Goal: Task Accomplishment & Management: Manage account settings

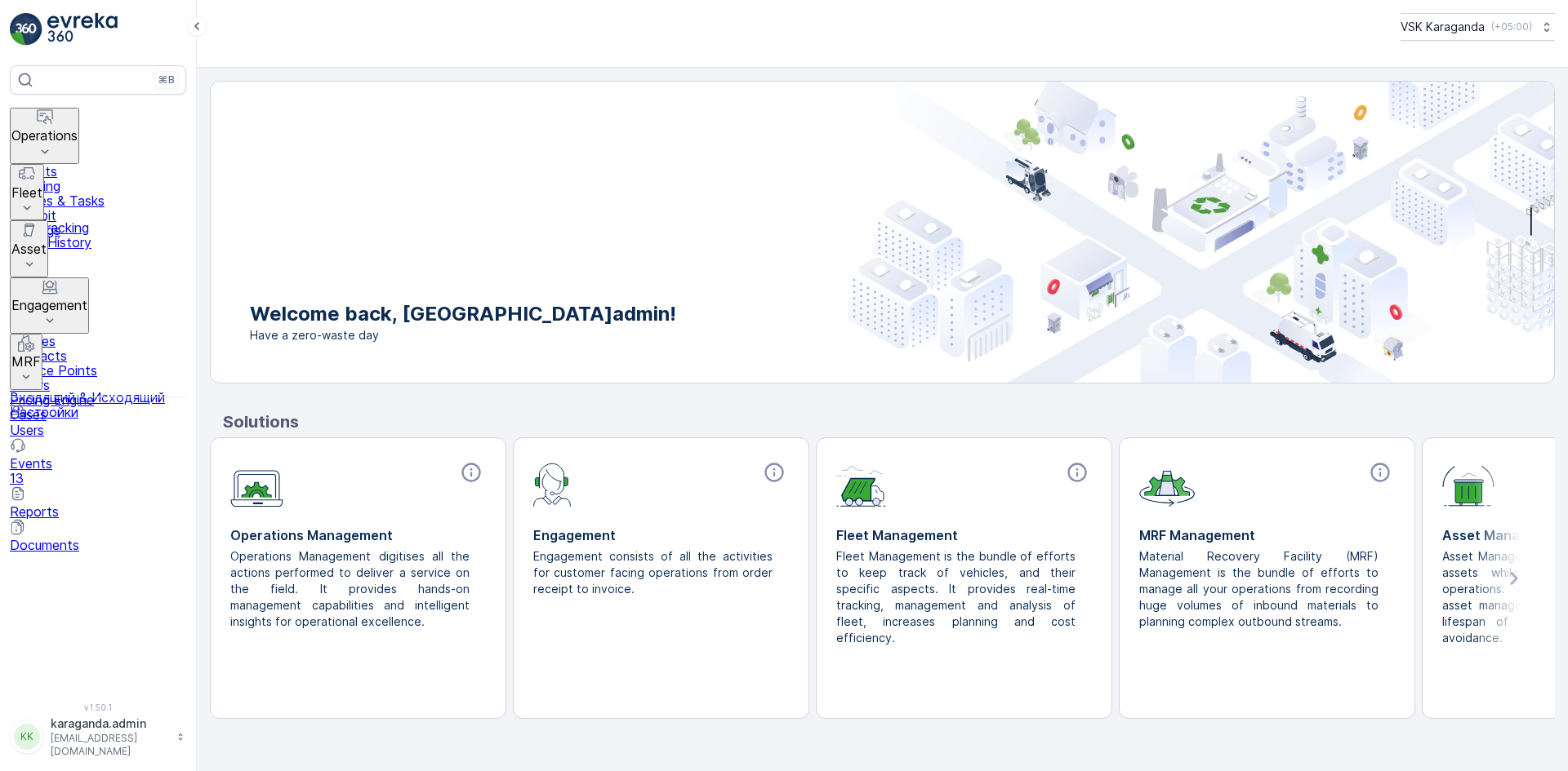
click at [70, 128] on p "Operations" at bounding box center [45, 136] width 66 height 14
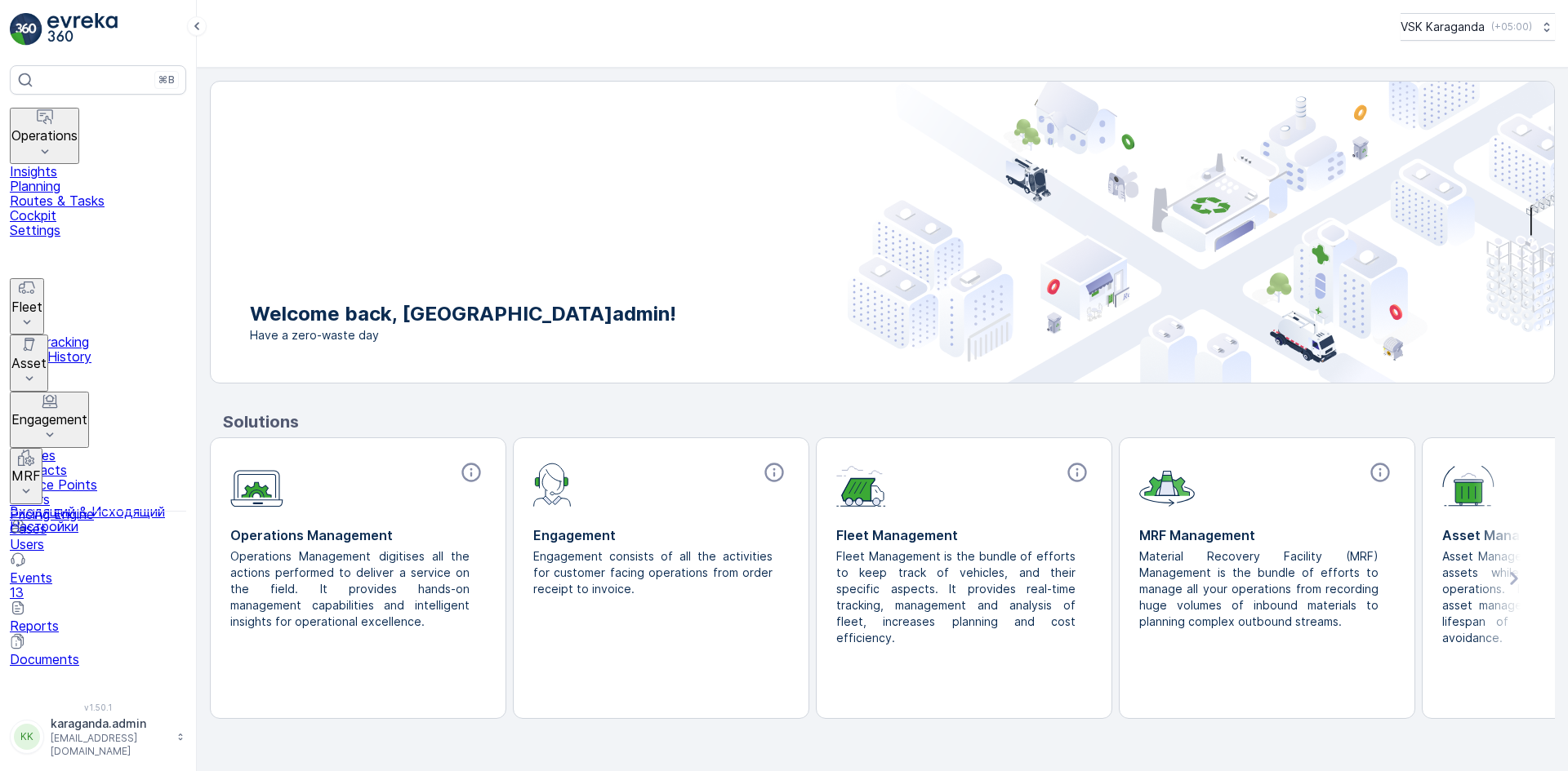
click at [81, 194] on p "Routes & Tasks" at bounding box center [97, 201] width 176 height 14
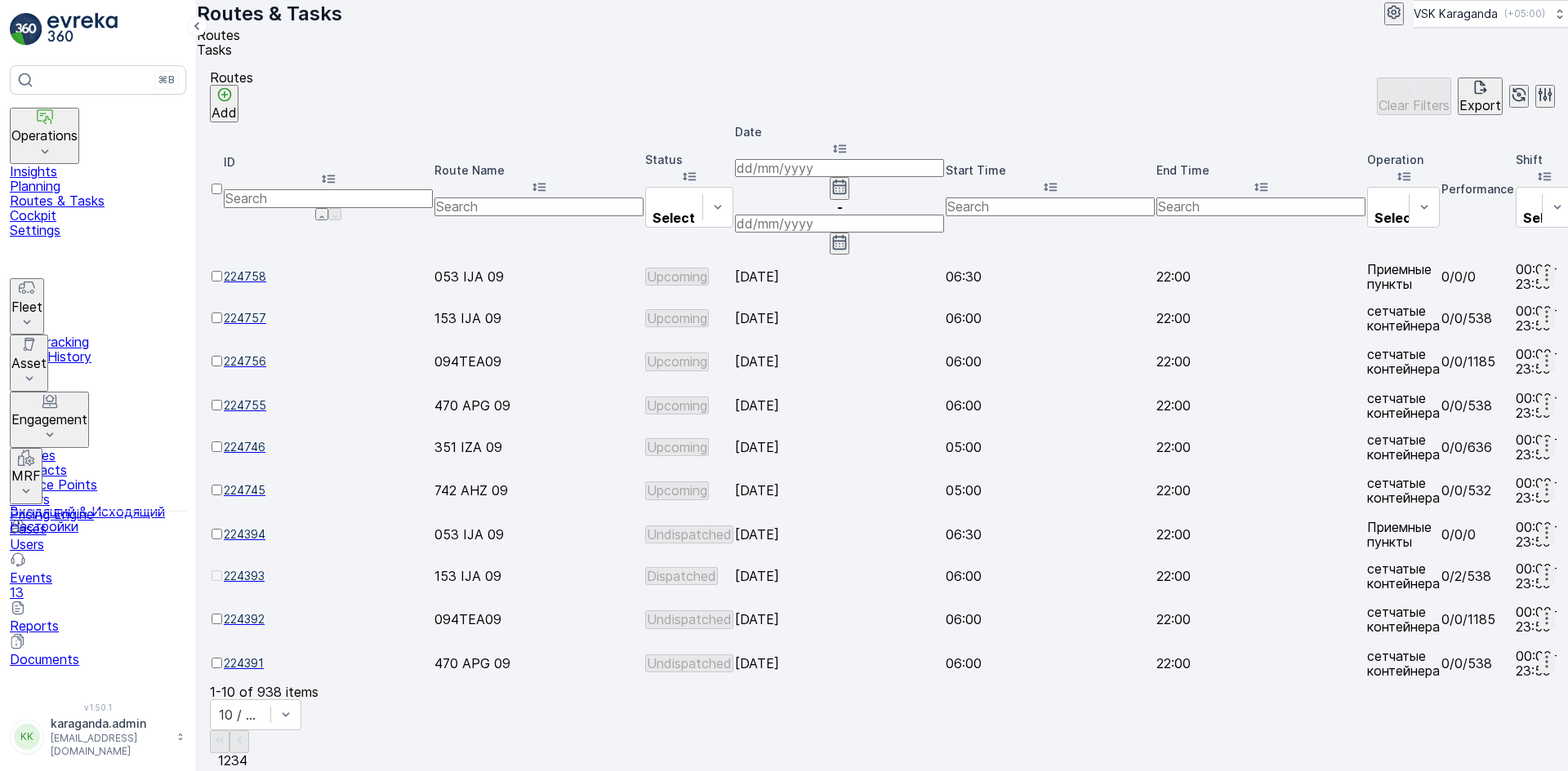
drag, startPoint x: 850, startPoint y: 170, endPoint x: 841, endPoint y: 179, distance: 12.7
click at [847, 179] on icon "button" at bounding box center [840, 187] width 14 height 14
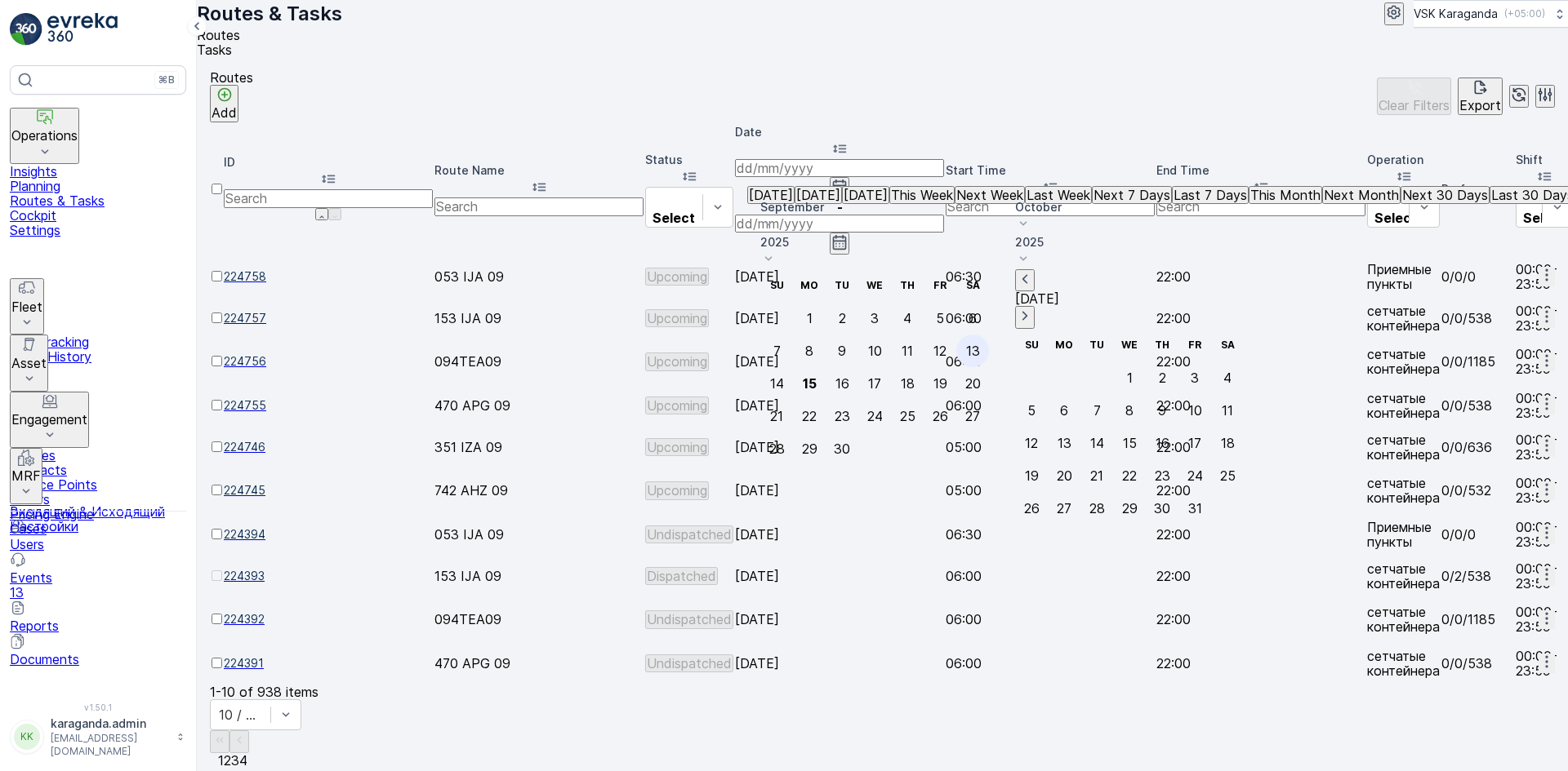
click at [980, 344] on div "13" at bounding box center [973, 351] width 14 height 14
type input "[DATE]"
click at [980, 344] on div "13" at bounding box center [973, 351] width 14 height 14
type input "[DATE]"
click at [980, 344] on div "13" at bounding box center [973, 351] width 14 height 14
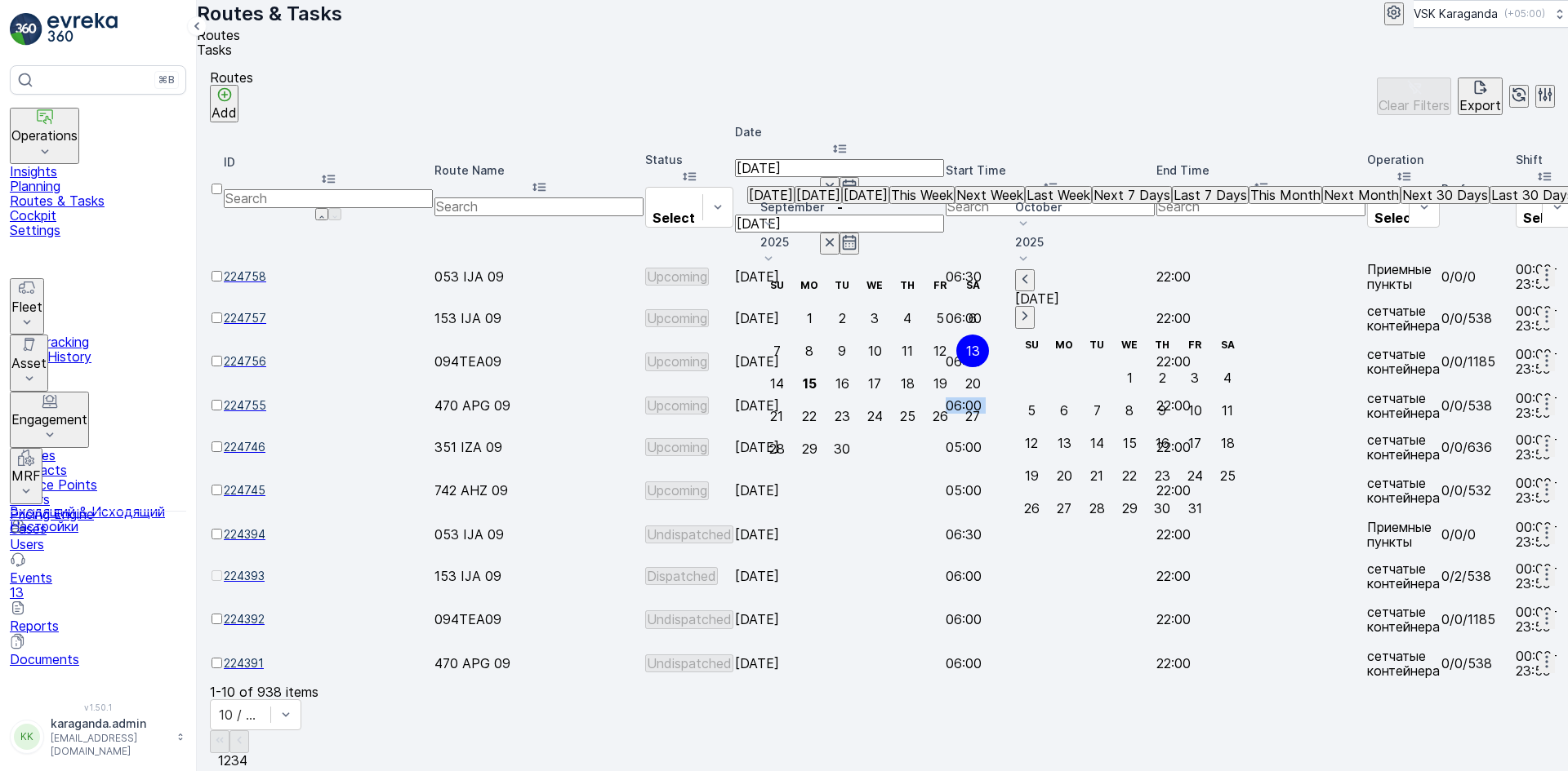
click at [1068, 386] on td "06:00" at bounding box center [1050, 405] width 209 height 40
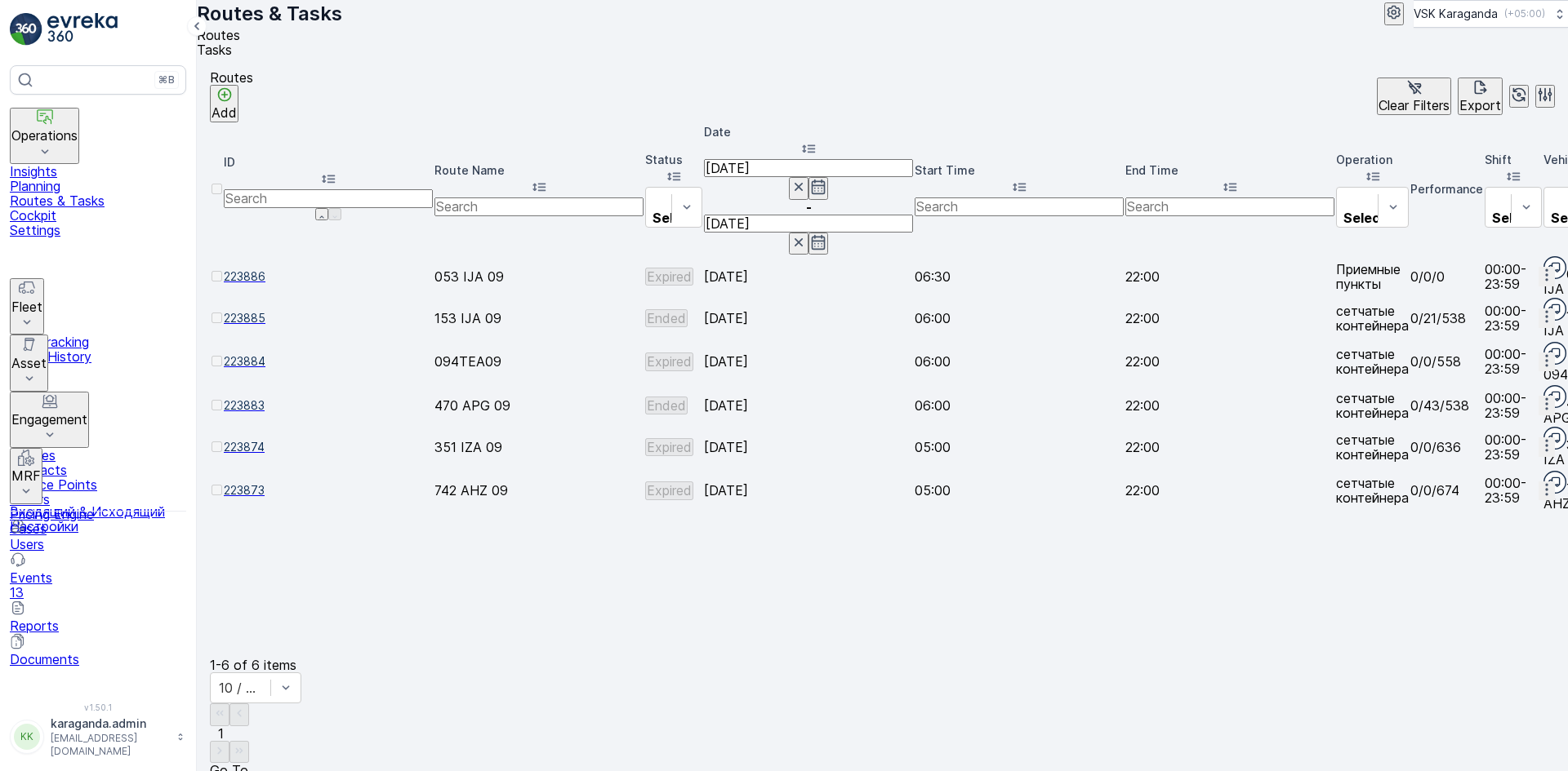
click at [275, 397] on span "223883" at bounding box center [329, 405] width 209 height 16
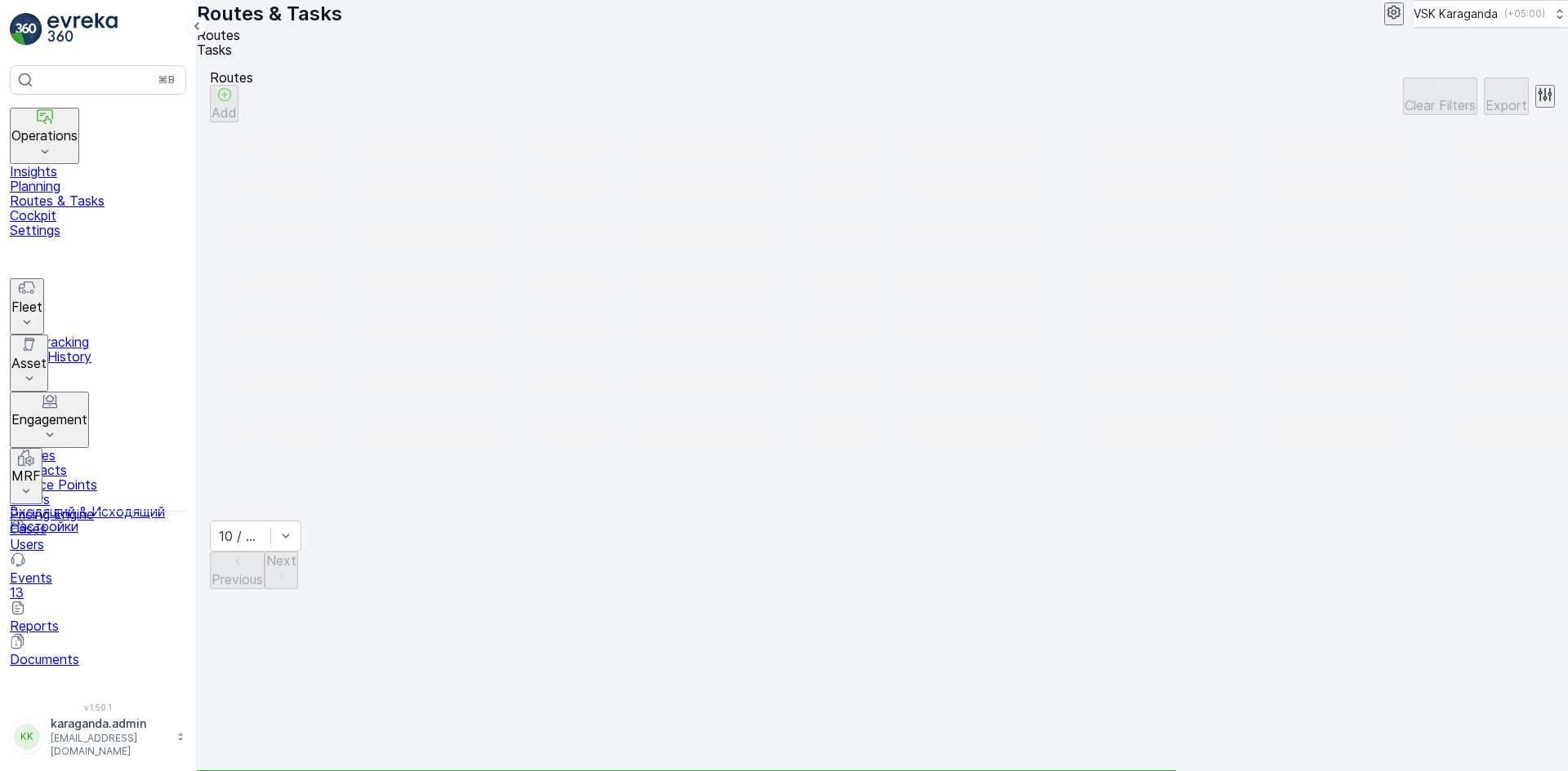
click at [71, 237] on p "Settings" at bounding box center [97, 230] width 176 height 14
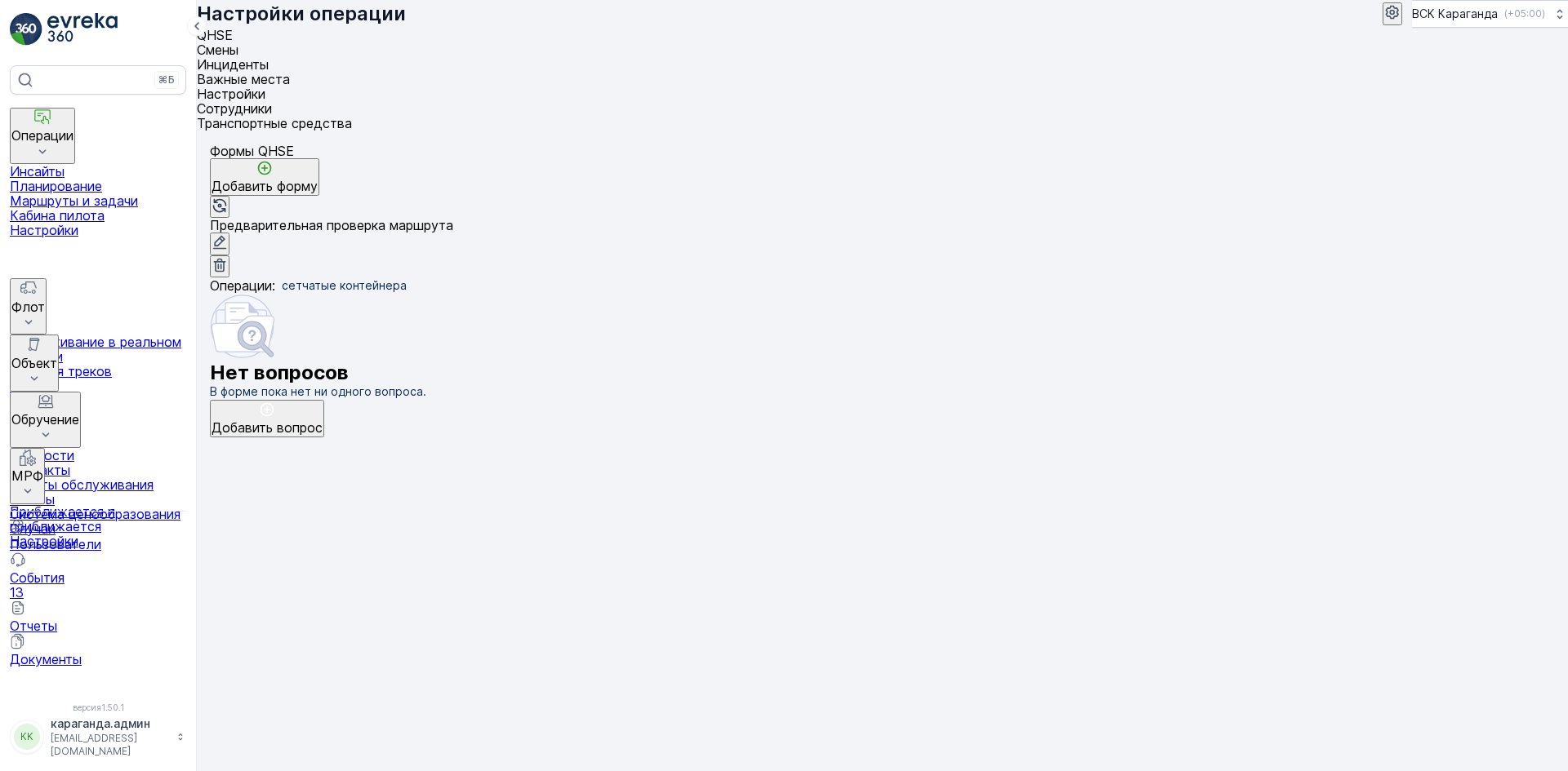
click at [271, 100] on font "Сотрудники" at bounding box center [234, 108] width 75 height 16
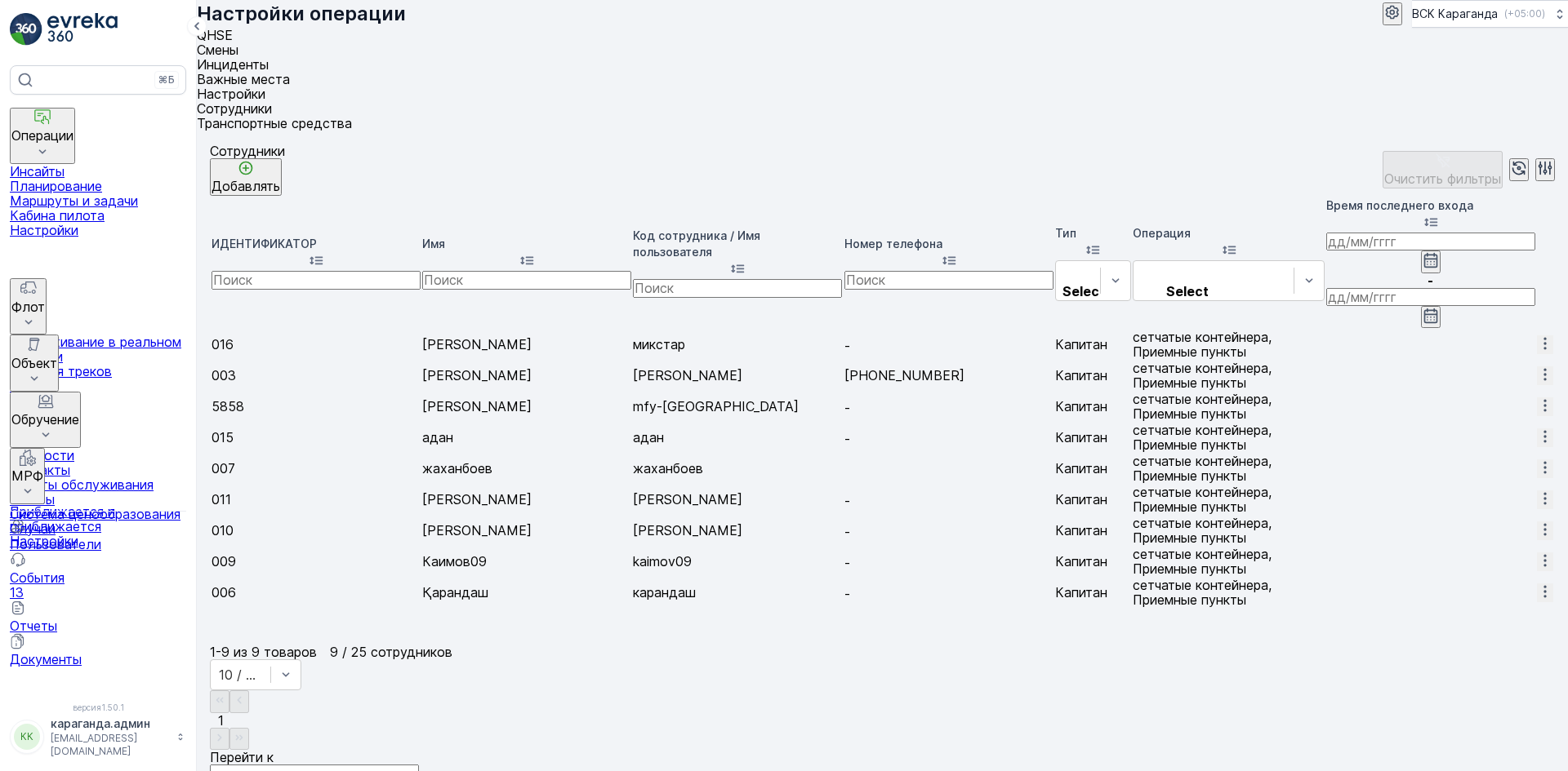
click at [352, 115] on font "Транспортные средства" at bounding box center [274, 123] width 155 height 16
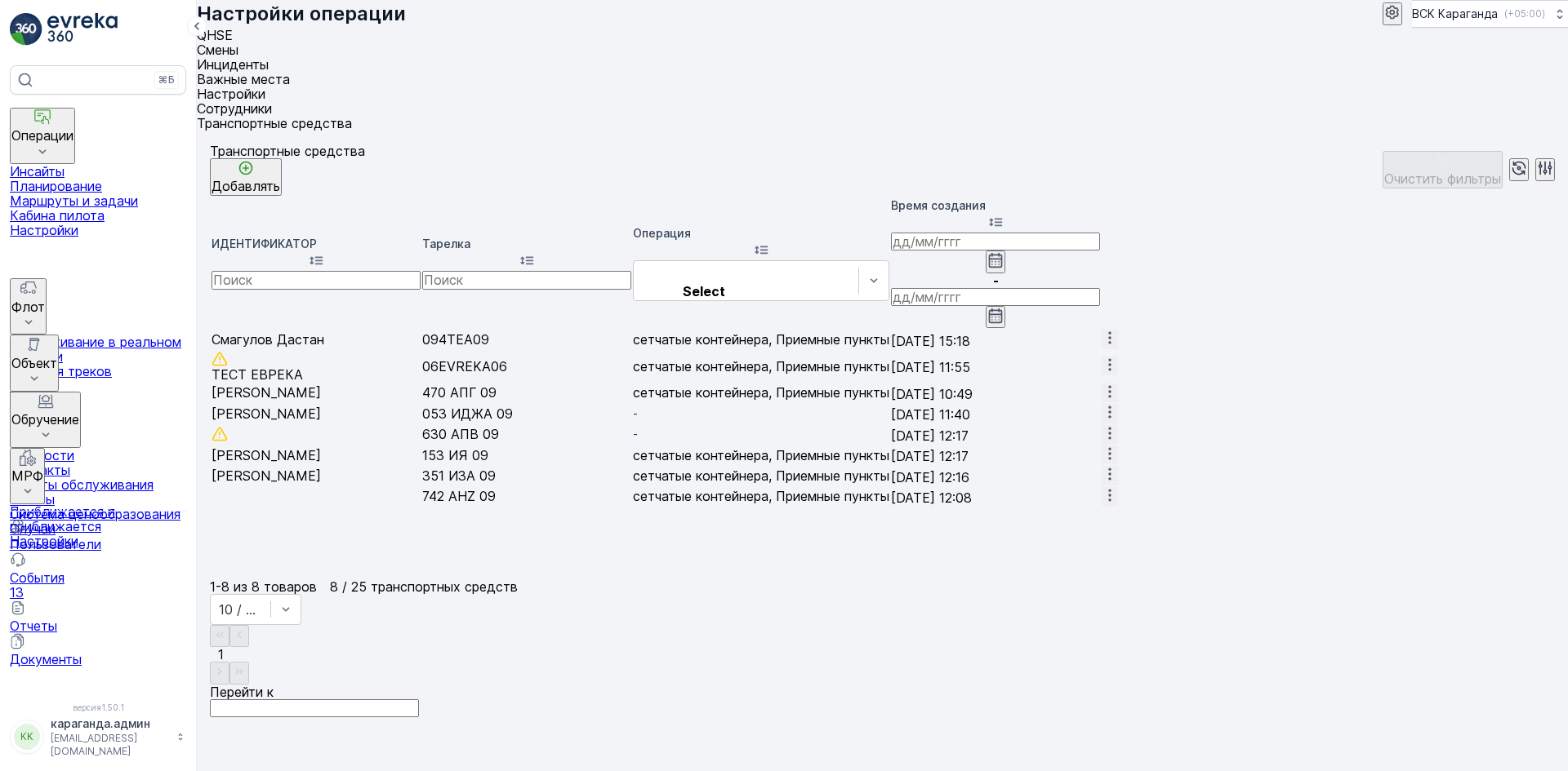
click at [1118, 487] on icon "button" at bounding box center [1109, 495] width 16 height 16
click at [1494, 505] on font "Редактировать" at bounding box center [1527, 507] width 97 height 16
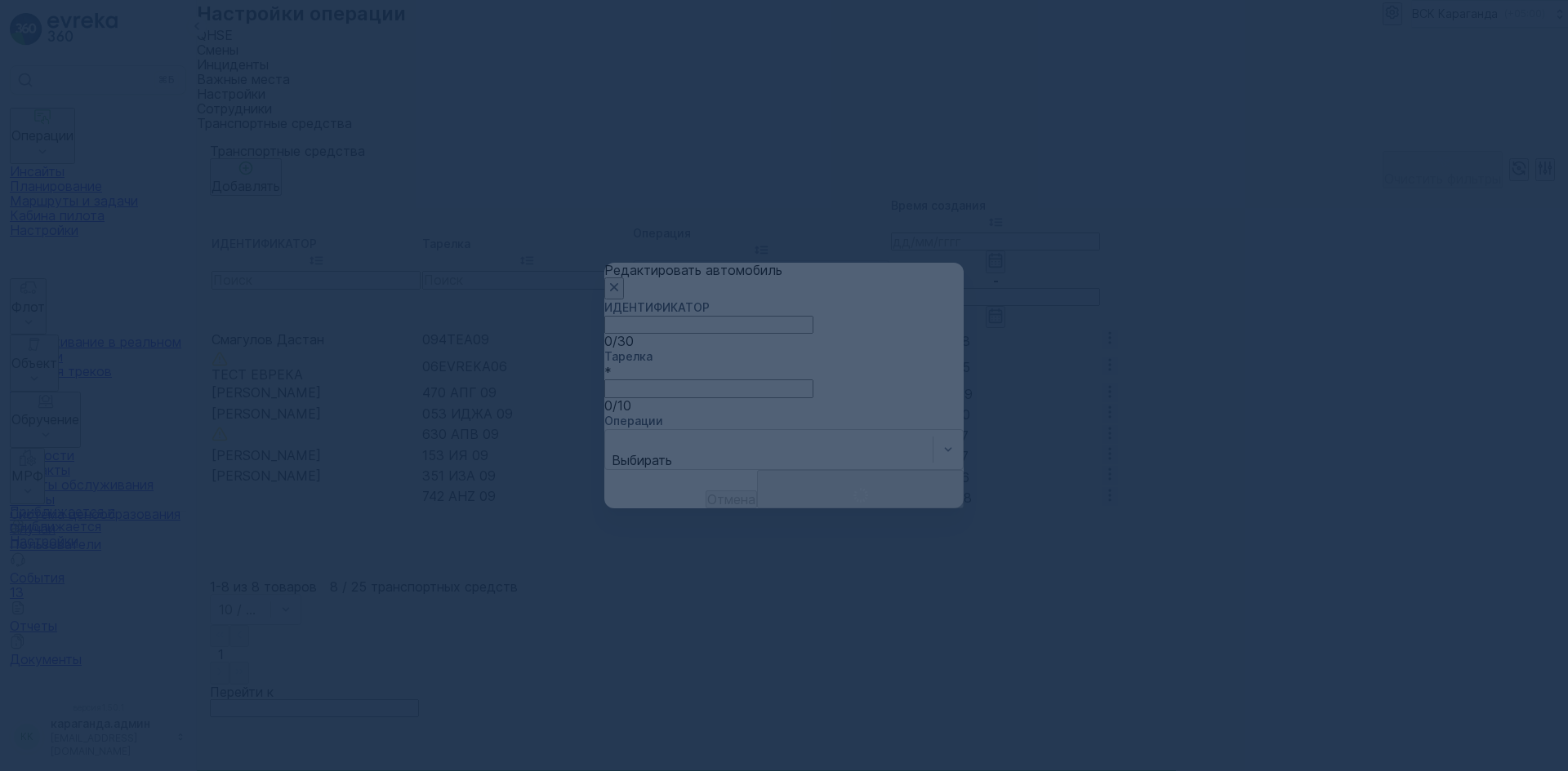
type input "742 AHZ 09"
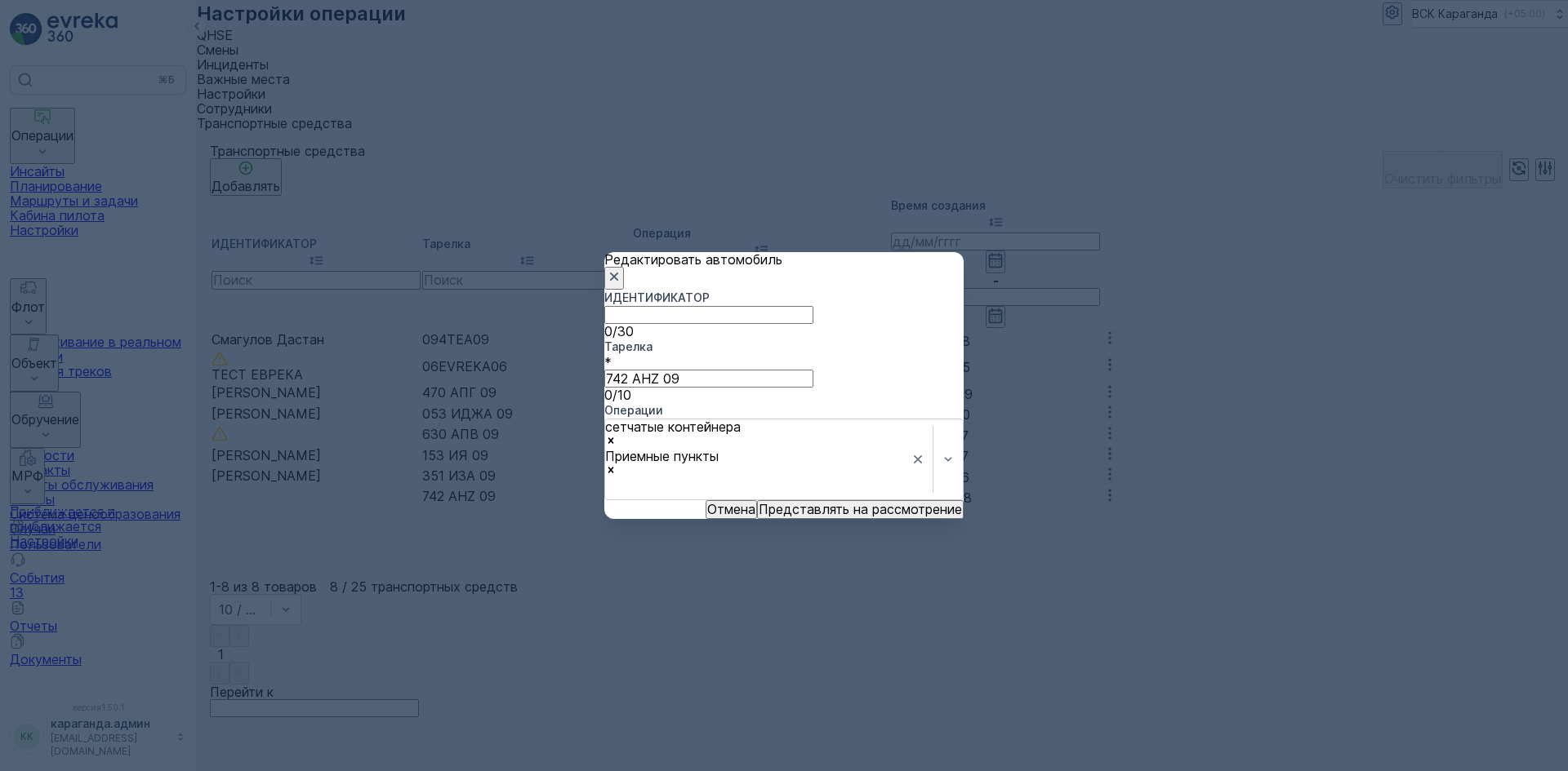
drag, startPoint x: 668, startPoint y: 306, endPoint x: 654, endPoint y: 314, distance: 16.1
click at [666, 309] on input "ИДЕНТИФИКАТОР" at bounding box center [709, 315] width 209 height 18
type input "[PERSON_NAME]"
drag, startPoint x: 782, startPoint y: 540, endPoint x: 775, endPoint y: 545, distance: 8.6
click at [775, 518] on font "Представлять на рассмотрение" at bounding box center [860, 509] width 204 height 16
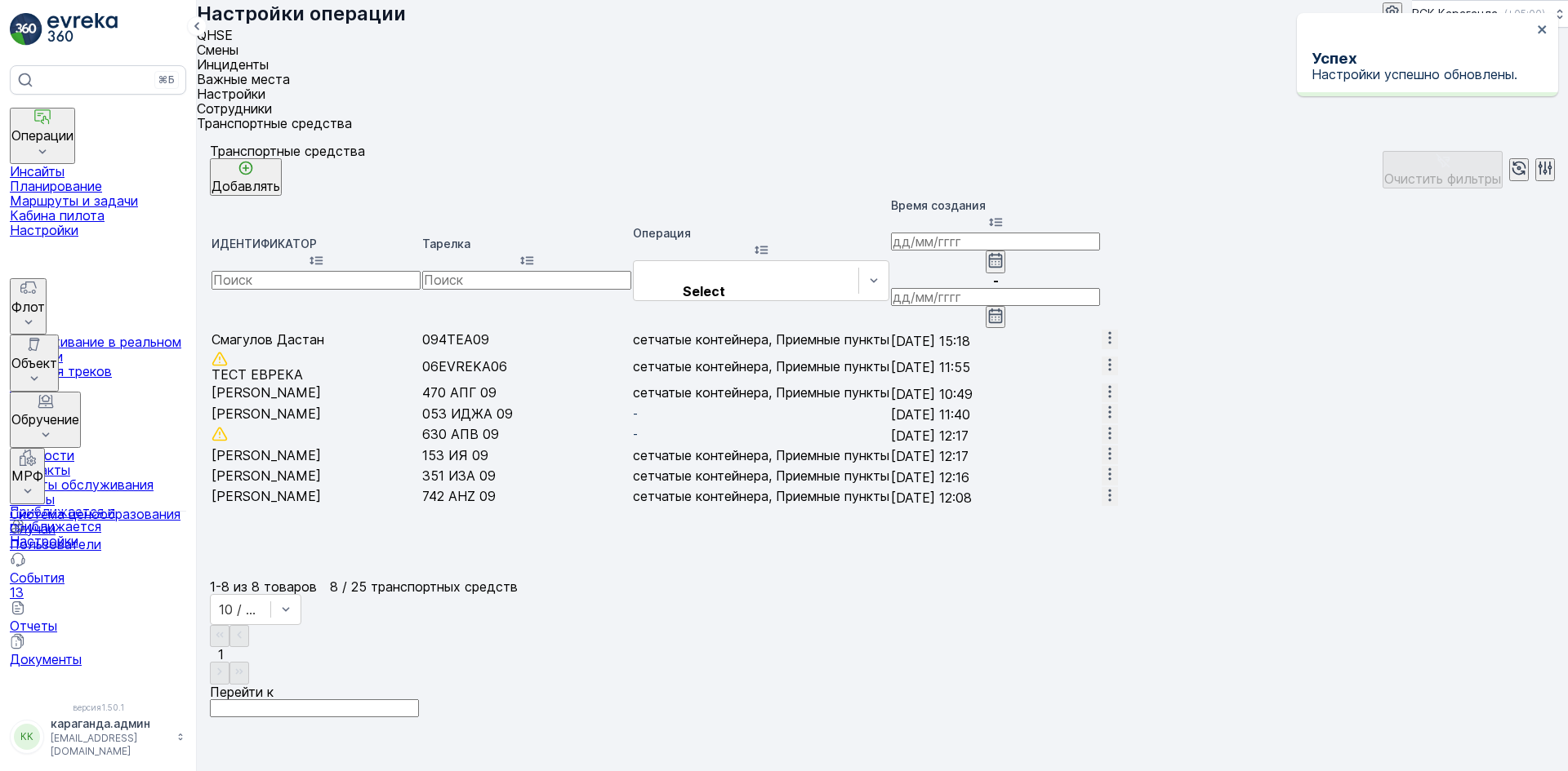
click at [271, 100] on font "Сотрудники" at bounding box center [234, 108] width 75 height 16
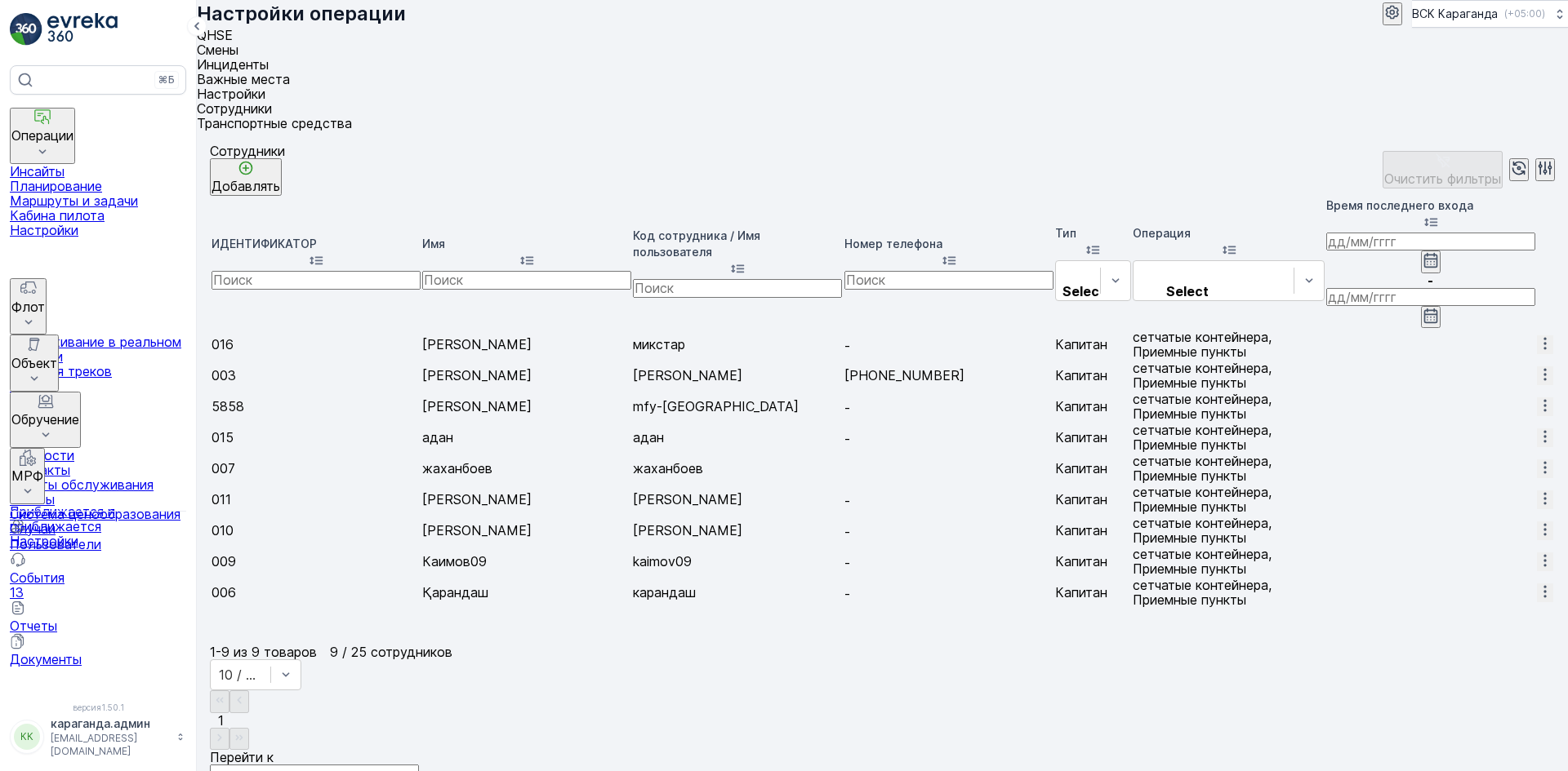
click at [1537, 336] on icon "button" at bounding box center [1545, 344] width 16 height 16
click at [1519, 251] on font "Редактировать" at bounding box center [1527, 249] width 97 height 16
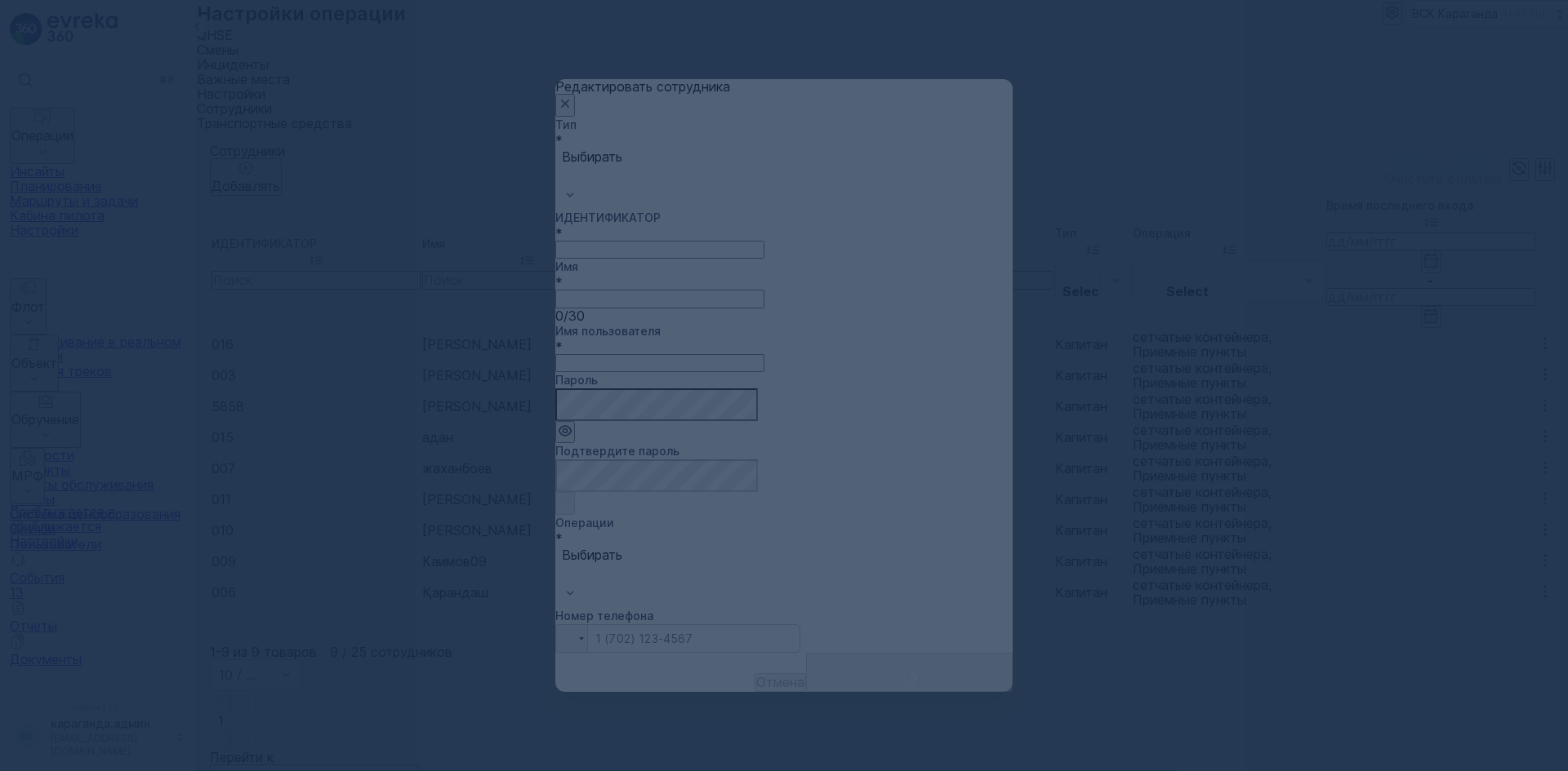
type input "myxtar"
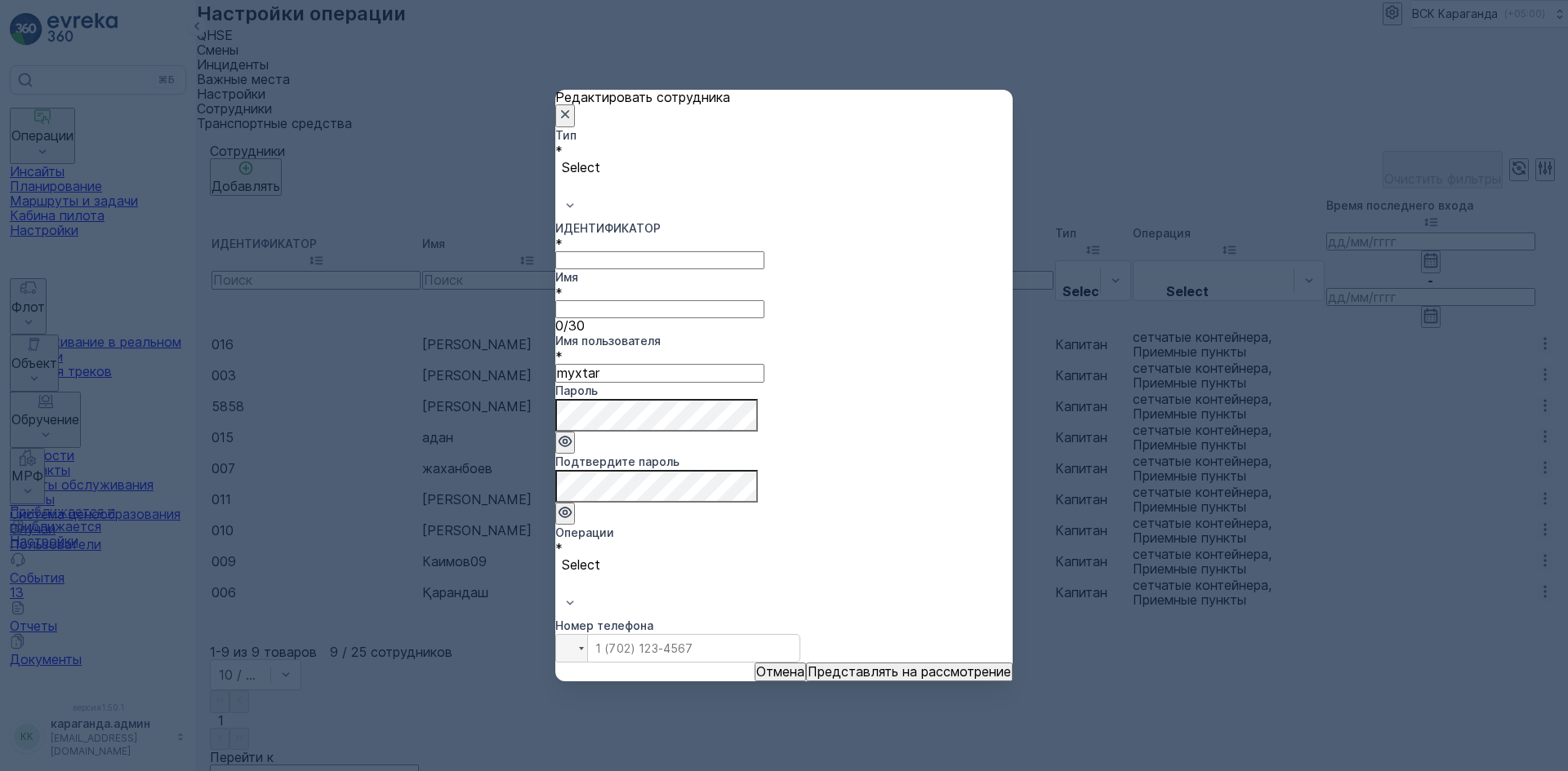
type input "016"
type input "[PERSON_NAME]"
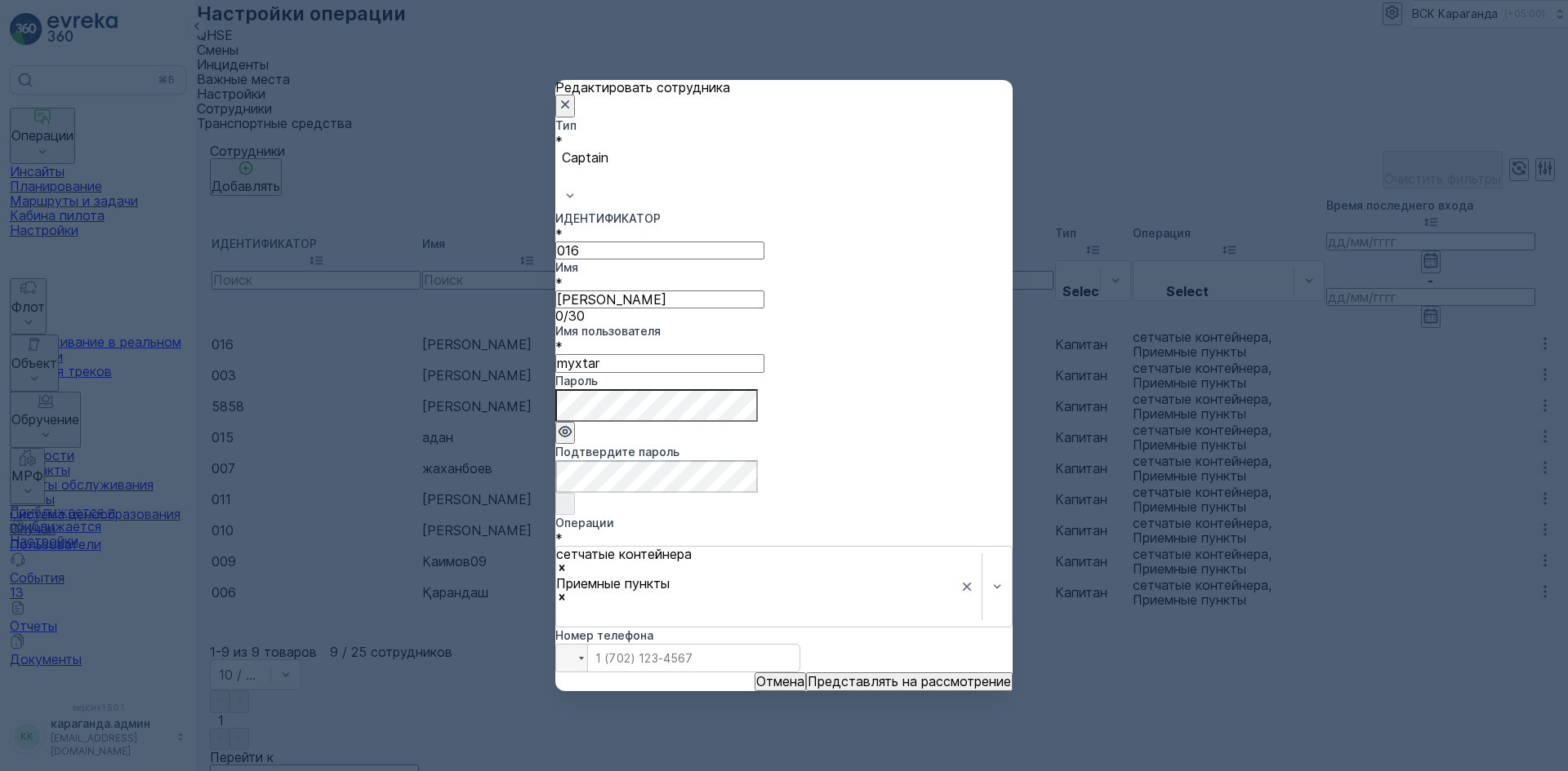
click at [573, 425] on icon "button" at bounding box center [565, 432] width 16 height 16
click at [555, 430] on div "Редактировать сотрудника Тип * Captain ИДЕНТИФИКАТОР * 016 Имя * [PERSON_NAME] …" at bounding box center [784, 386] width 1568 height 771
drag, startPoint x: 679, startPoint y: 344, endPoint x: 551, endPoint y: 361, distance: 129.1
click at [551, 361] on div "Редактировать сотрудника Тип * Captain ИДЕНТИФИКАТОР * 016 Имя * [PERSON_NAME] …" at bounding box center [784, 386] width 1568 height 771
type input "[PERSON_NAME]"
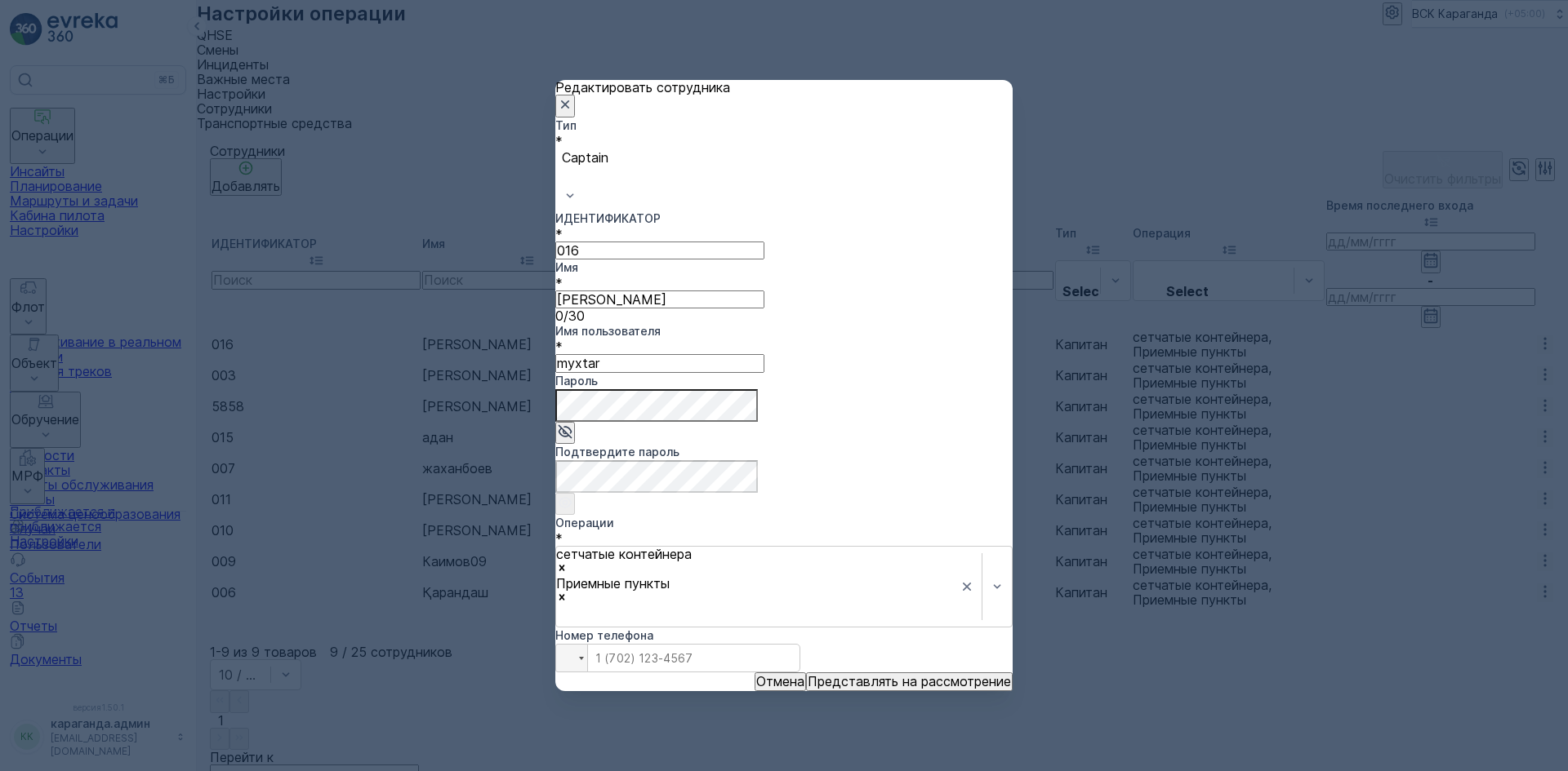
click at [888, 673] on font "Представлять на рассмотрение" at bounding box center [909, 681] width 204 height 16
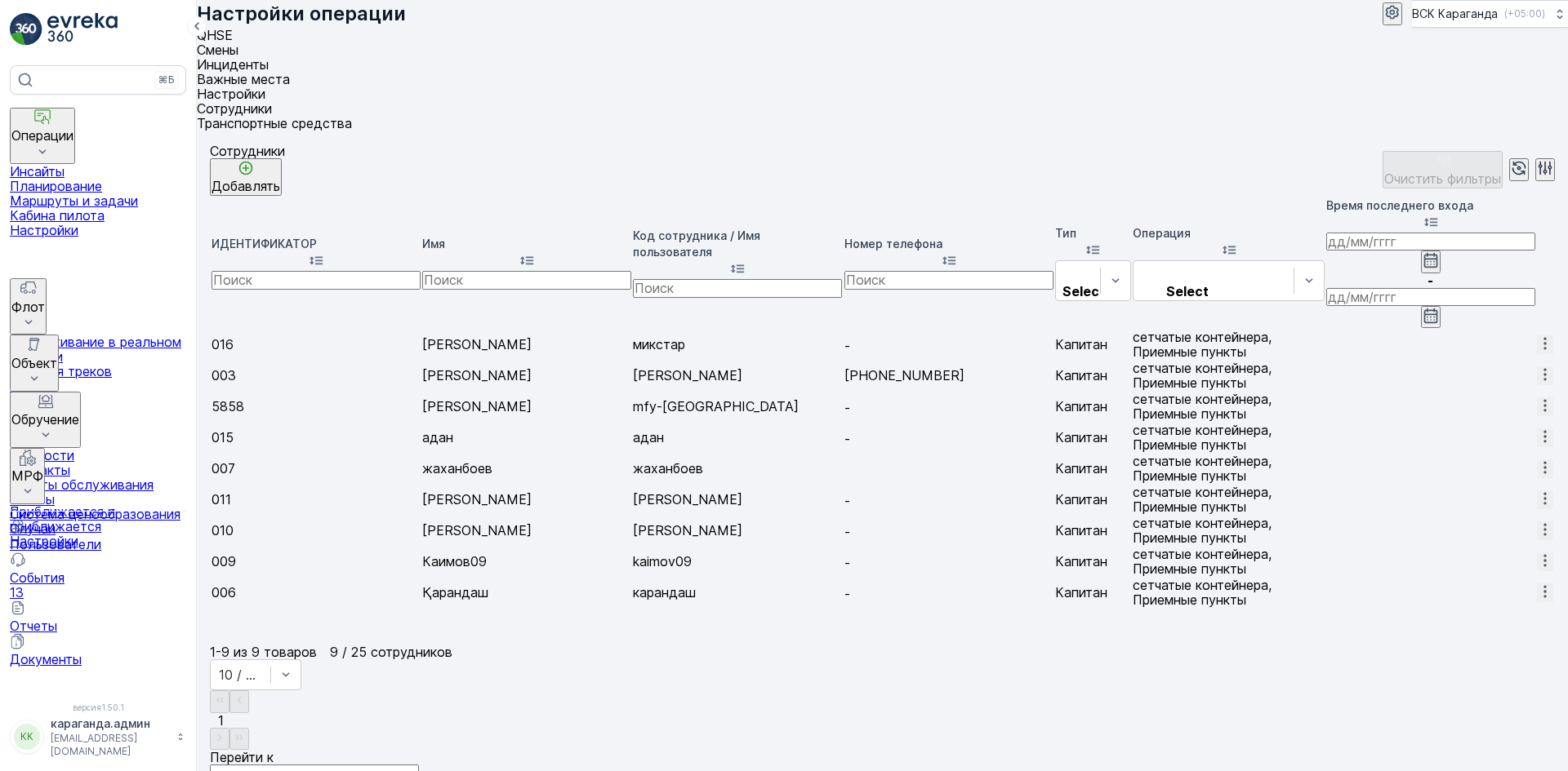
click at [265, 86] on font "Настройки" at bounding box center [230, 94] width 69 height 16
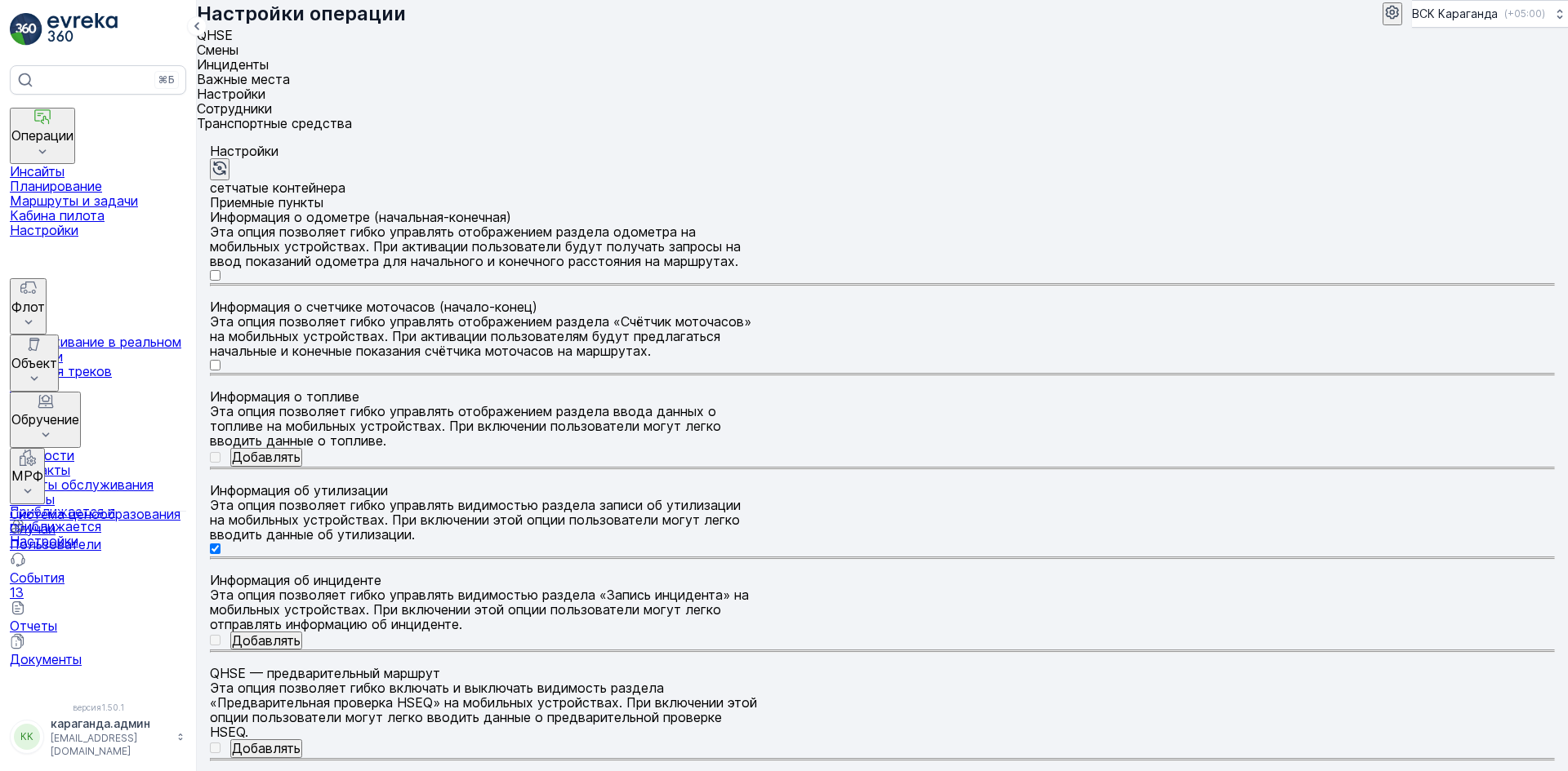
click at [352, 115] on font "Транспортные средства" at bounding box center [274, 123] width 155 height 16
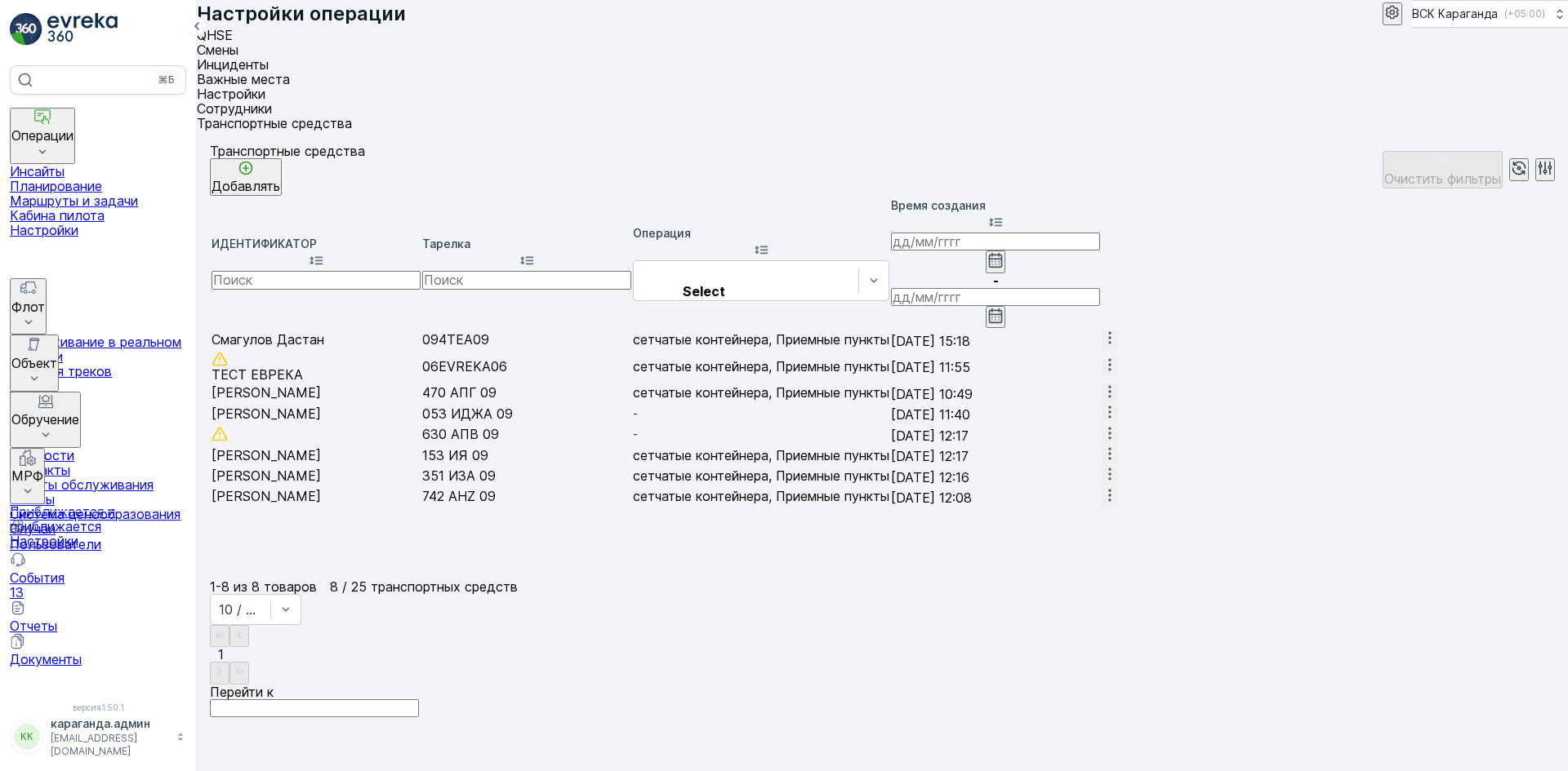
click at [99, 194] on font "Маршруты и задачи" at bounding box center [74, 201] width 129 height 16
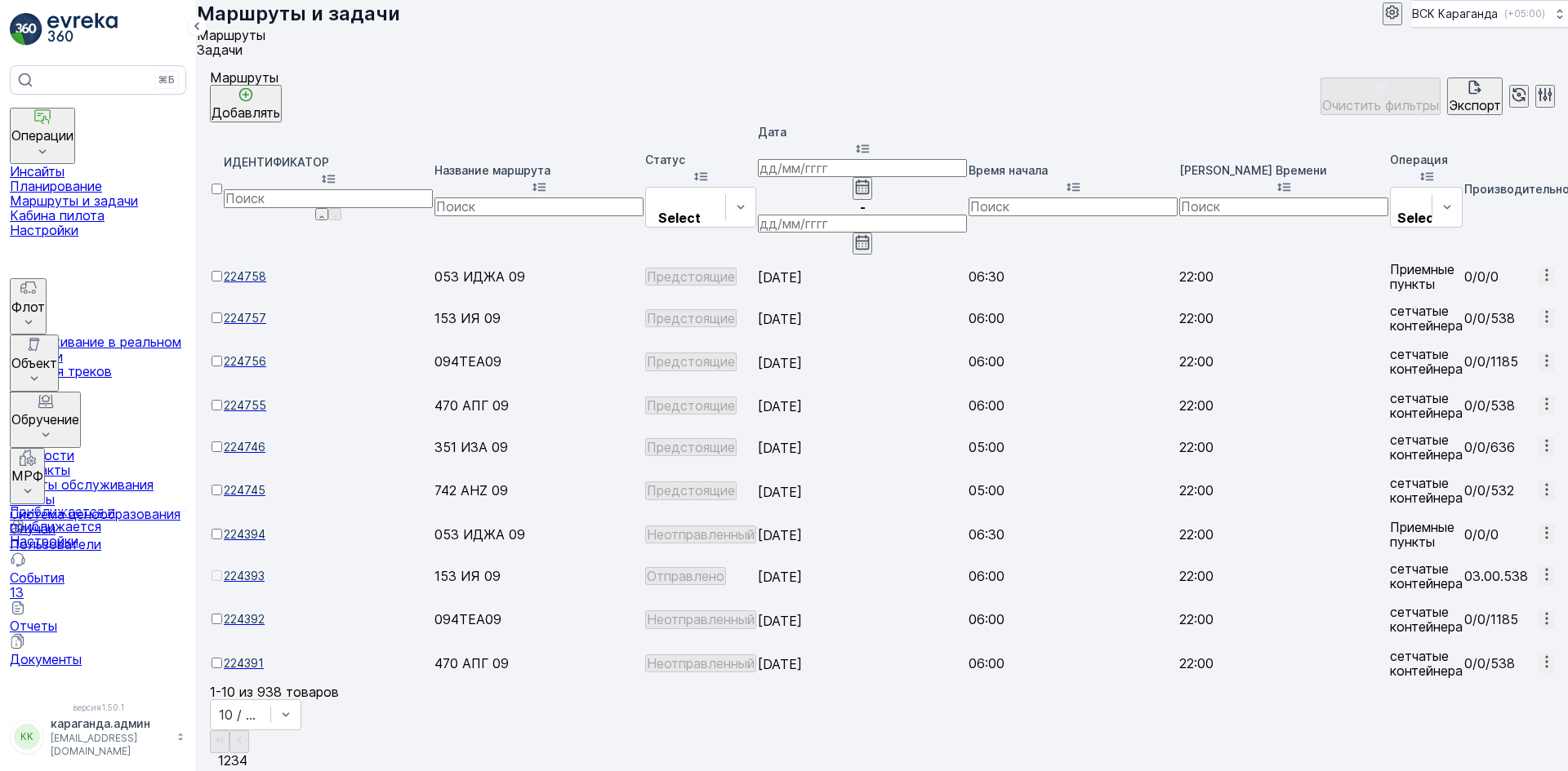
click at [100, 178] on font "Планирование" at bounding box center [55, 186] width 92 height 16
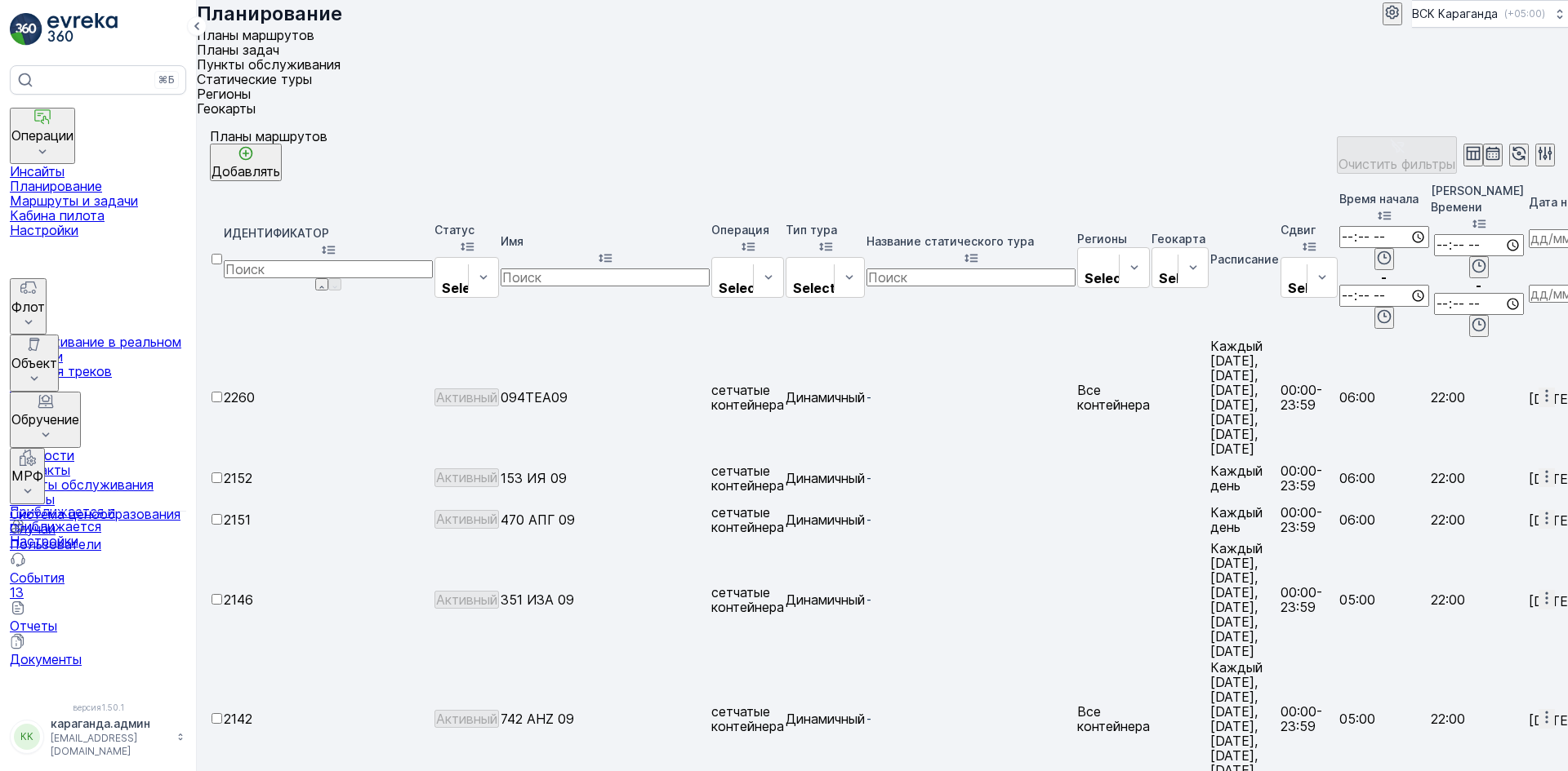
click at [279, 58] on font "Планы задач" at bounding box center [238, 50] width 82 height 16
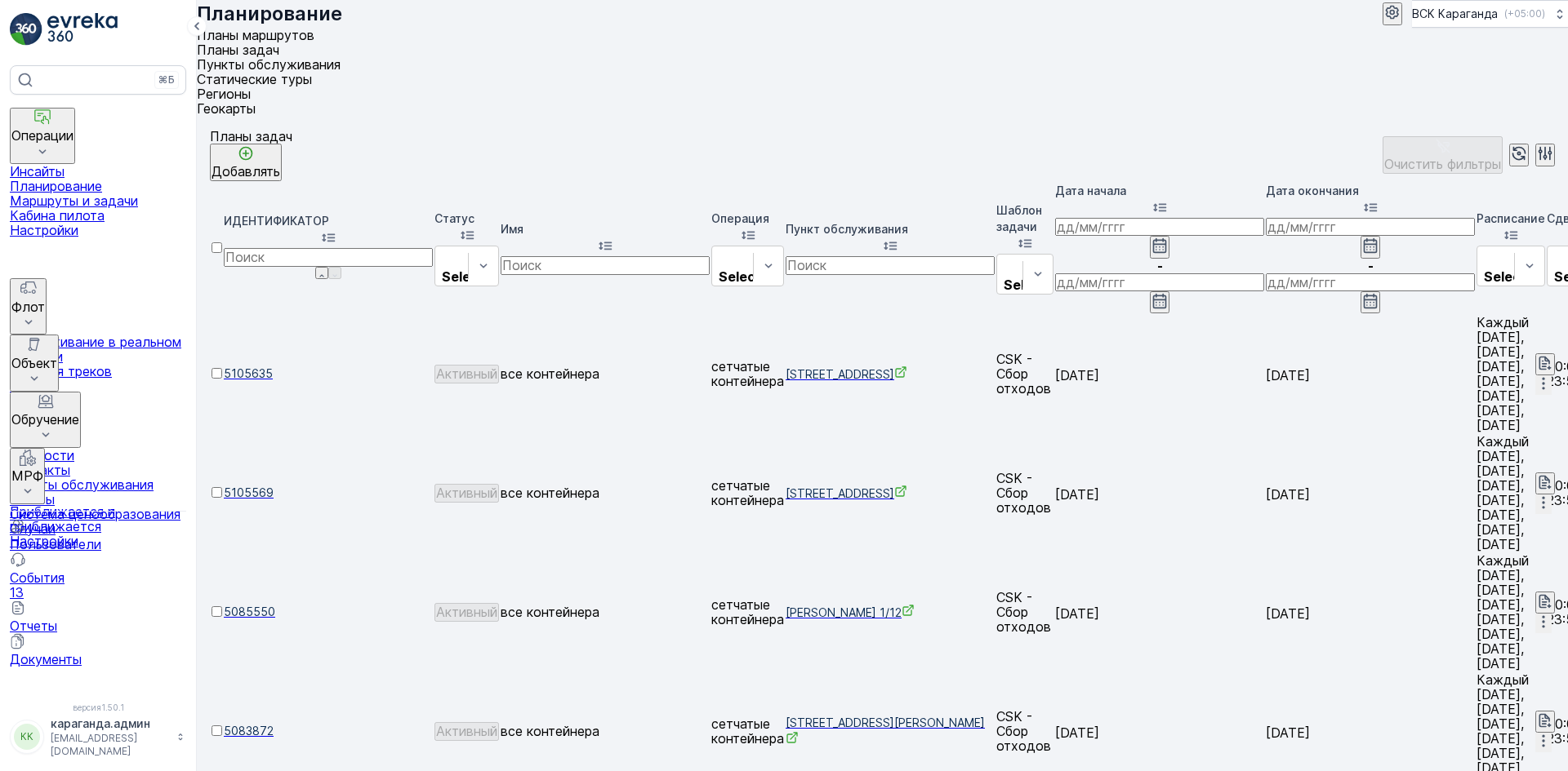
click at [340, 56] on font "Пункты обслуживания" at bounding box center [268, 64] width 144 height 16
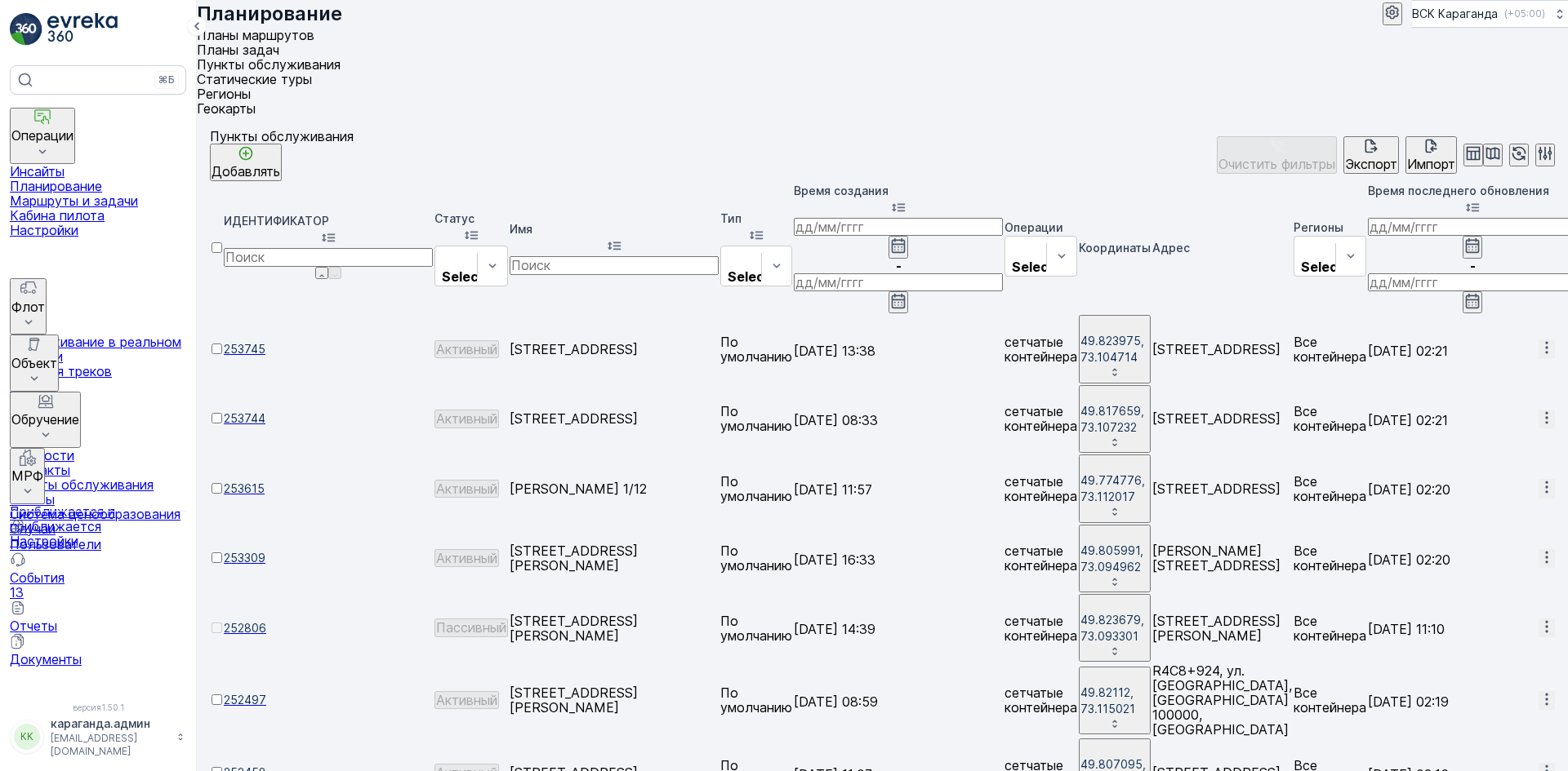
click at [606, 256] on input "text" at bounding box center [614, 265] width 209 height 18
type input "[PERSON_NAME]"
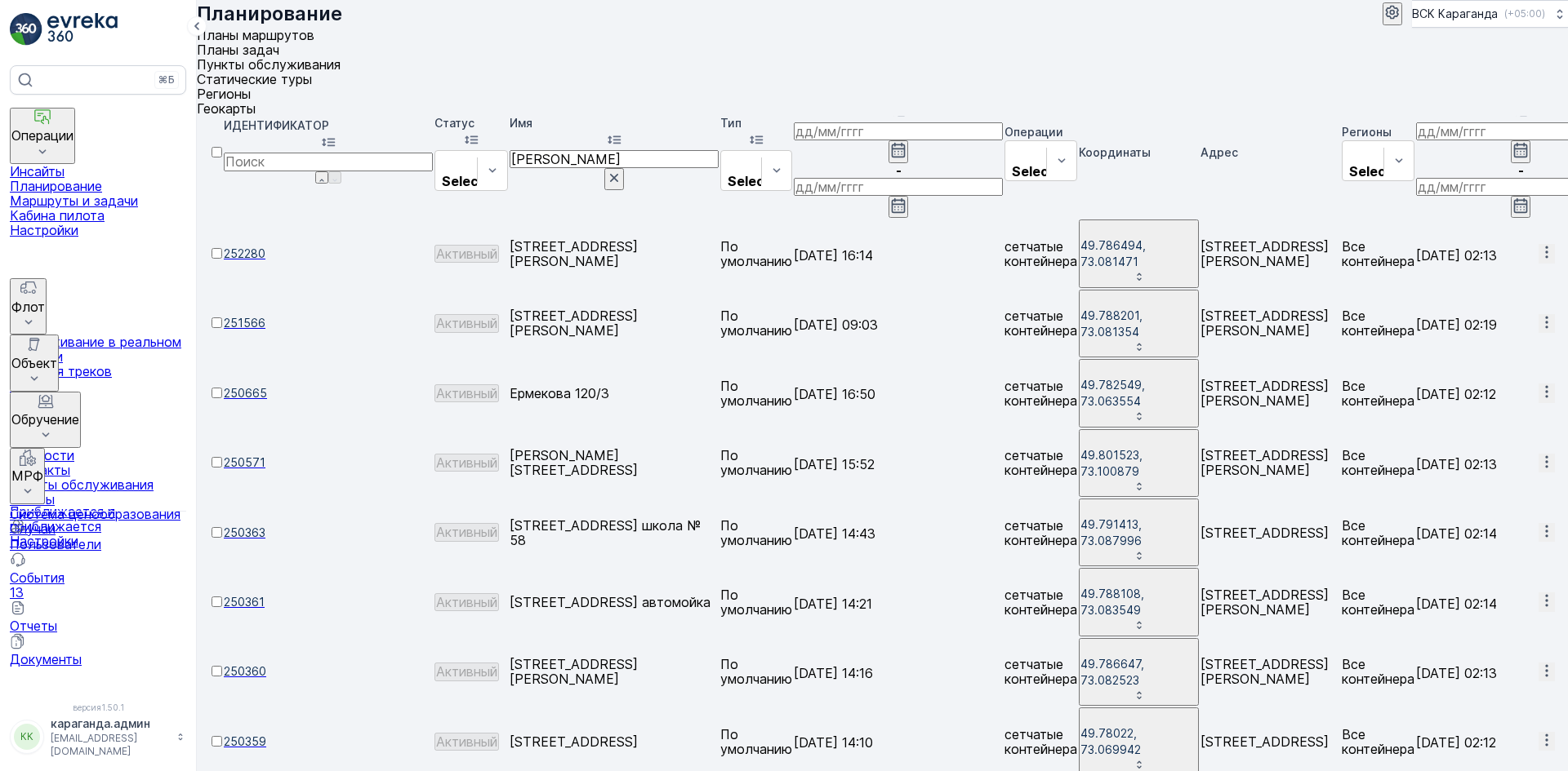
scroll to position [47, 0]
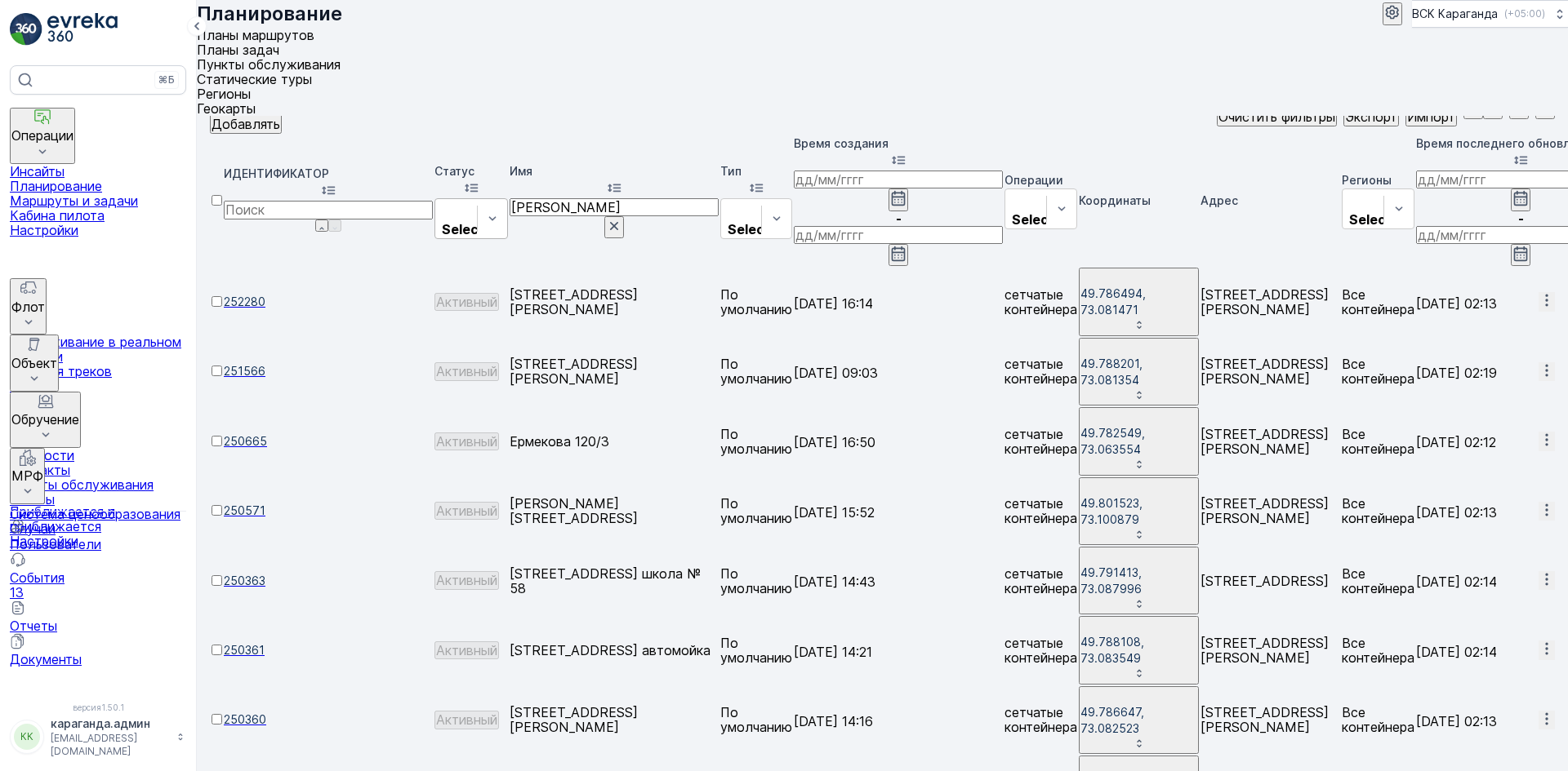
drag, startPoint x: 654, startPoint y: 133, endPoint x: 509, endPoint y: 125, distance: 145.2
click at [509, 136] on tr "ИДЕНТИФИКАТОР Статус Select Имя ермекова Тип Select Время создания - Операции S…" at bounding box center [1243, 201] width 2064 height 131
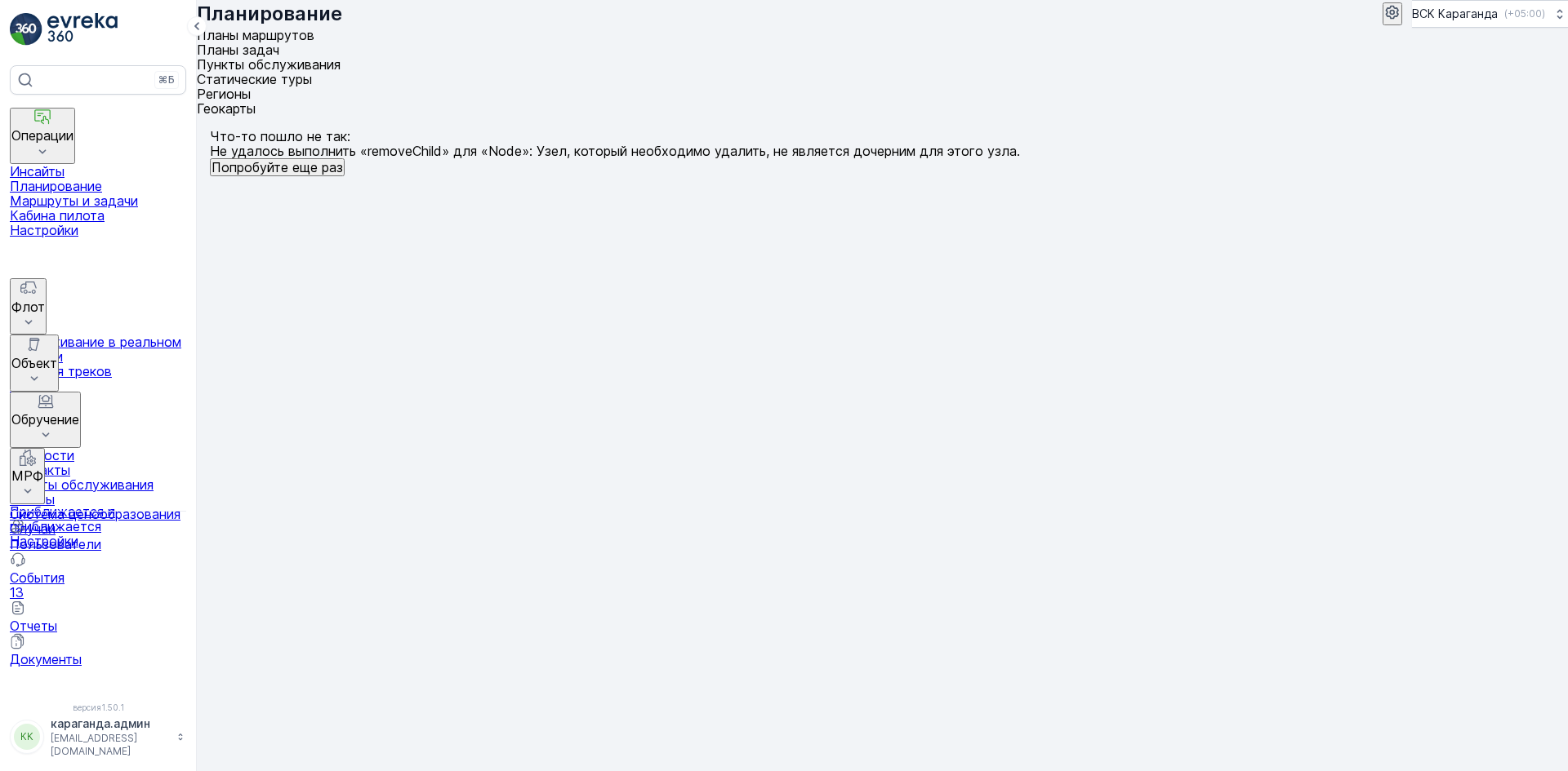
click at [279, 58] on font "Планы задач" at bounding box center [238, 50] width 82 height 16
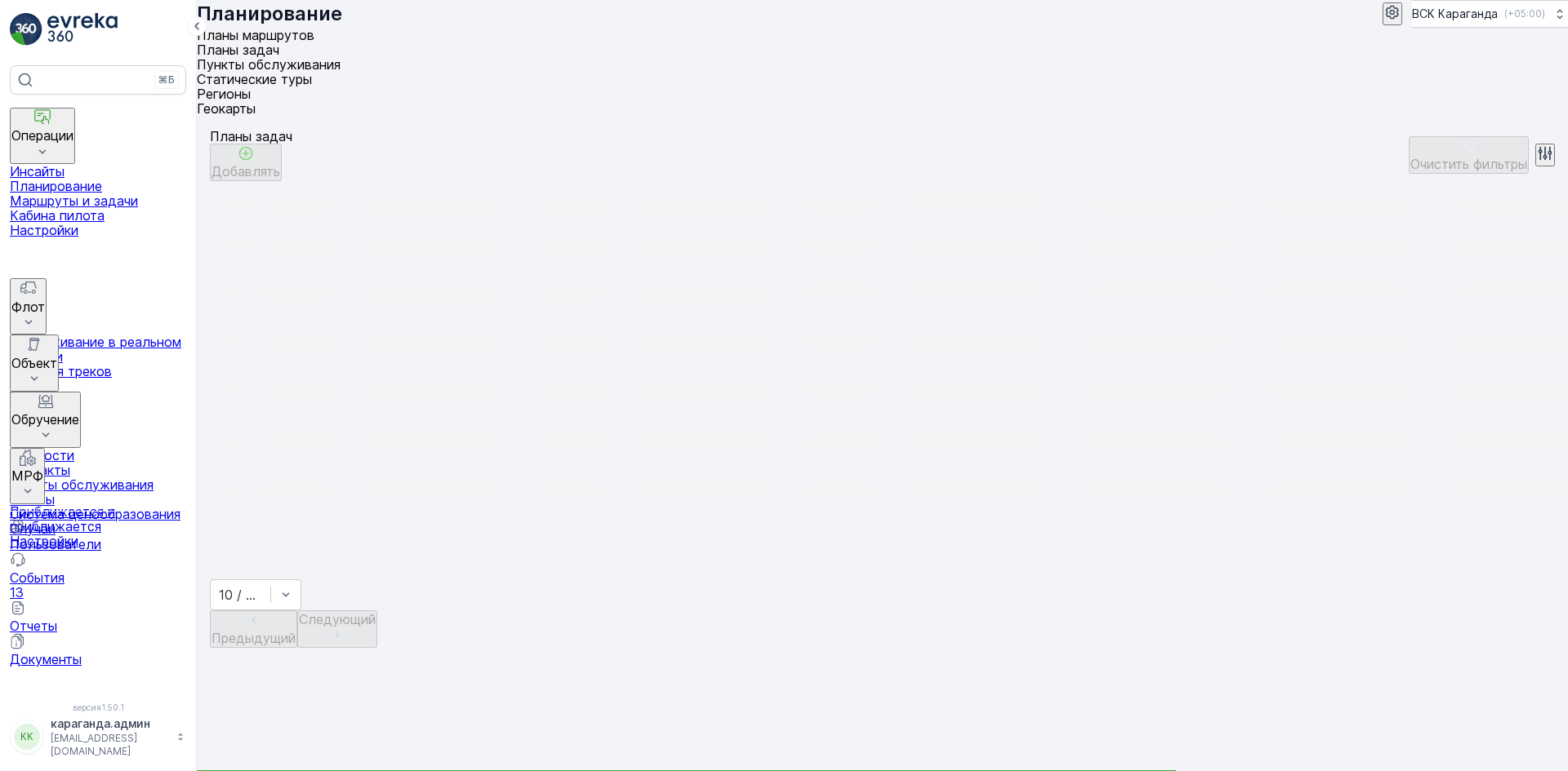
click at [340, 61] on font "Пункты обслуживания" at bounding box center [268, 64] width 144 height 16
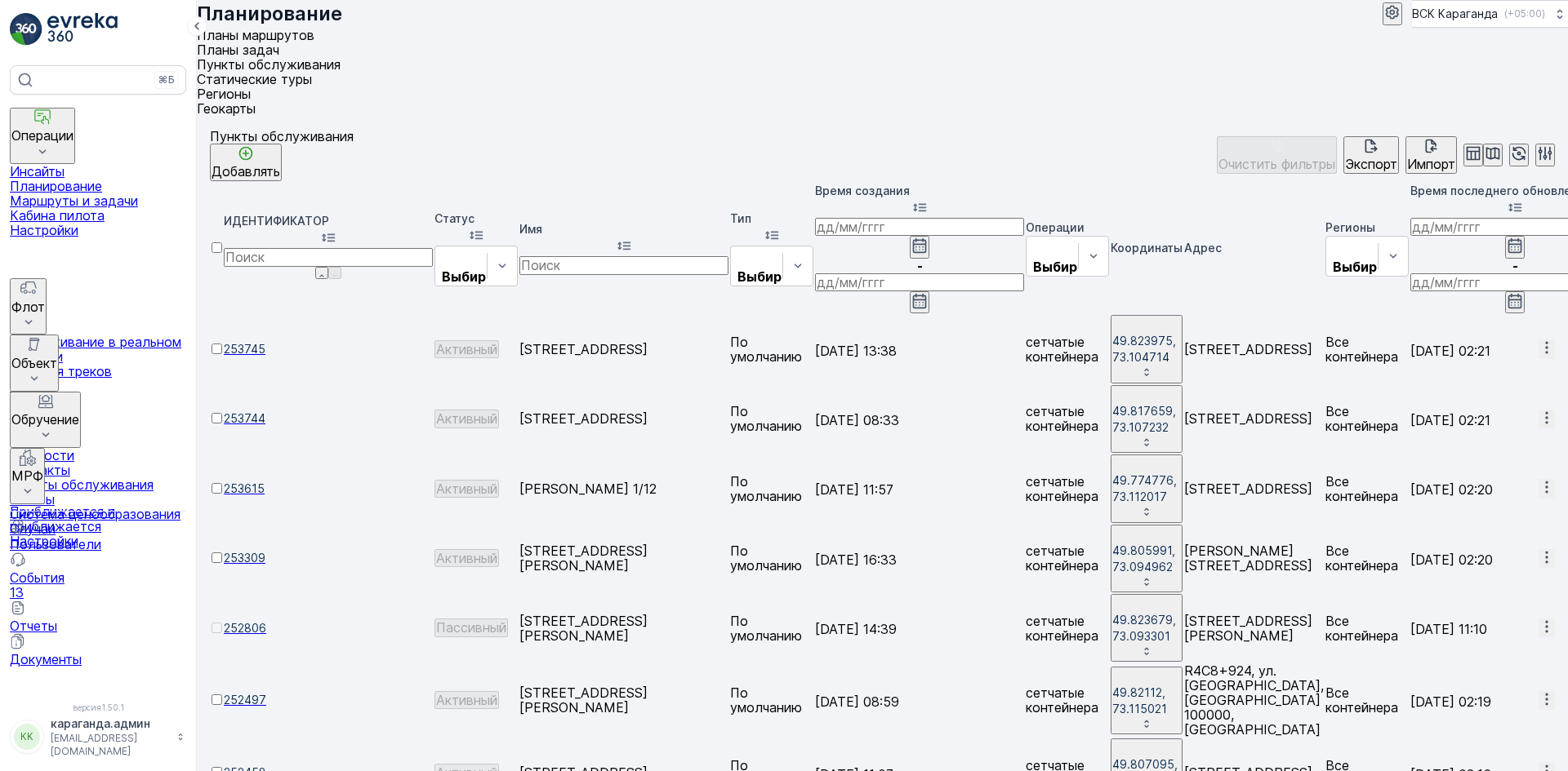
click at [43, 468] on p "МРФ" at bounding box center [28, 476] width 32 height 14
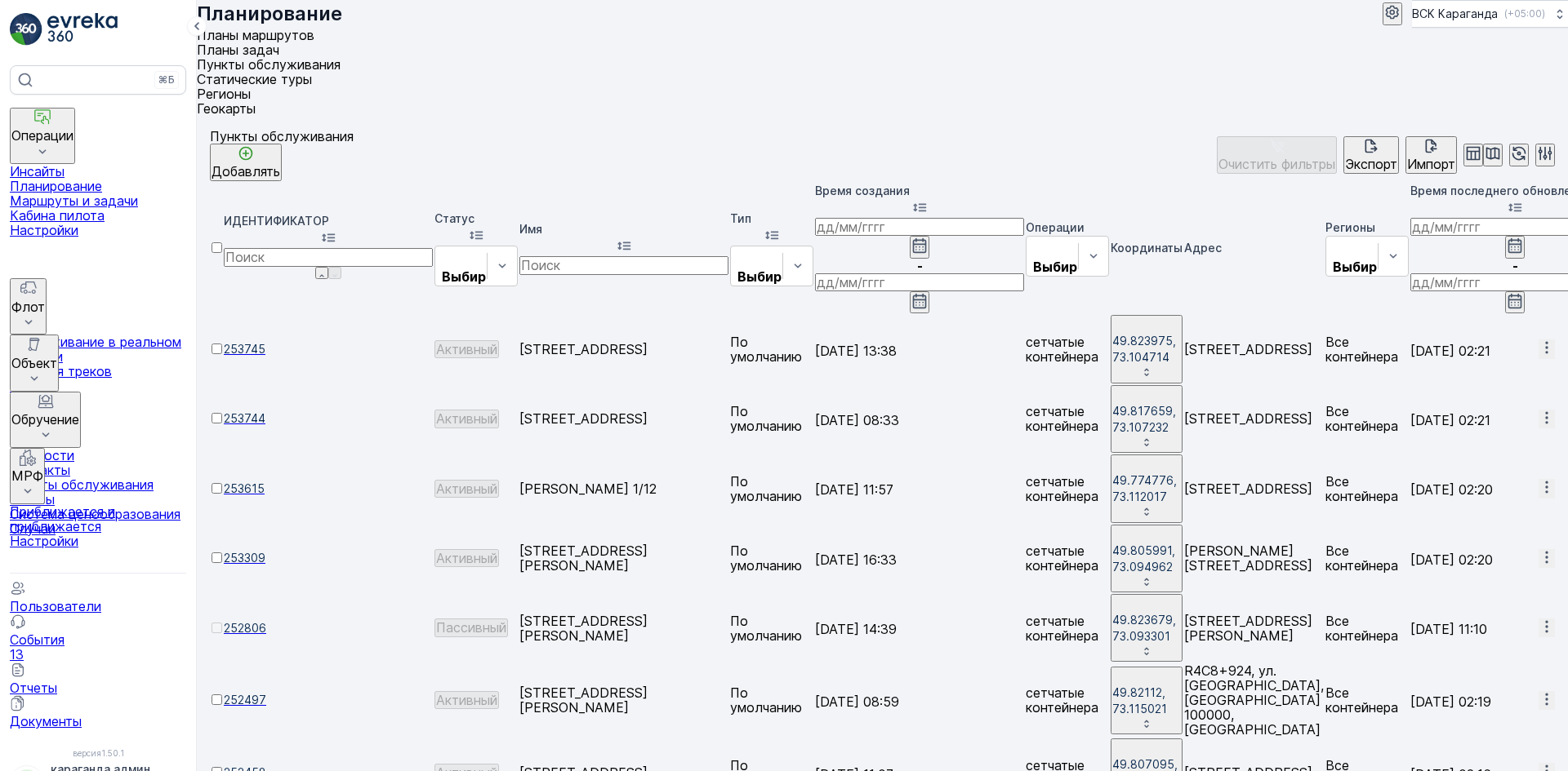
click at [82, 503] on font "Приближается и приближается" at bounding box center [63, 518] width 105 height 31
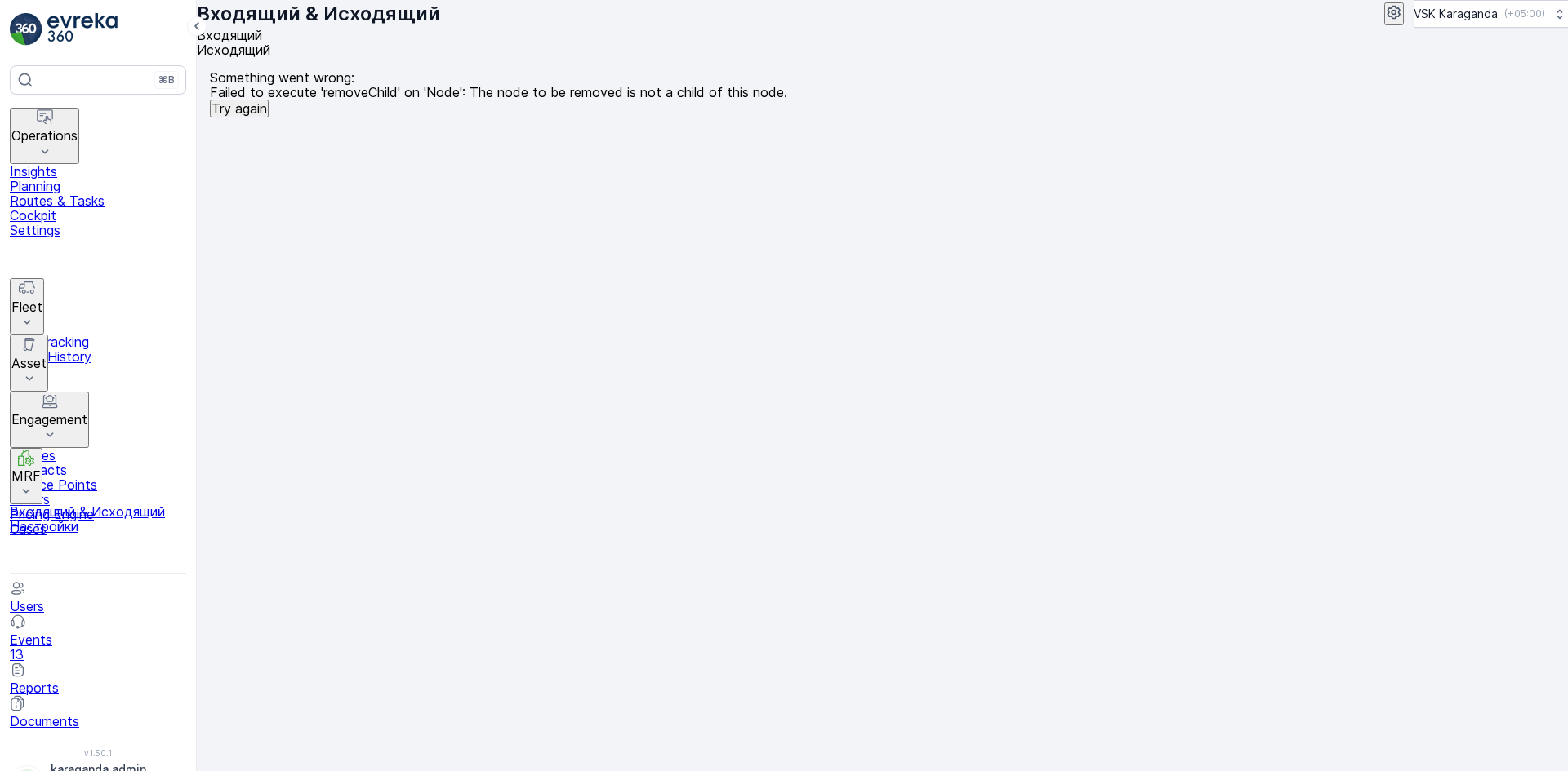
click at [271, 58] on span "Исходящий" at bounding box center [233, 50] width 73 height 16
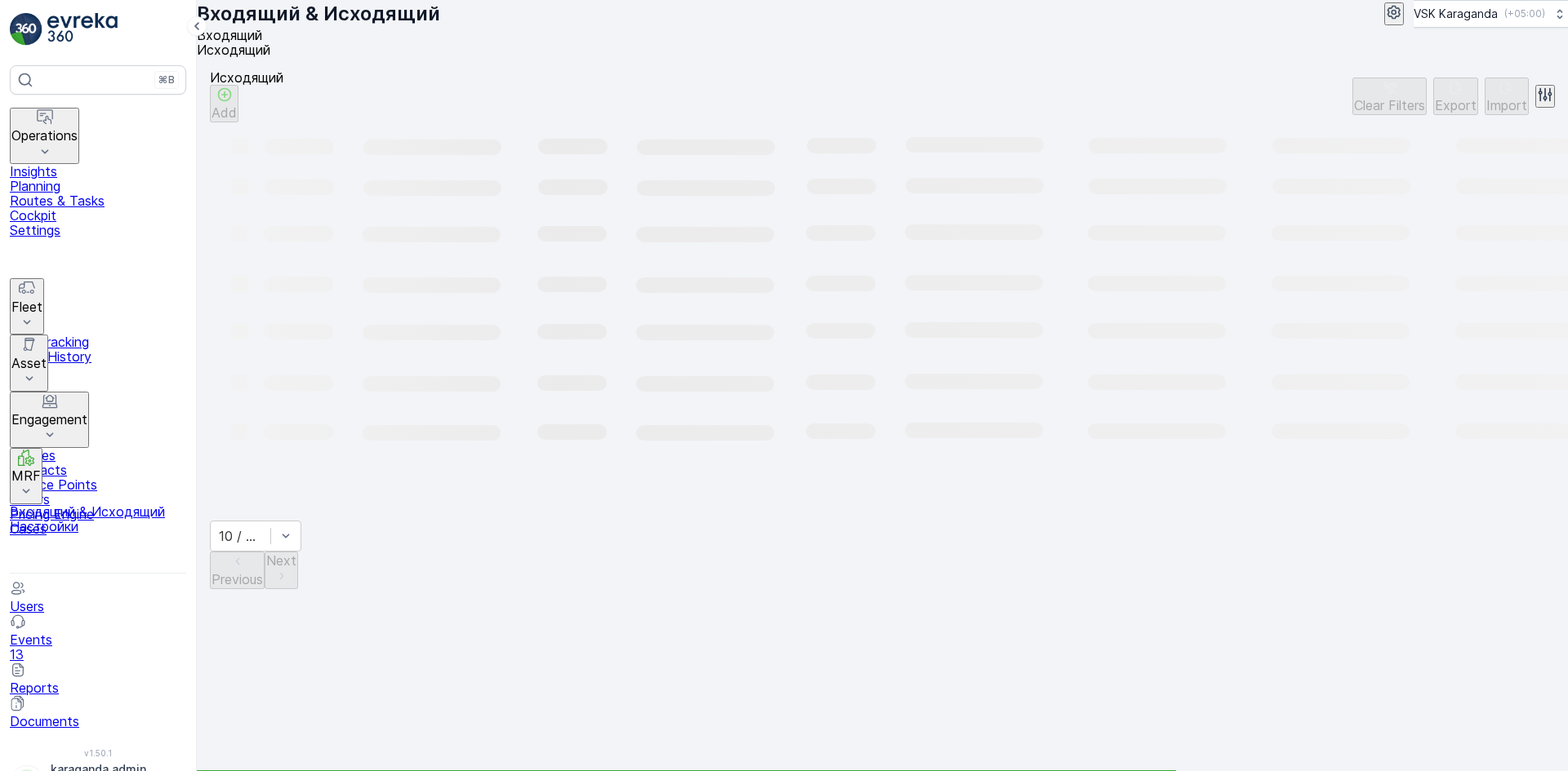
click at [261, 43] on span "Входящий" at bounding box center [229, 35] width 65 height 16
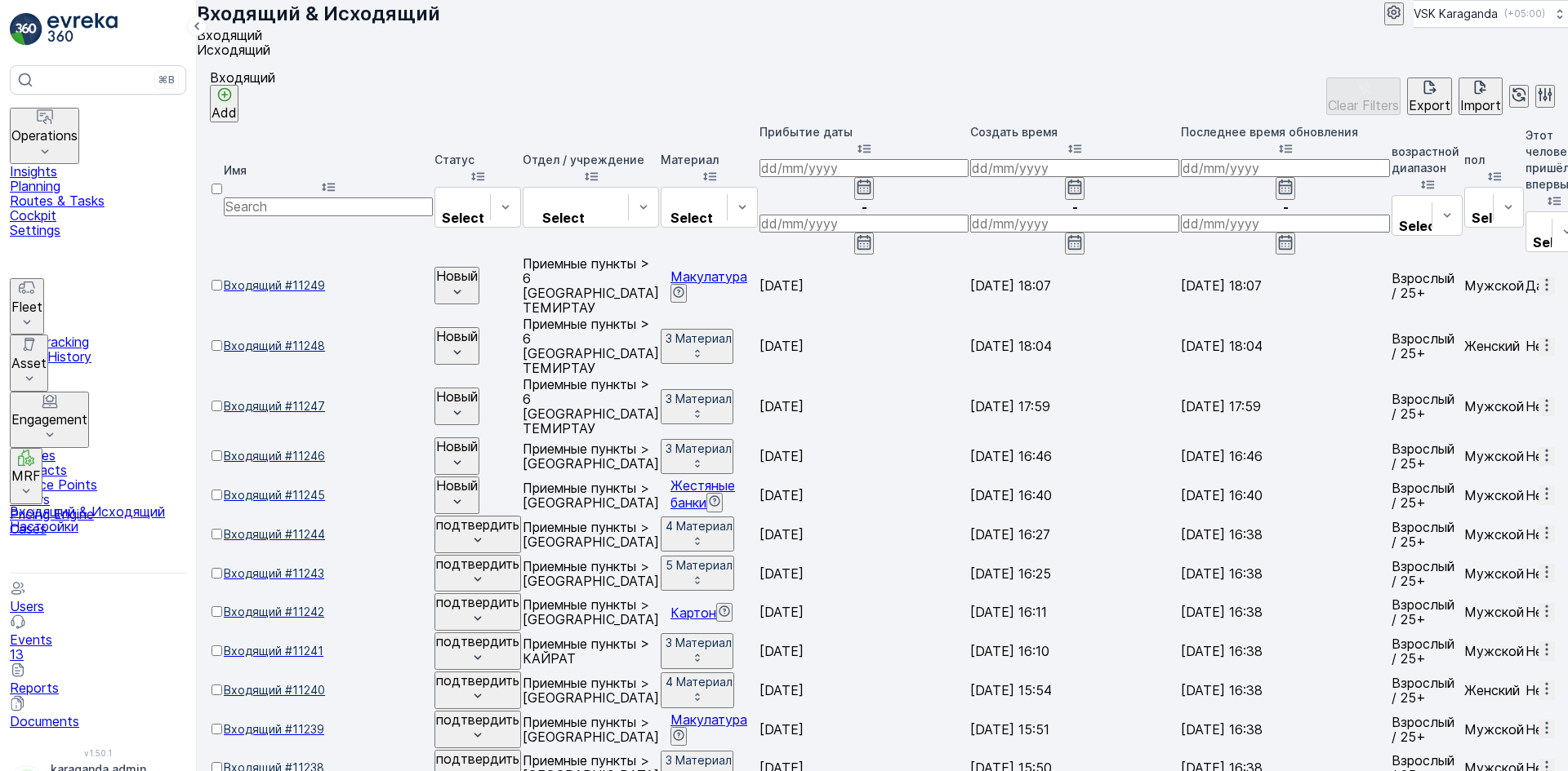
click at [238, 117] on button "Add" at bounding box center [224, 104] width 29 height 37
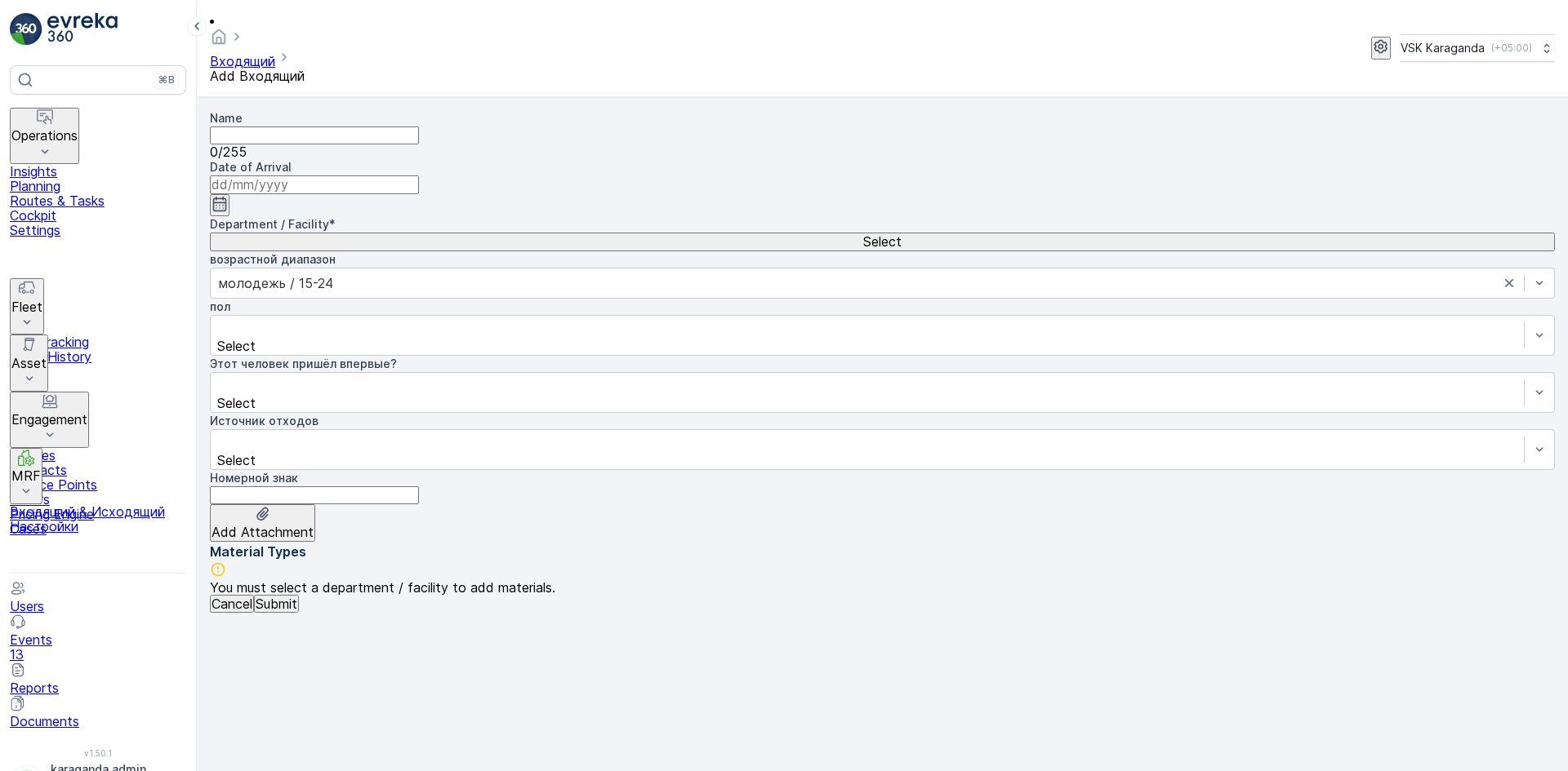
click at [357, 127] on input "Name" at bounding box center [314, 136] width 209 height 18
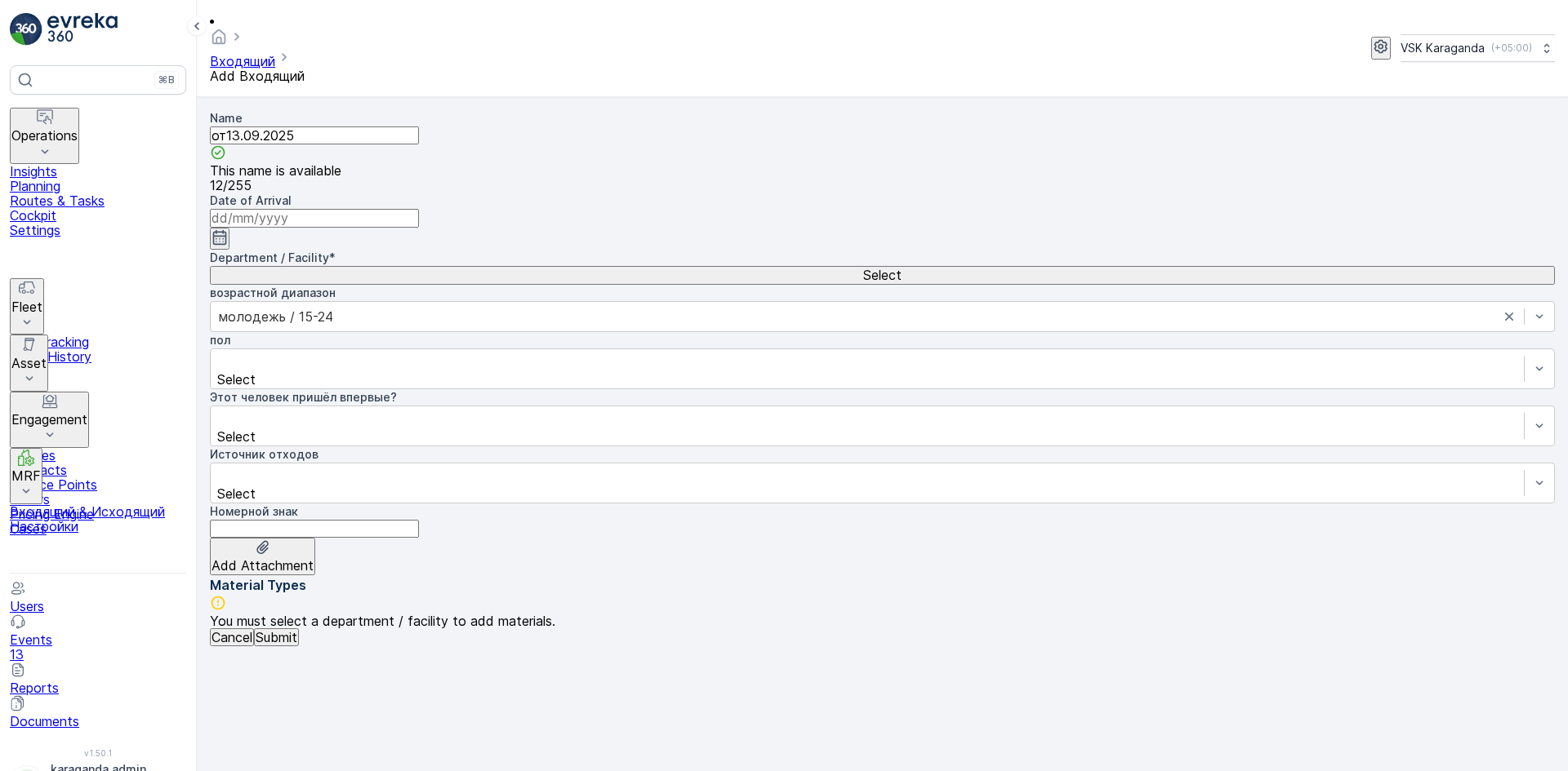
type input "от13.09.2025"
click at [227, 230] on icon "button" at bounding box center [221, 237] width 14 height 14
click at [605, 386] on div "15" at bounding box center [613, 393] width 14 height 14
type input "[DATE]"
click at [579, 268] on div "Select" at bounding box center [882, 275] width 1341 height 14
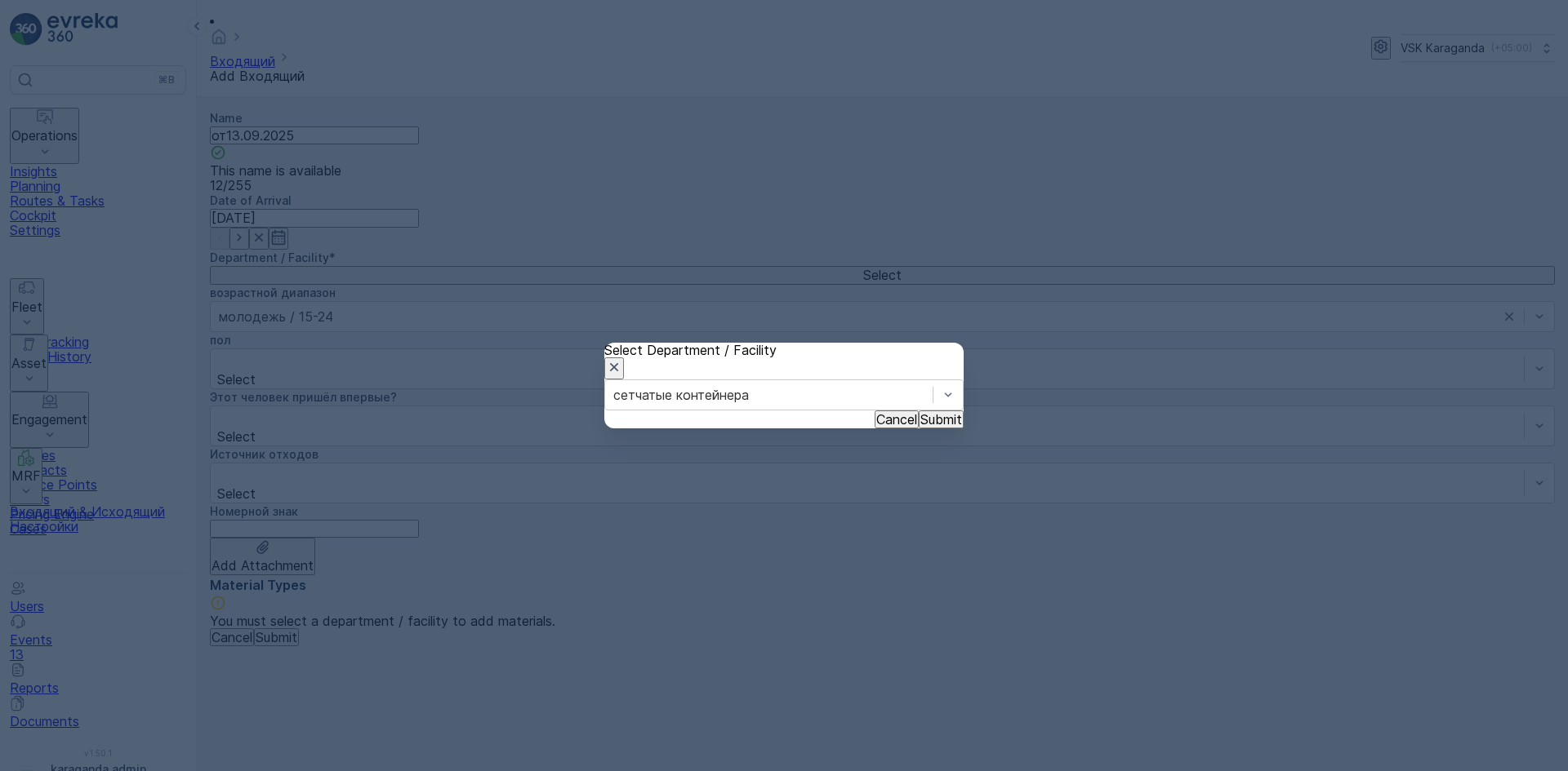
click at [920, 427] on p "Submit" at bounding box center [940, 419] width 42 height 14
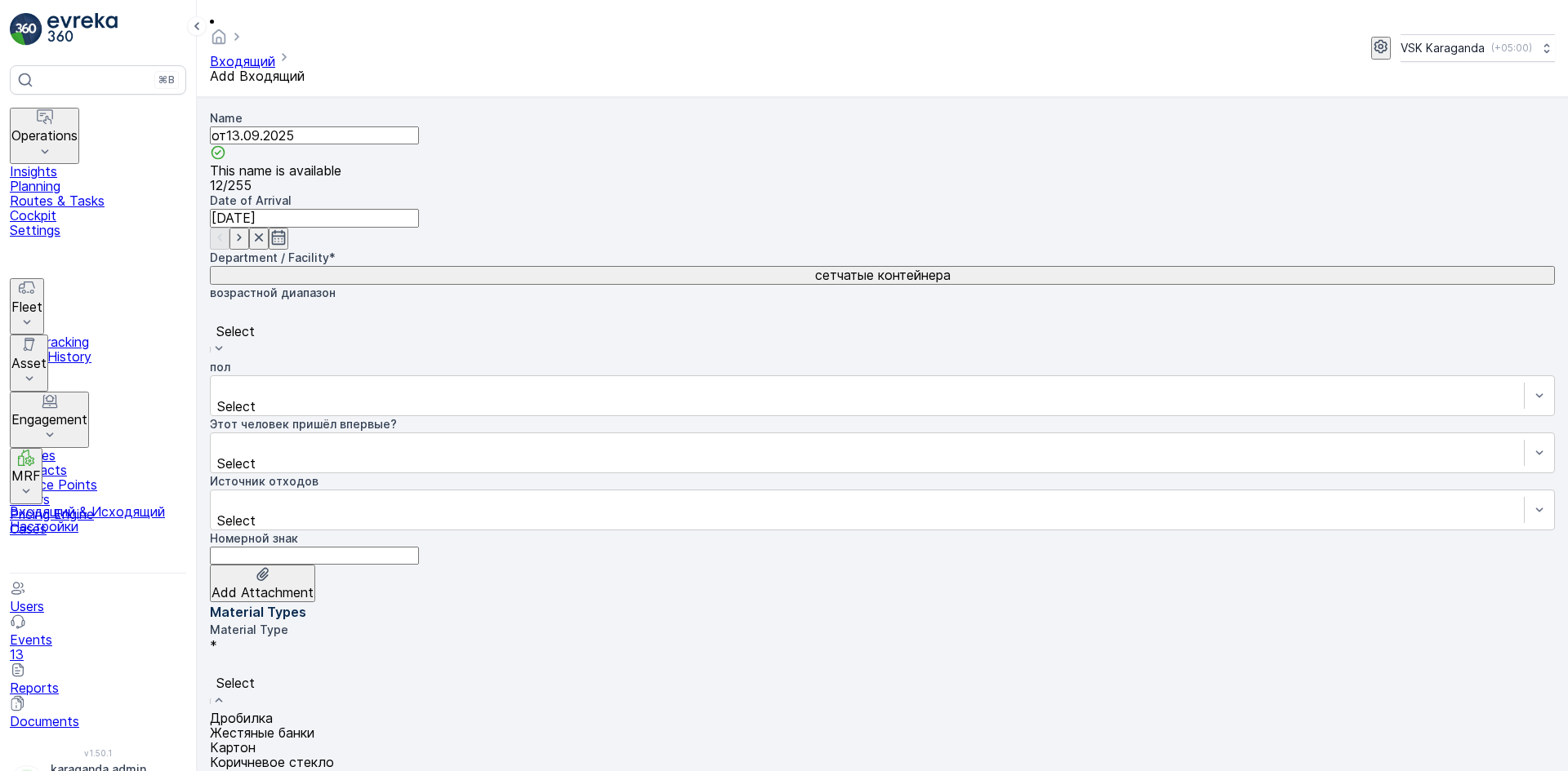
drag, startPoint x: 1041, startPoint y: 158, endPoint x: 968, endPoint y: 238, distance: 108.3
click at [255, 739] on span "Картон" at bounding box center [232, 747] width 46 height 16
type Weight "2907"
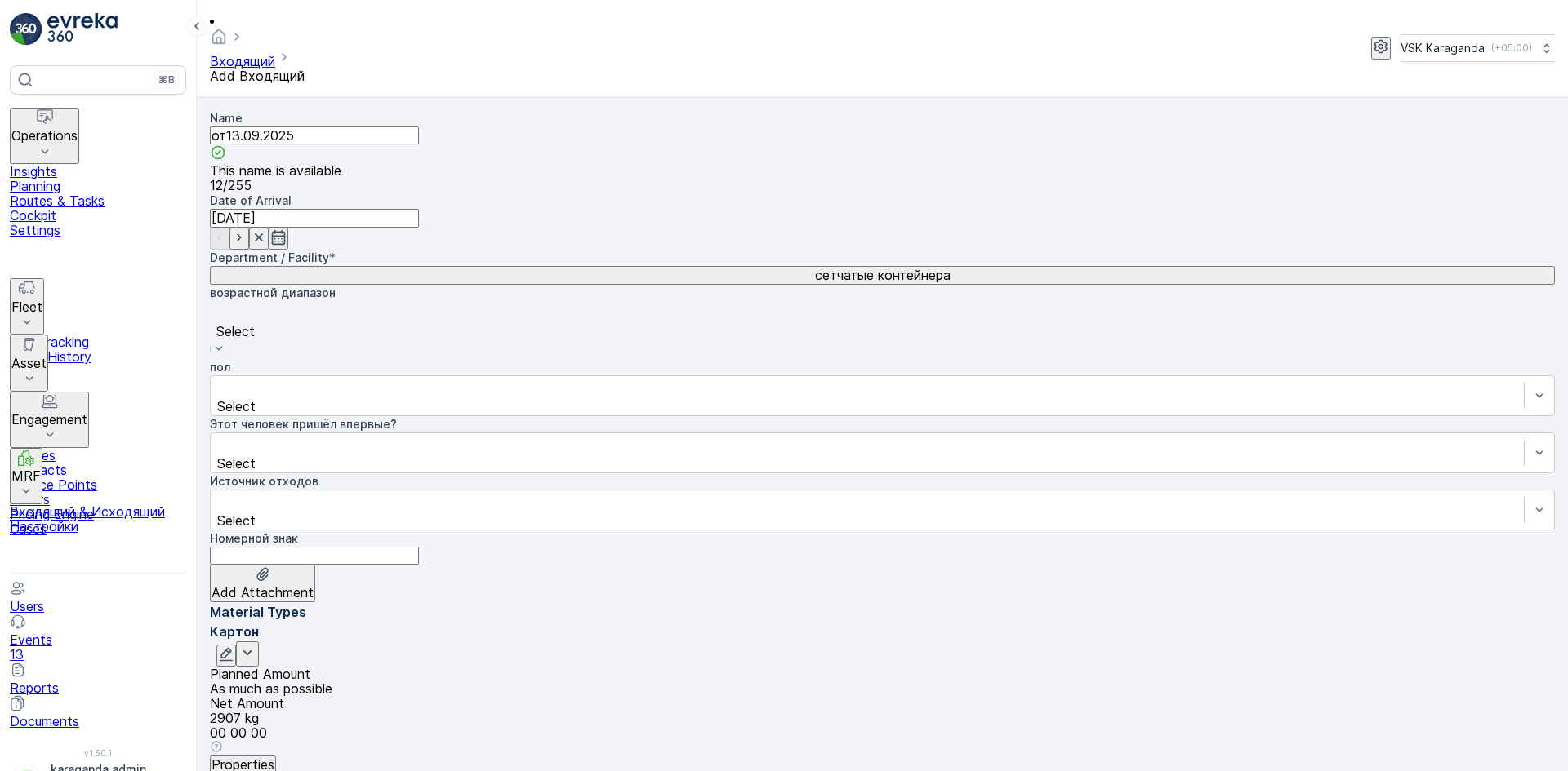
type Weight "320"
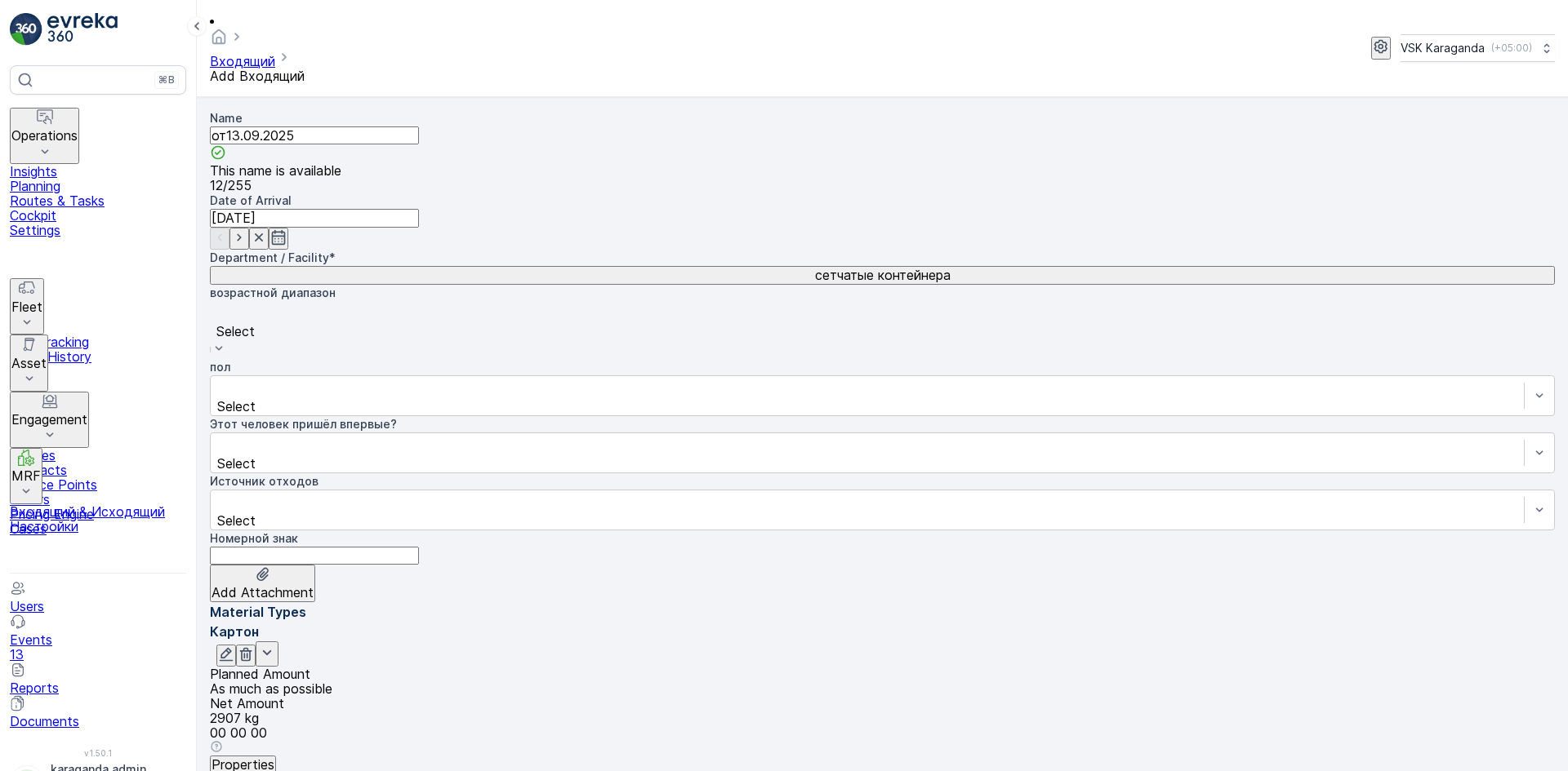
type Weight "407"
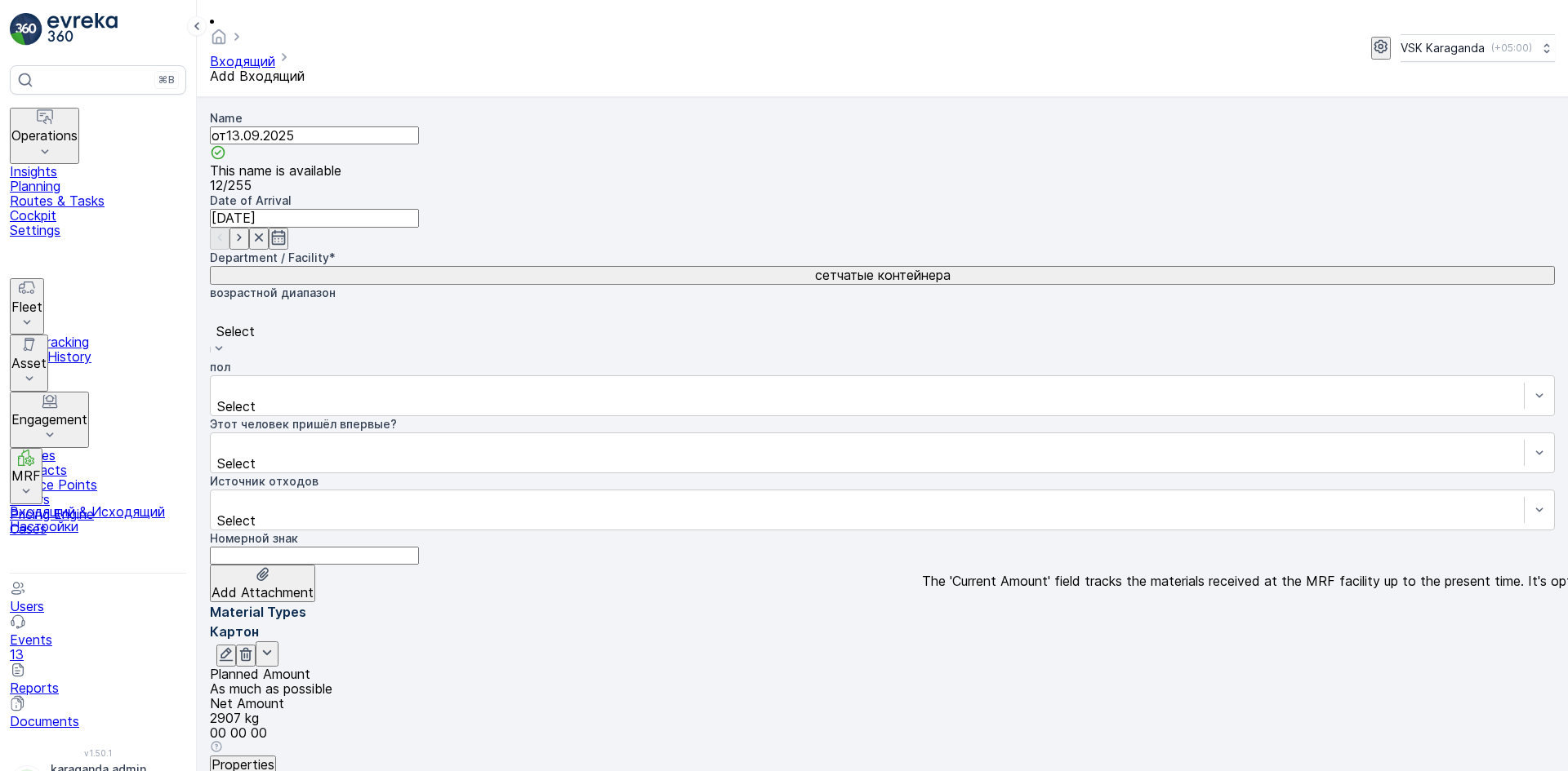
scroll to position [224, 0]
type Weight "16.4"
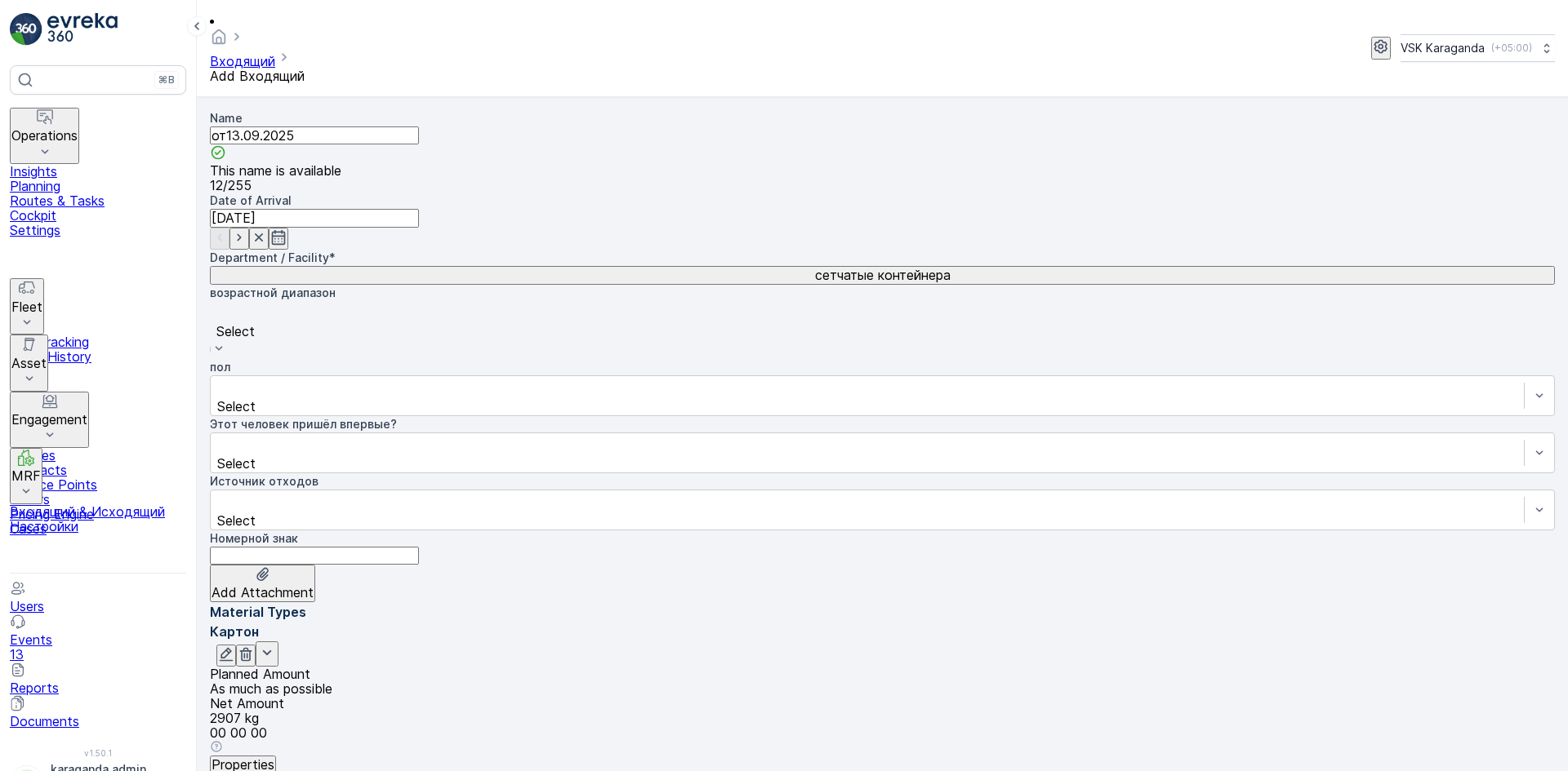
type input "плас"
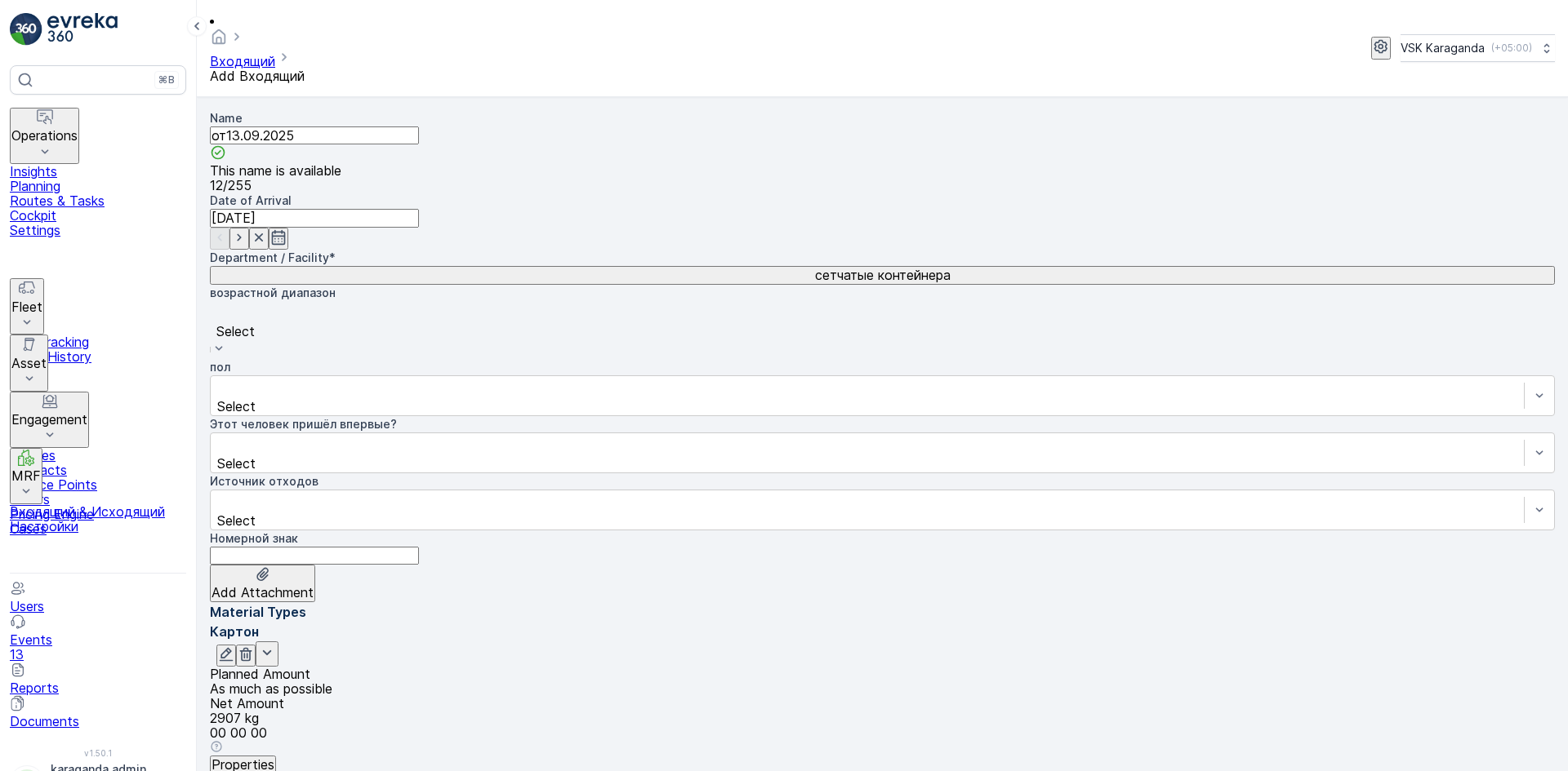
type Weight "101"
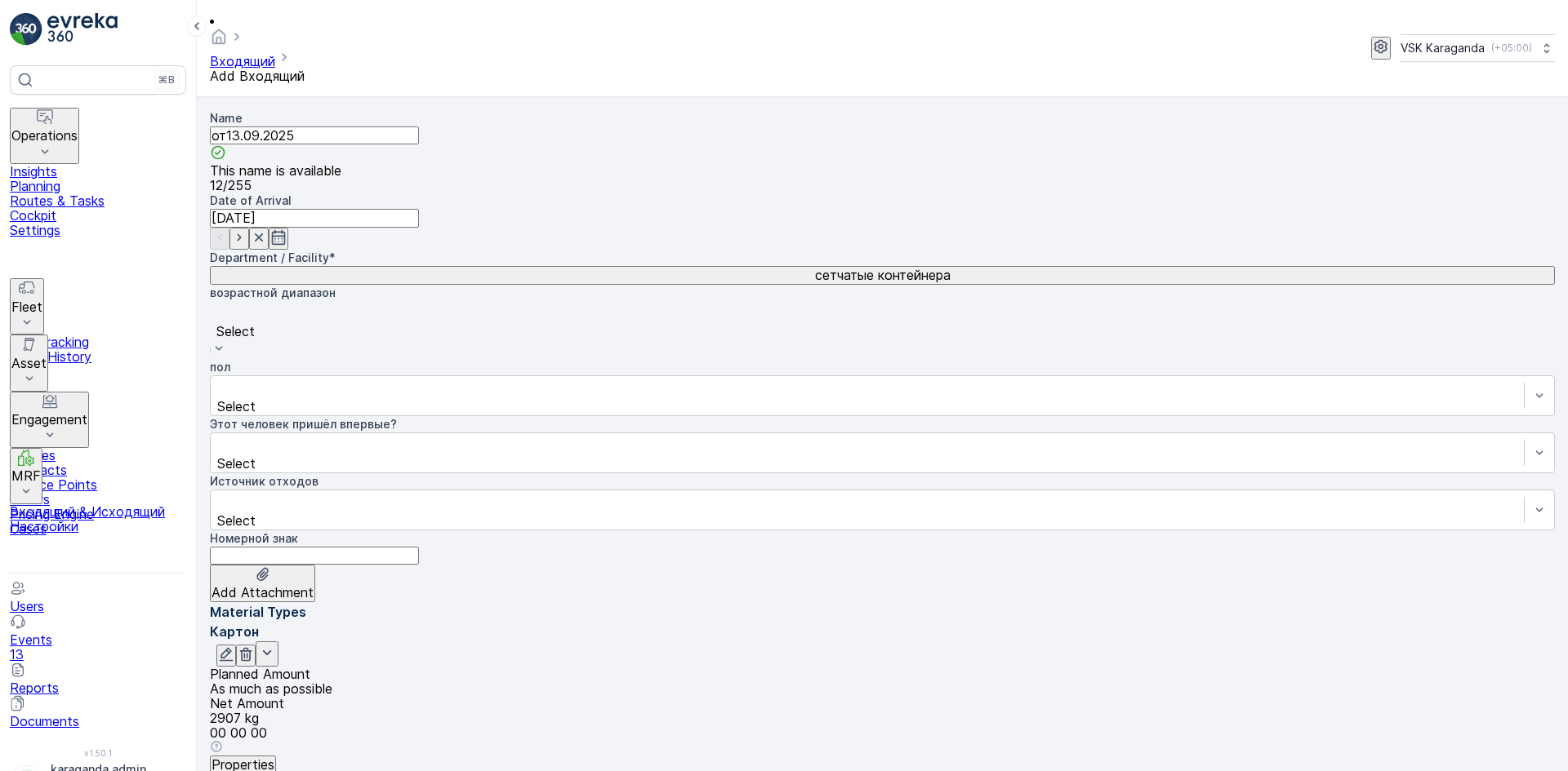
type Weight "101.5"
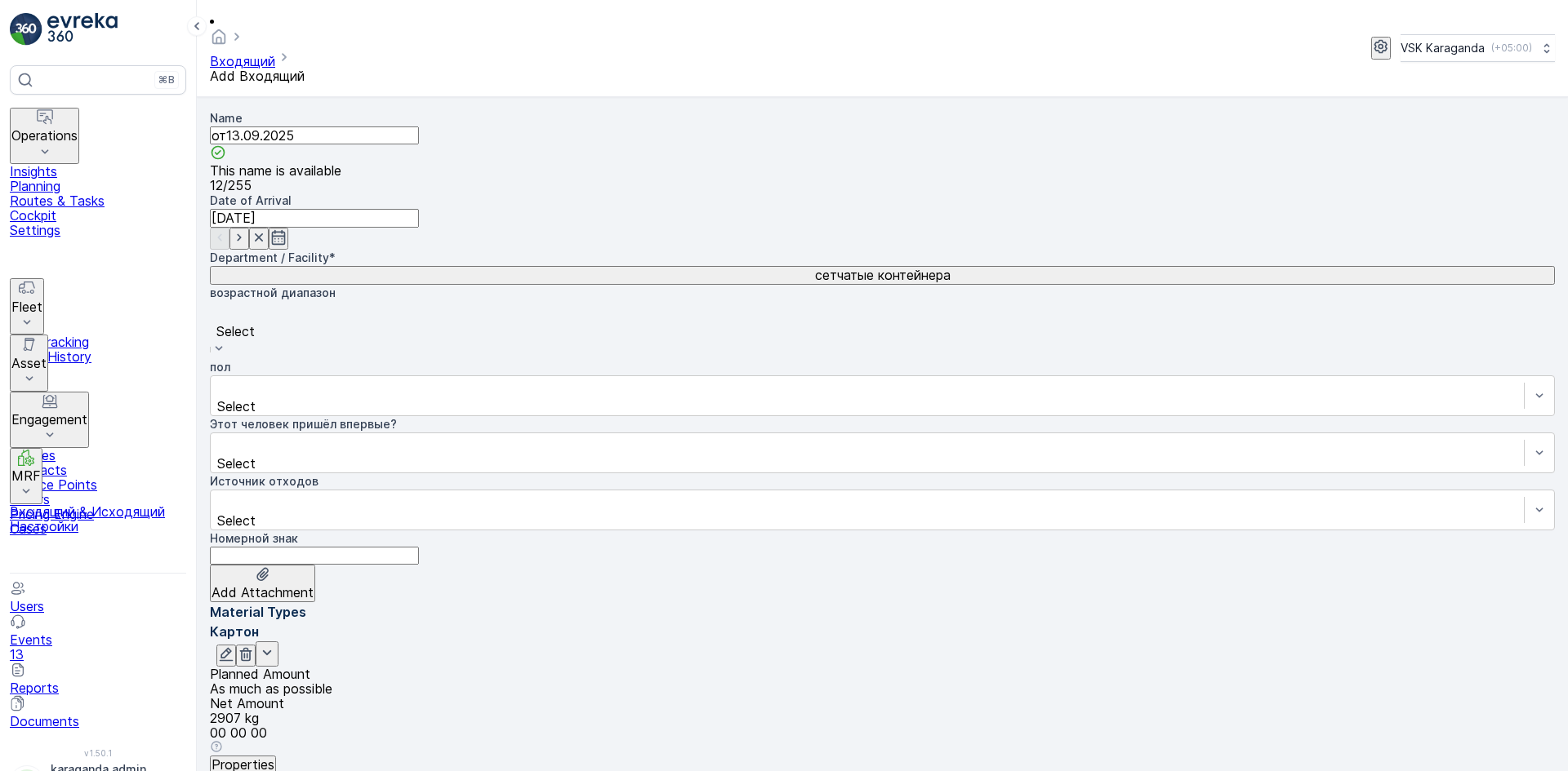
scroll to position [95, 0]
type Weight "207"
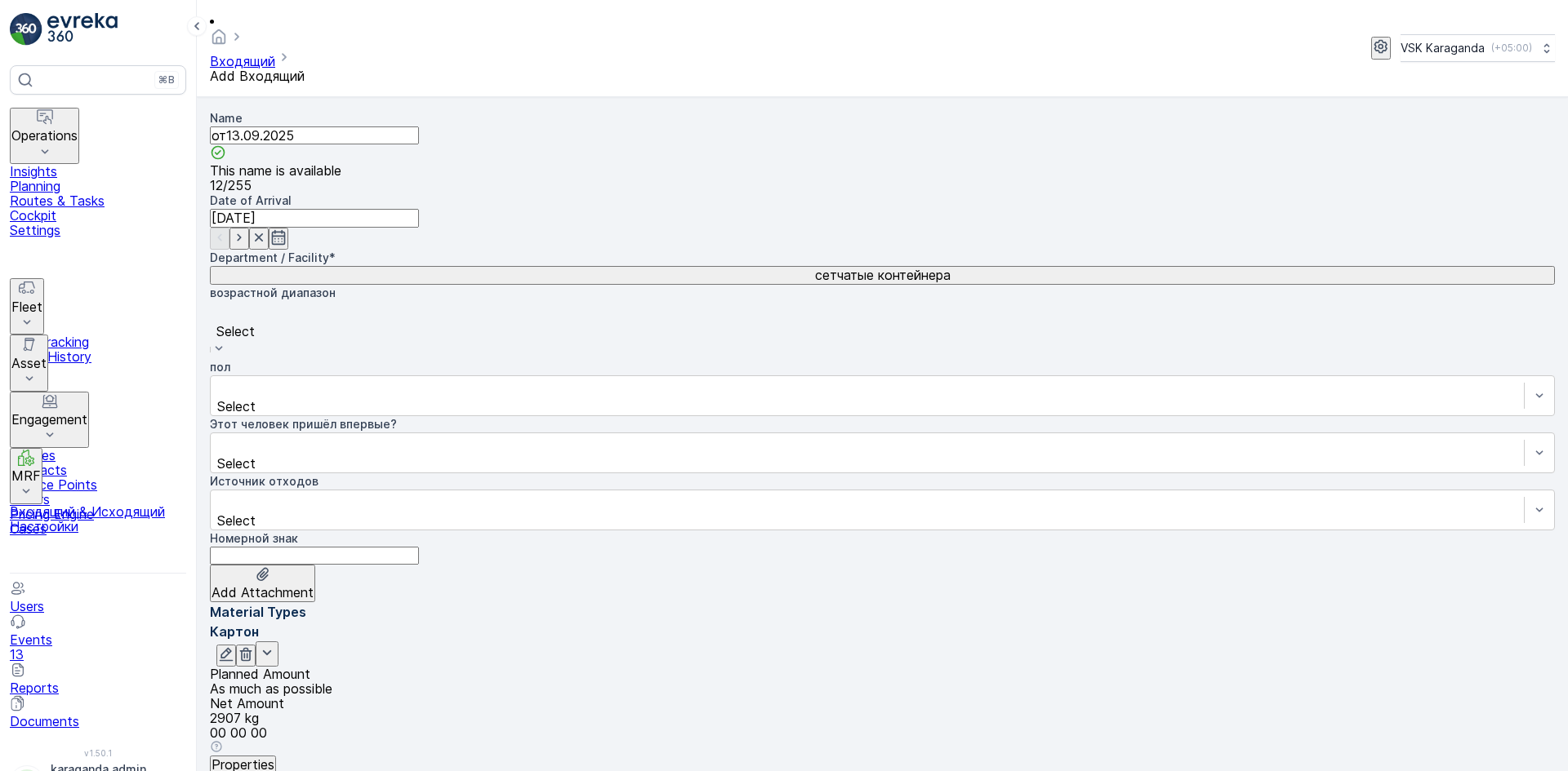
type Weight "2284"
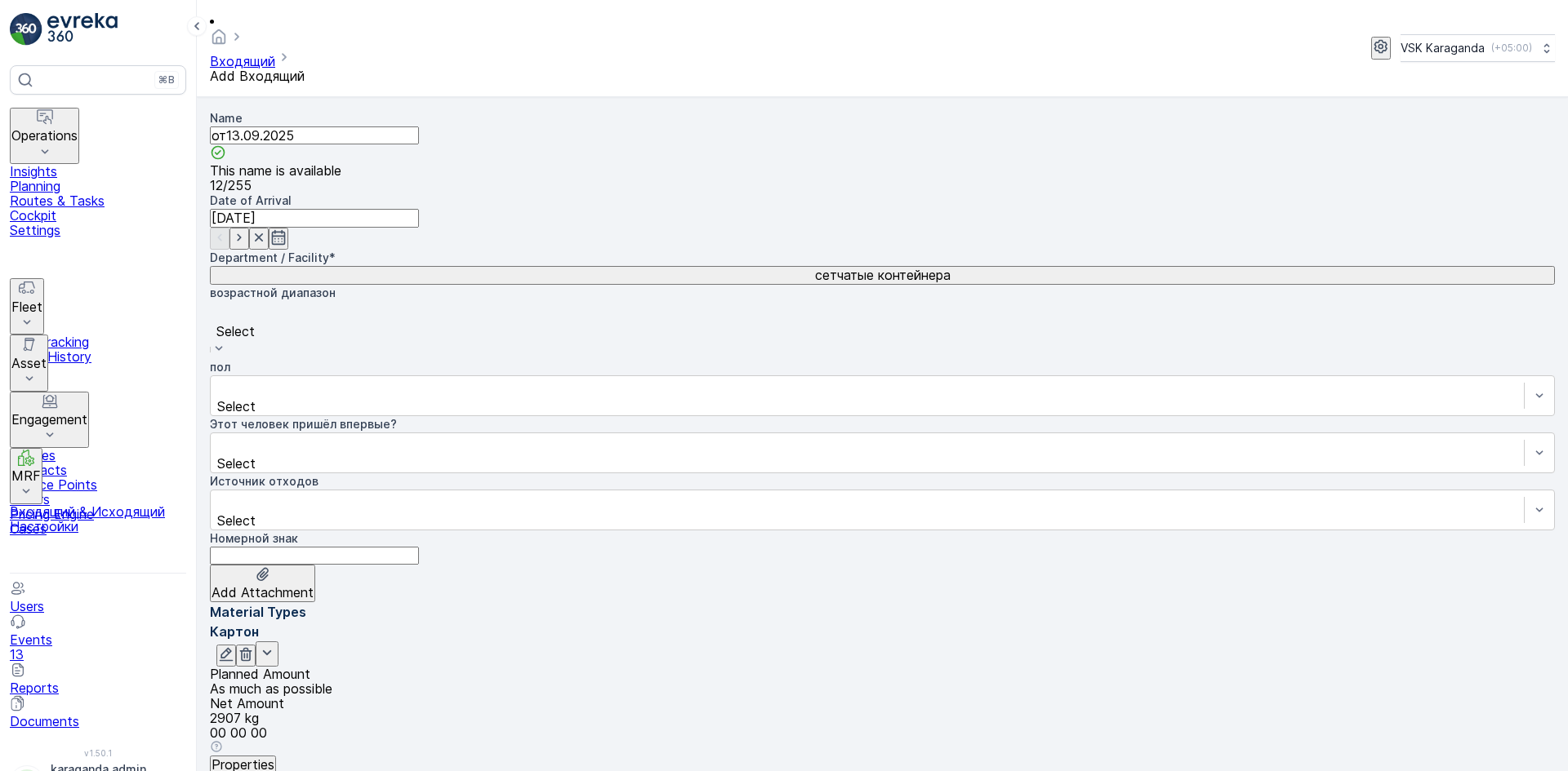
scroll to position [339, 0]
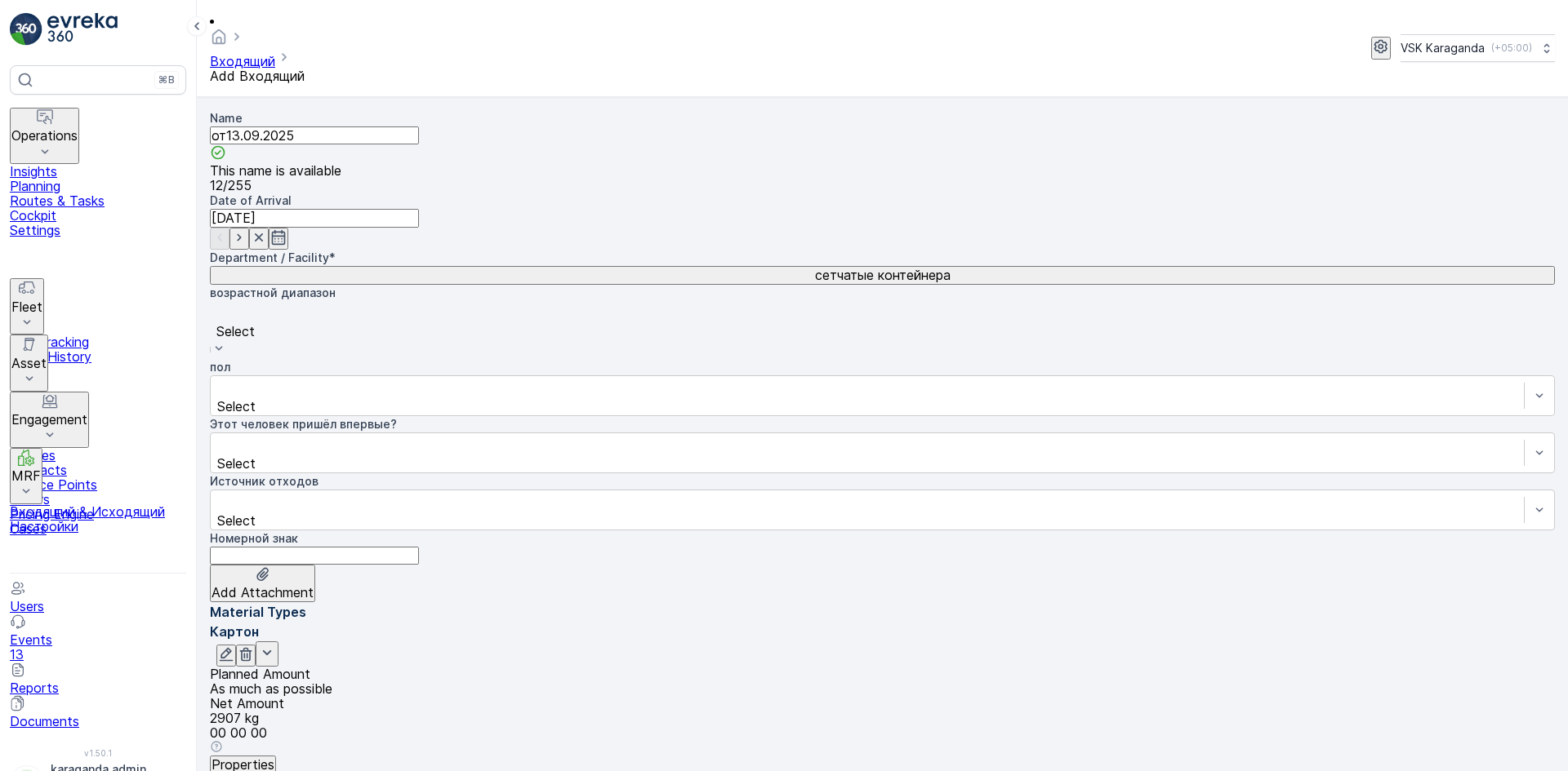
type Weight "406"
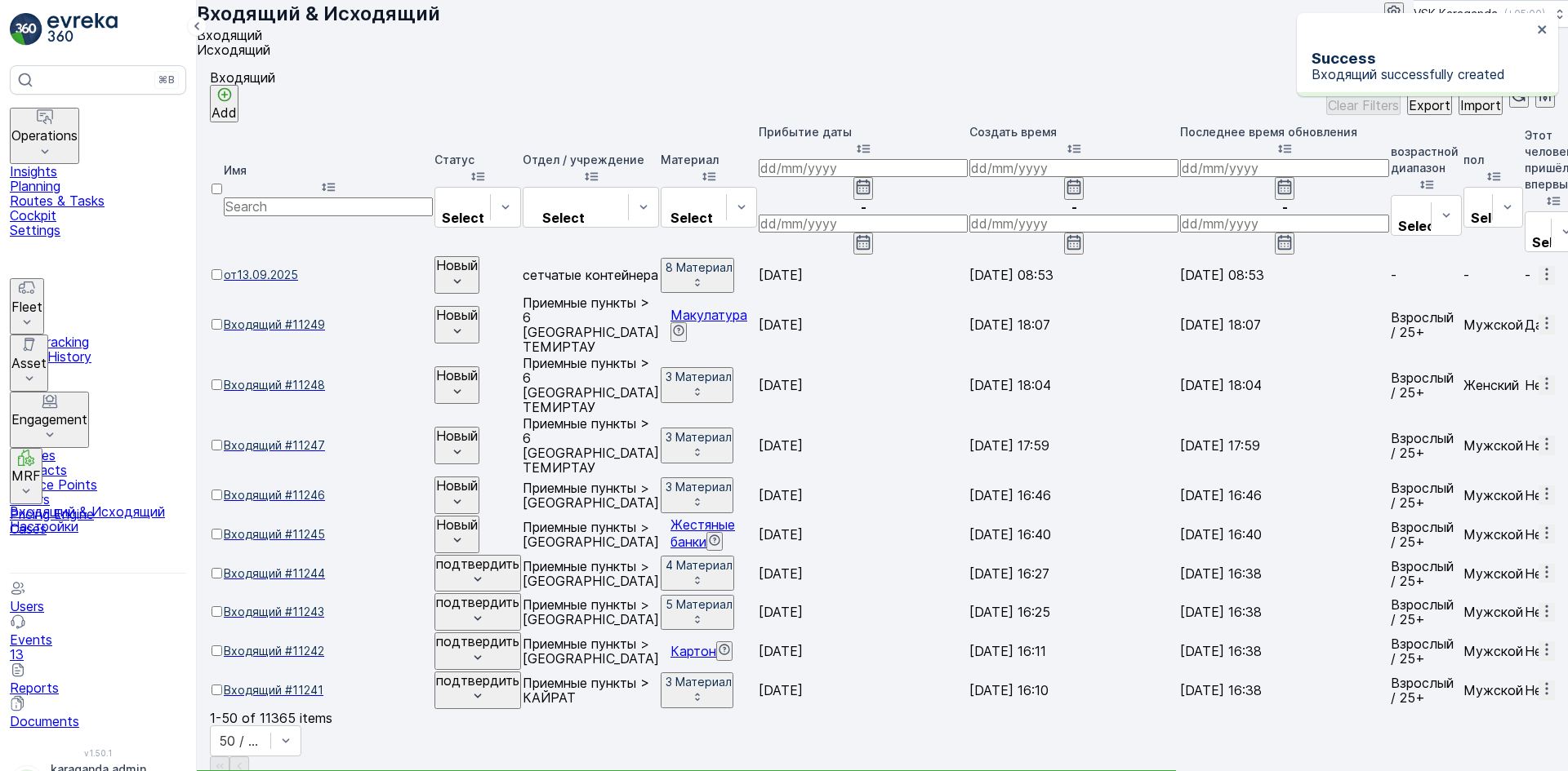
click at [289, 267] on span "от13.09.2025" at bounding box center [329, 275] width 209 height 16
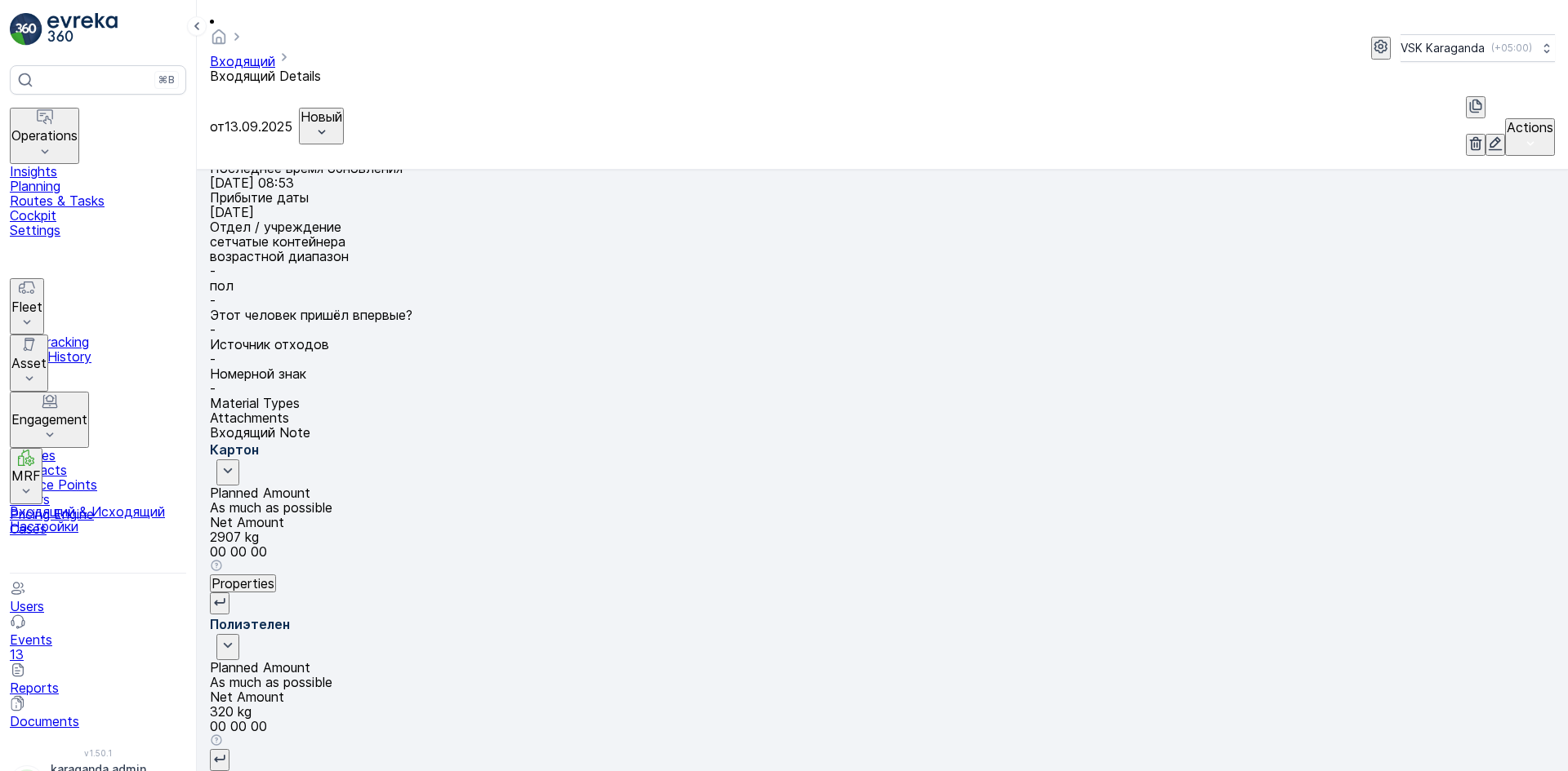
scroll to position [229, 0]
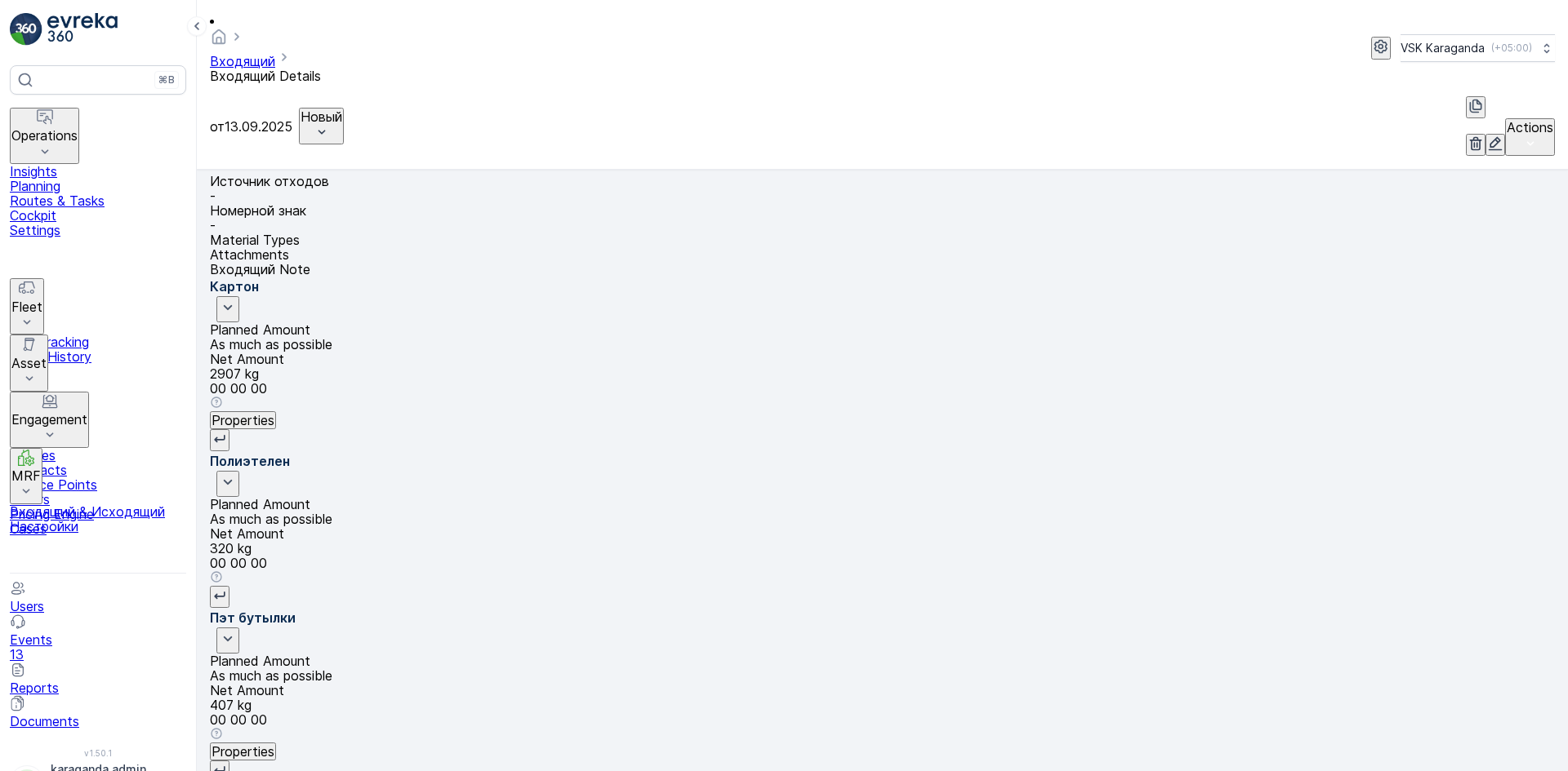
click at [342, 110] on p "Новый" at bounding box center [321, 117] width 42 height 14
click at [361, 113] on span "подтвердить" at bounding box center [385, 117] width 83 height 14
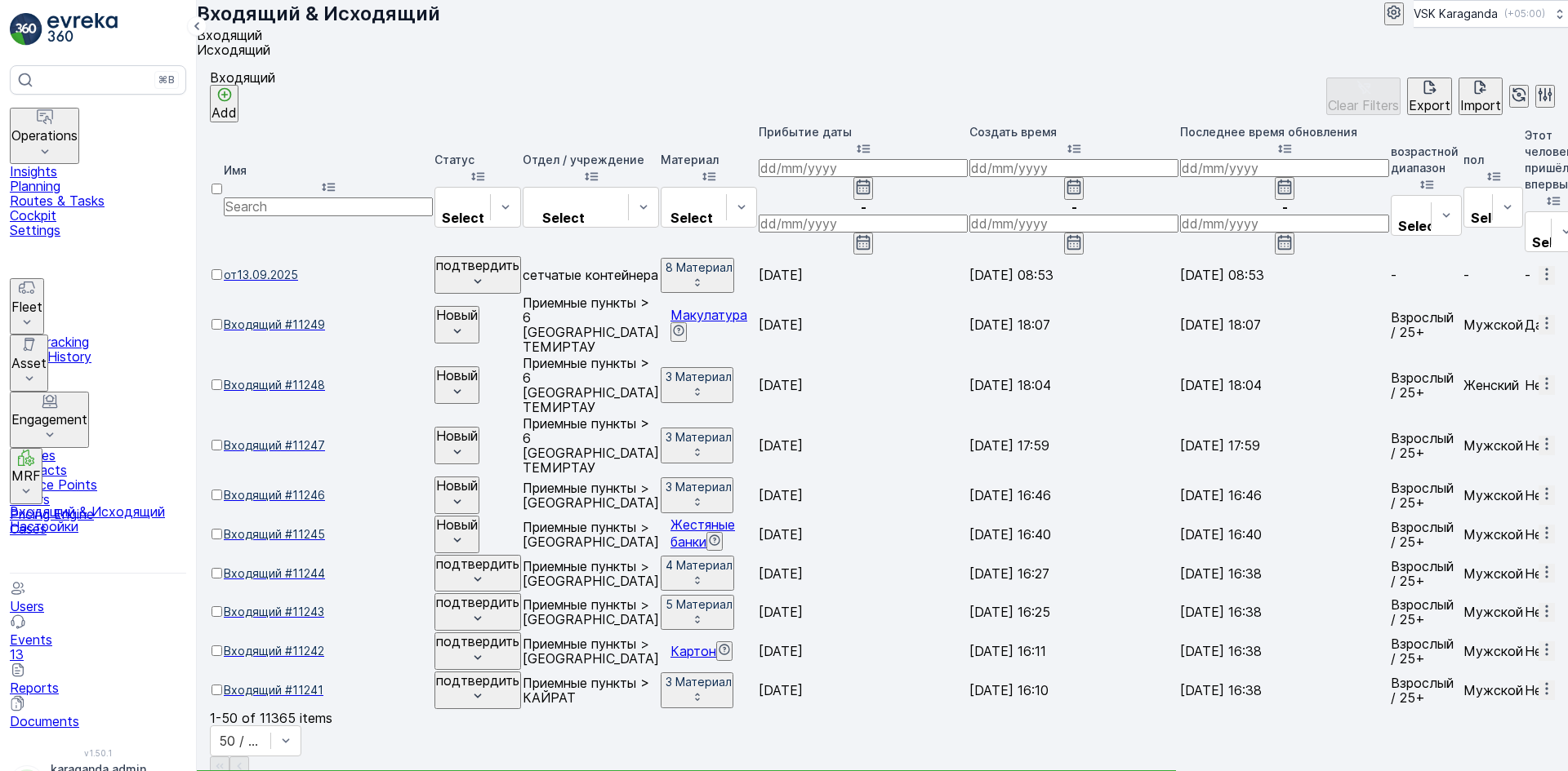
click at [237, 109] on p "Add" at bounding box center [224, 112] width 25 height 14
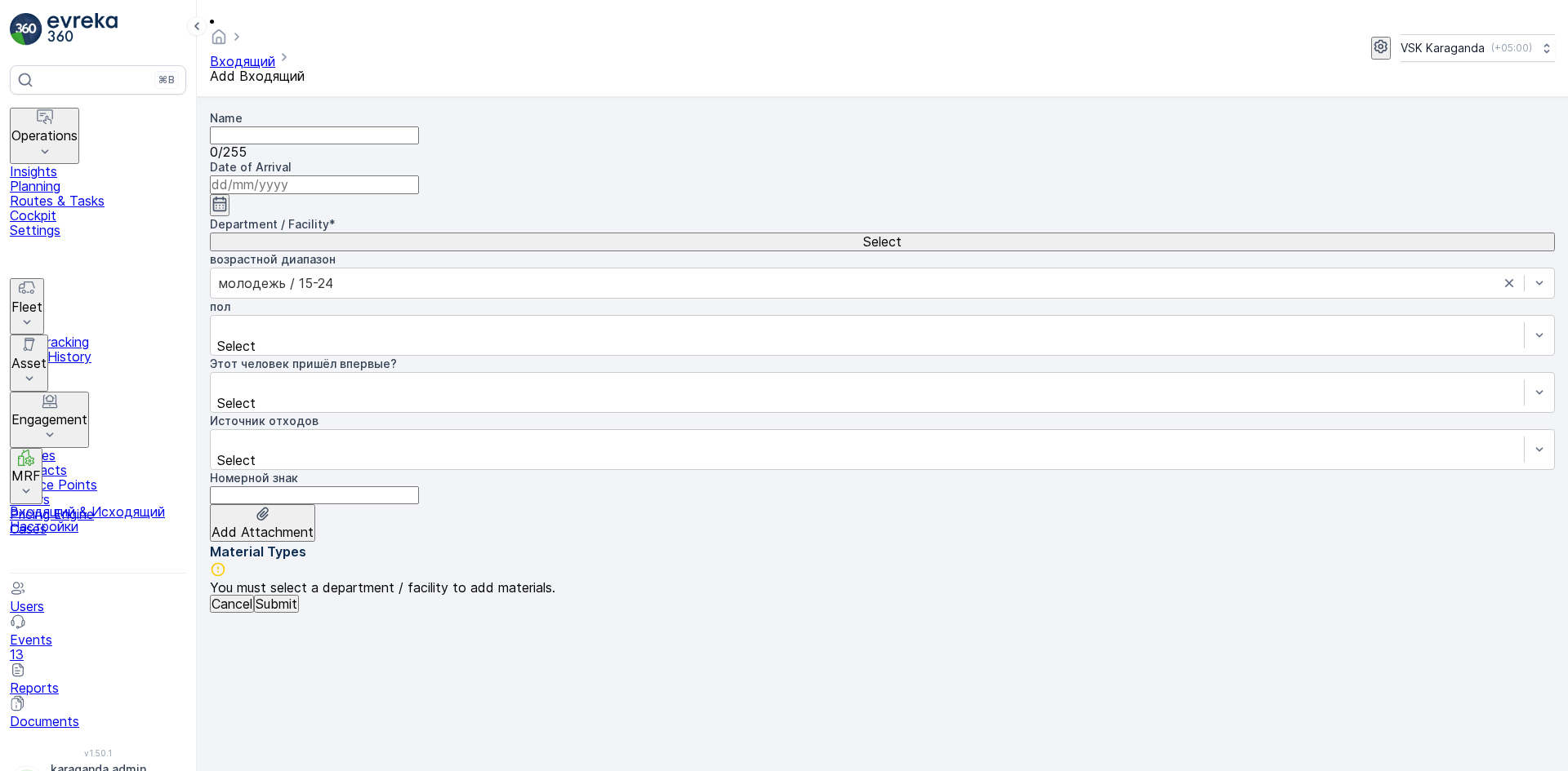
click at [346, 145] on div "0 / 255" at bounding box center [882, 152] width 1345 height 14
click at [340, 127] on input "Name" at bounding box center [314, 136] width 209 height 18
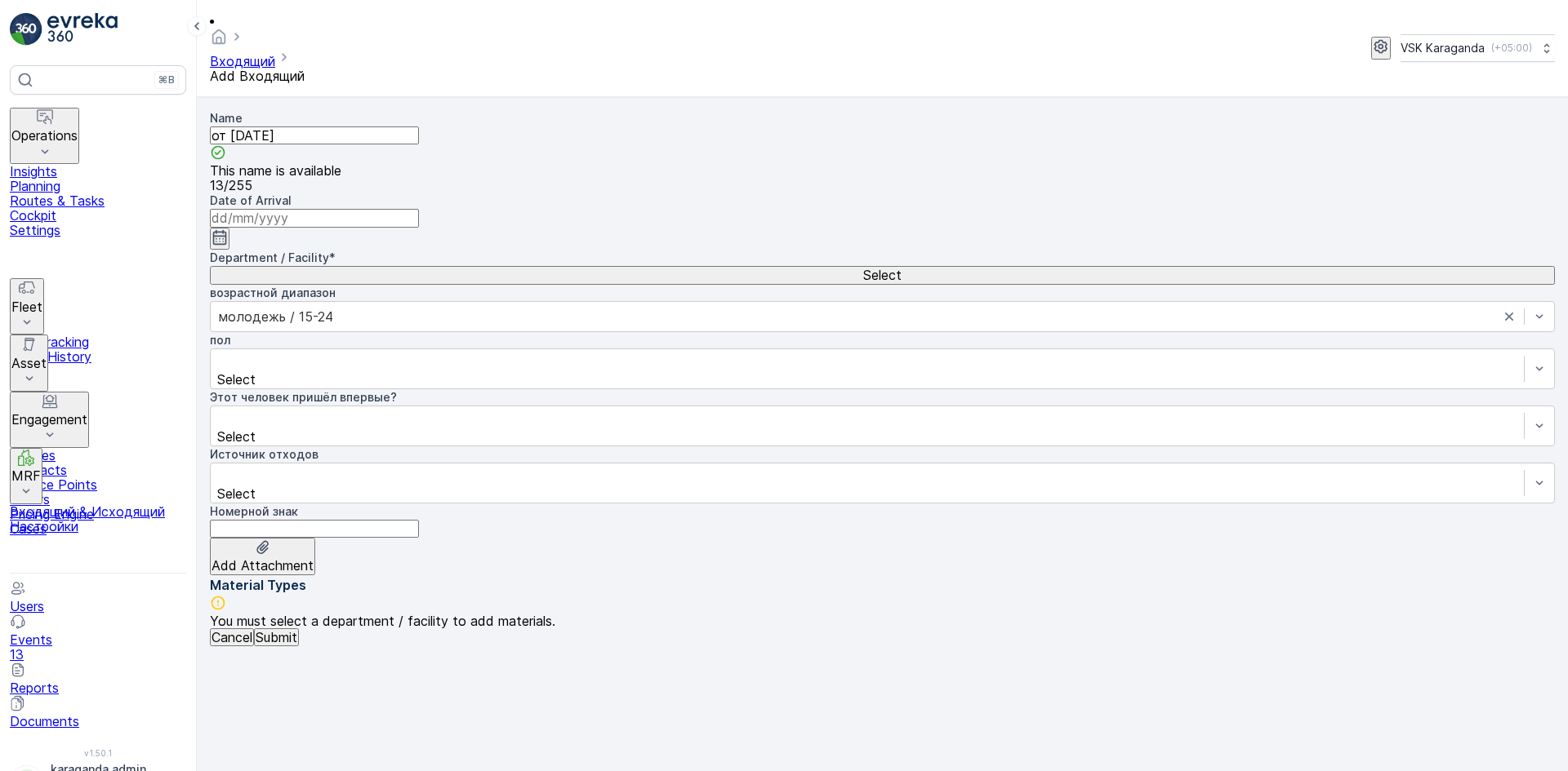
type input "от [DATE]"
click at [227, 230] on icon "button" at bounding box center [221, 237] width 14 height 14
click at [610, 386] on div "15" at bounding box center [613, 393] width 14 height 14
type input "[DATE]"
click at [632, 266] on button "Select" at bounding box center [882, 275] width 1345 height 18
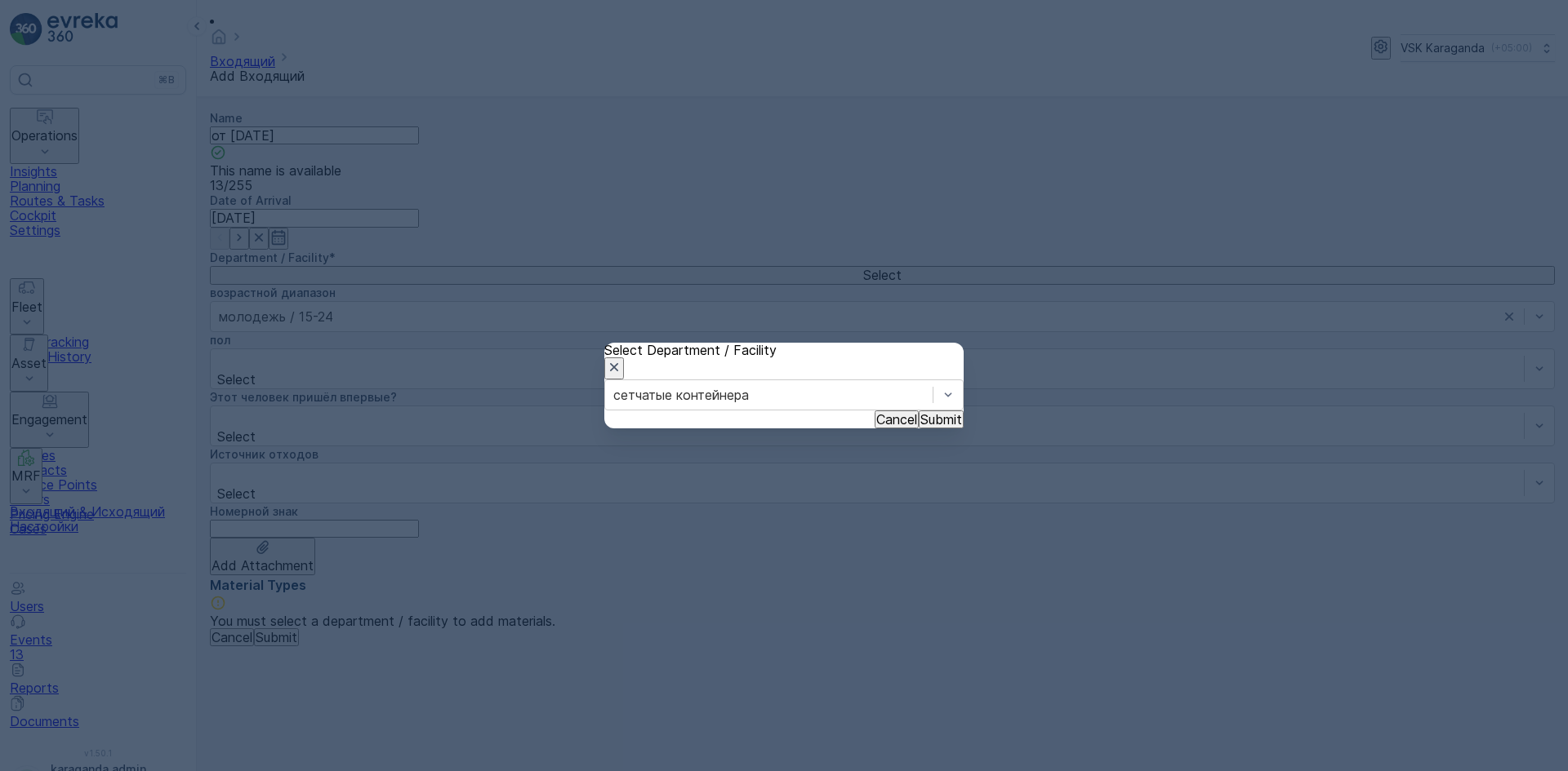
click at [930, 427] on p "Submit" at bounding box center [940, 419] width 42 height 14
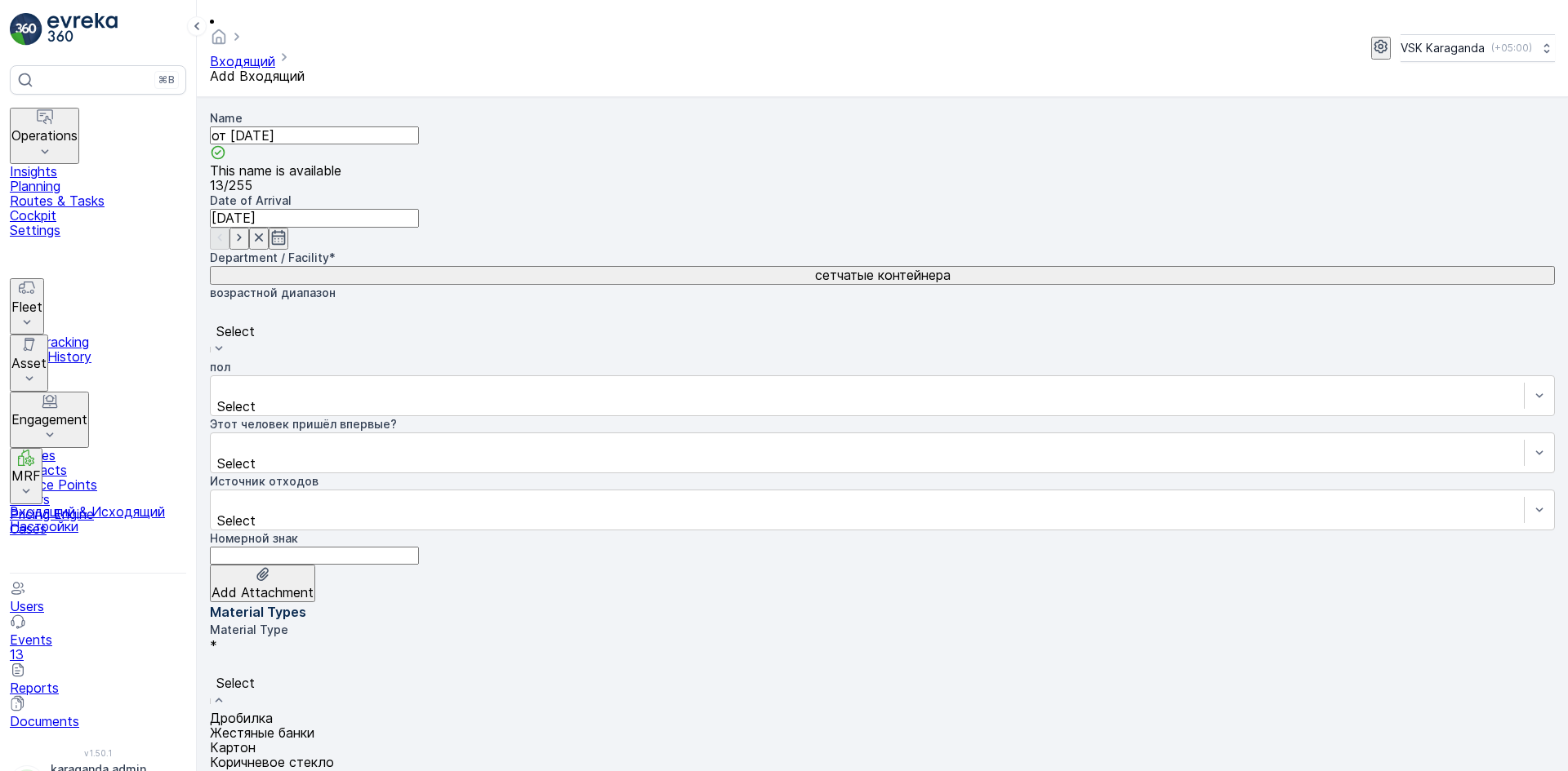
click at [255, 739] on span "Картон" at bounding box center [232, 747] width 46 height 16
type Weight "3812"
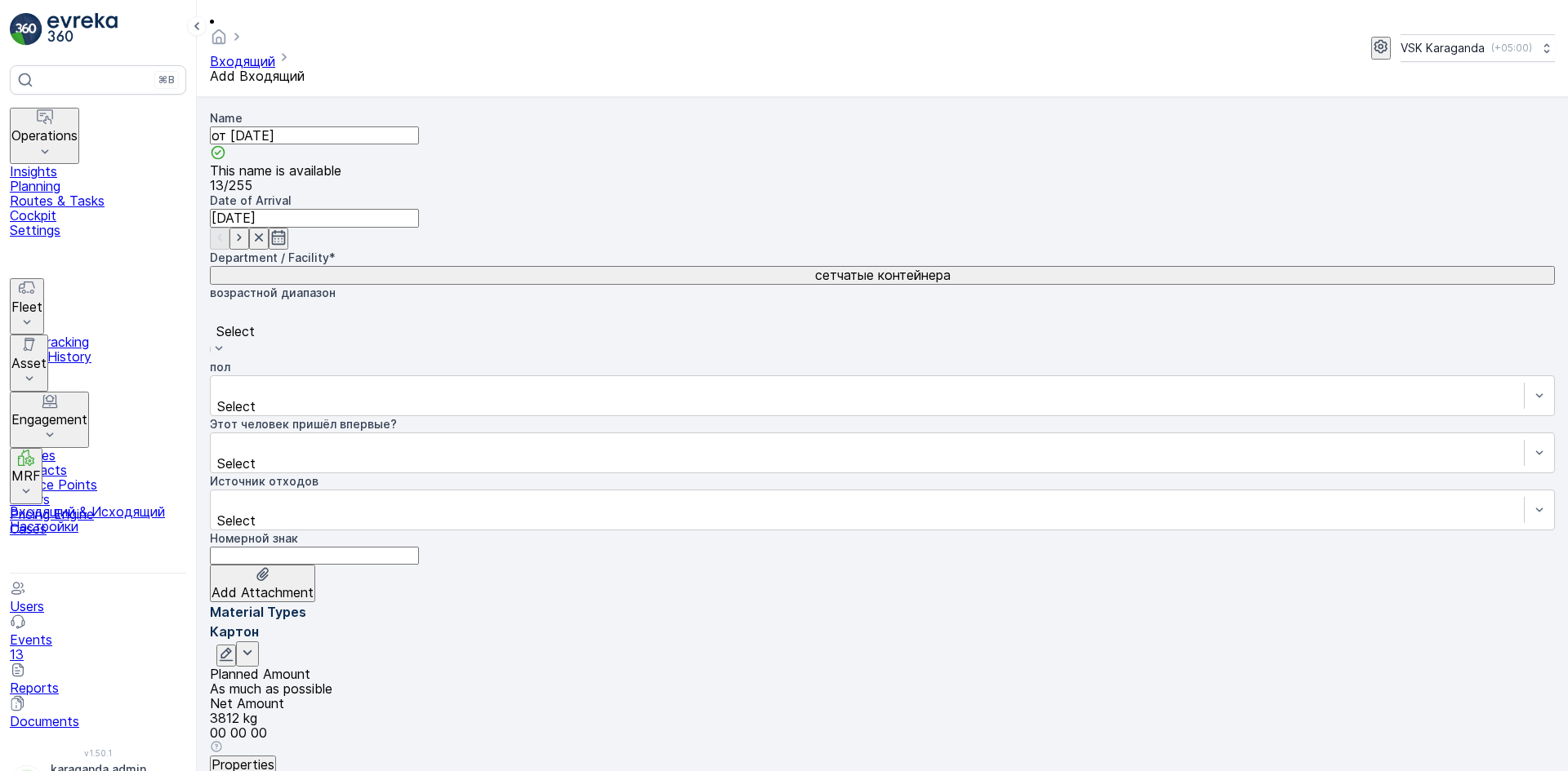
type Weight "238"
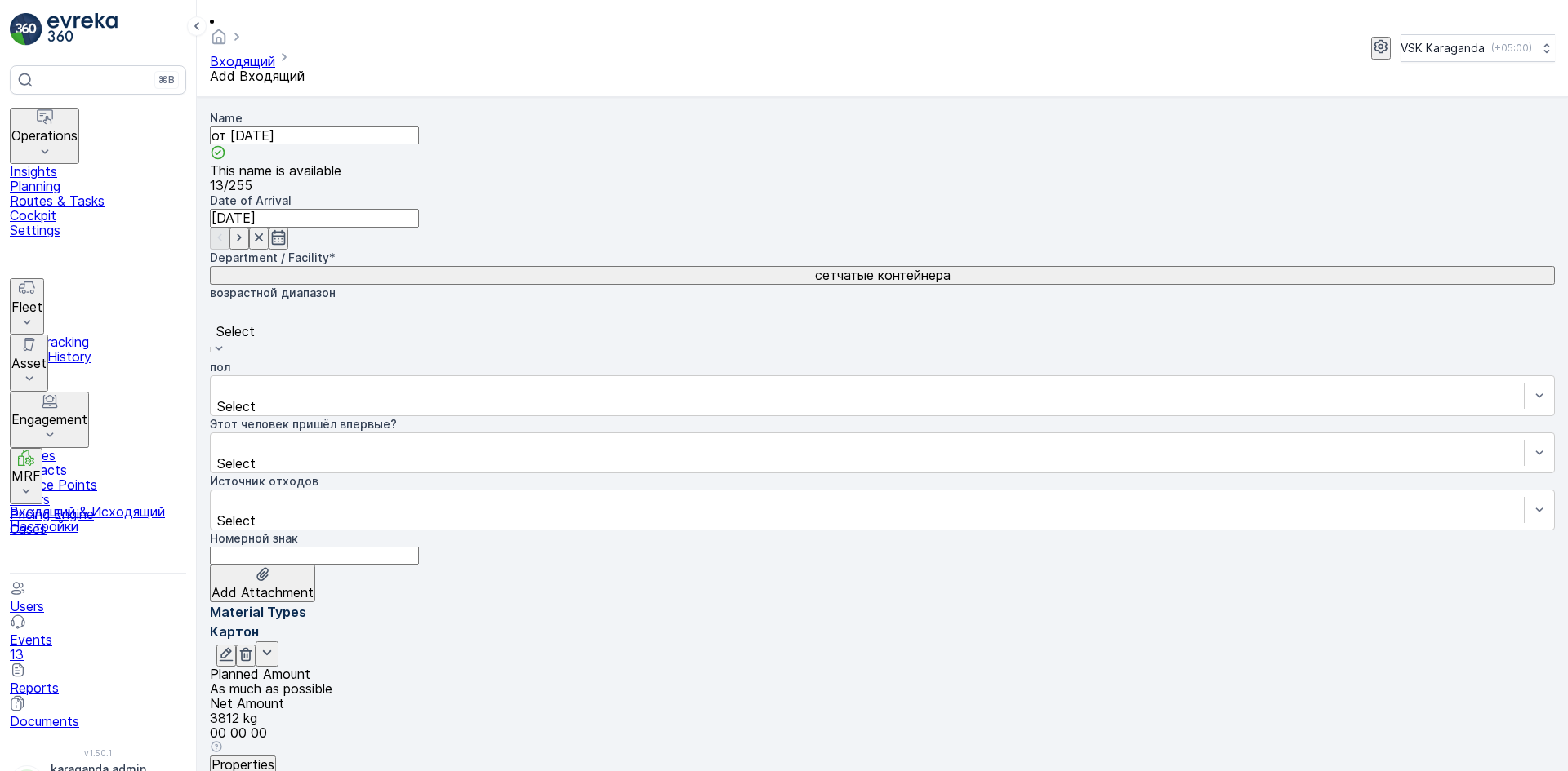
type Weight "310"
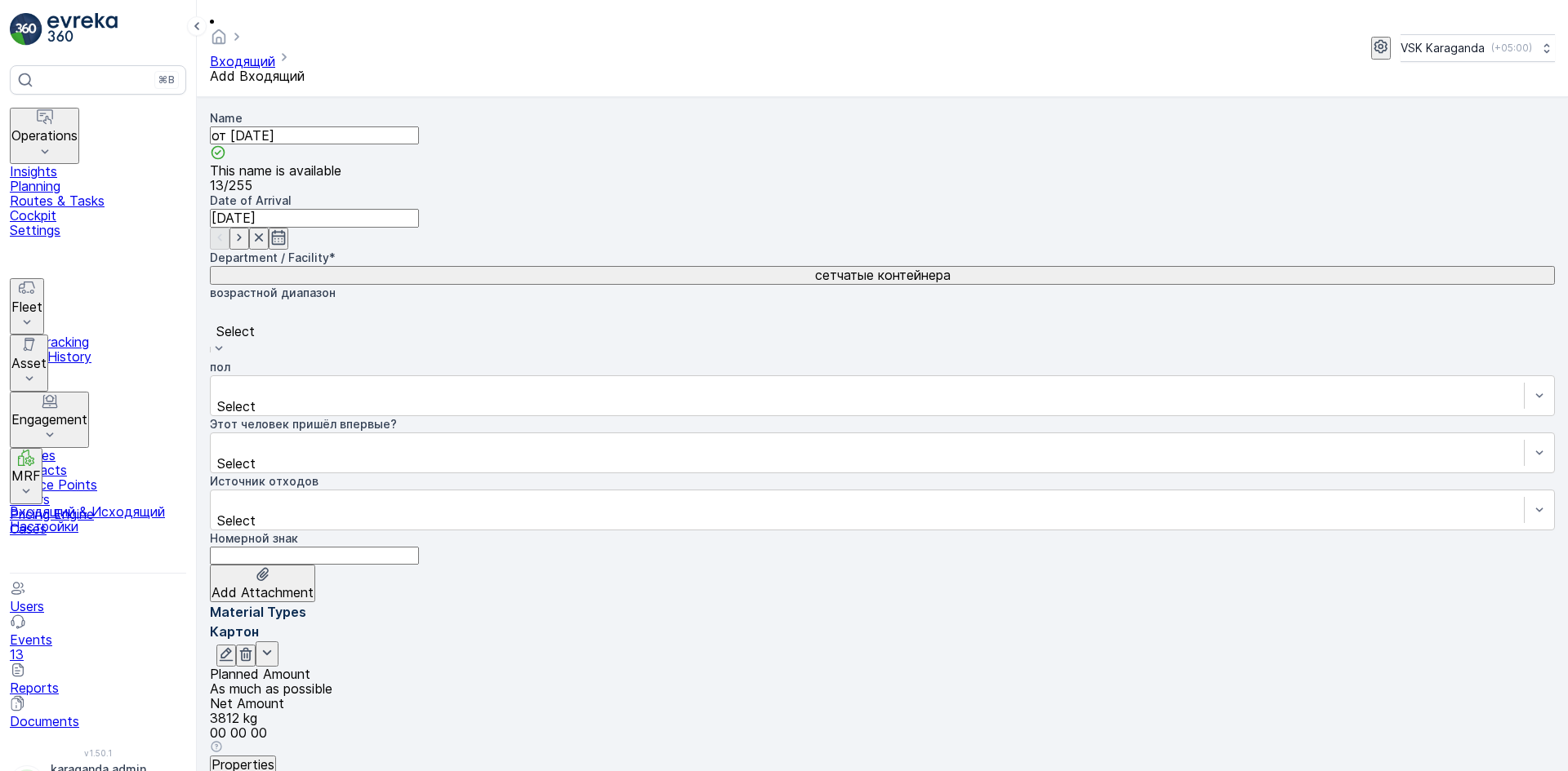
scroll to position [46, 0]
type Weight "100"
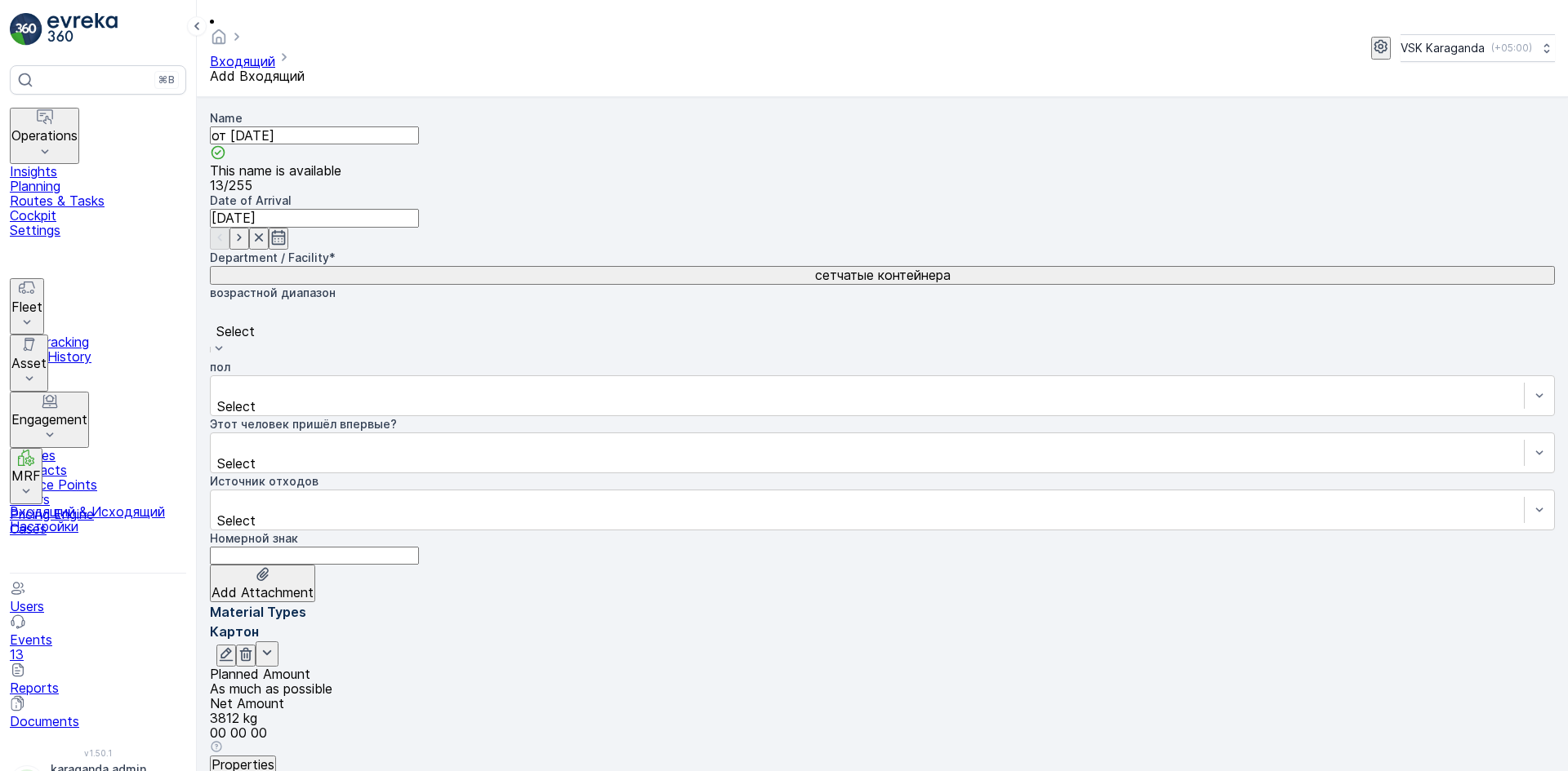
scroll to position [327, 0]
type Weight "18.7"
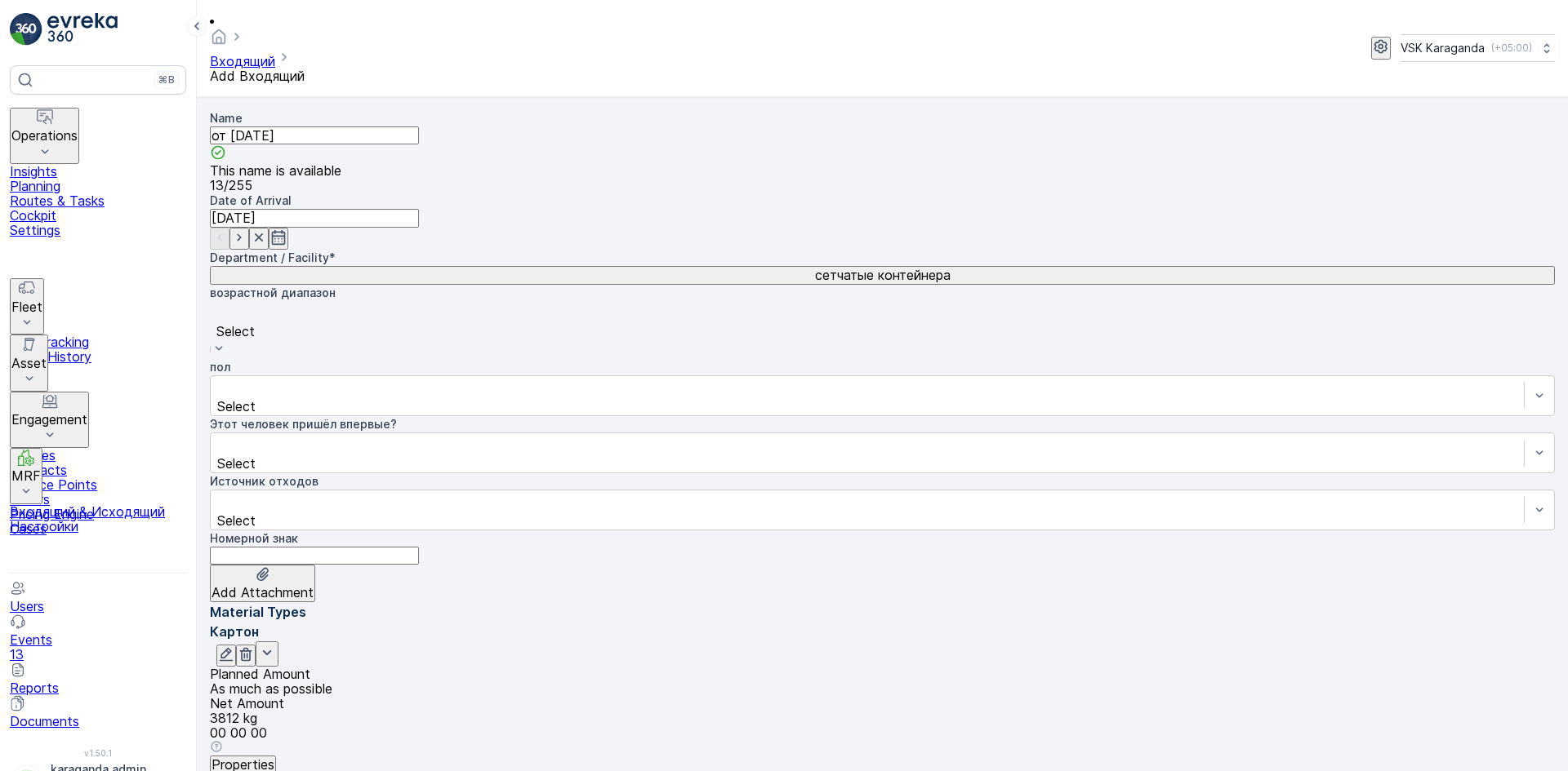
type Weight "24.4"
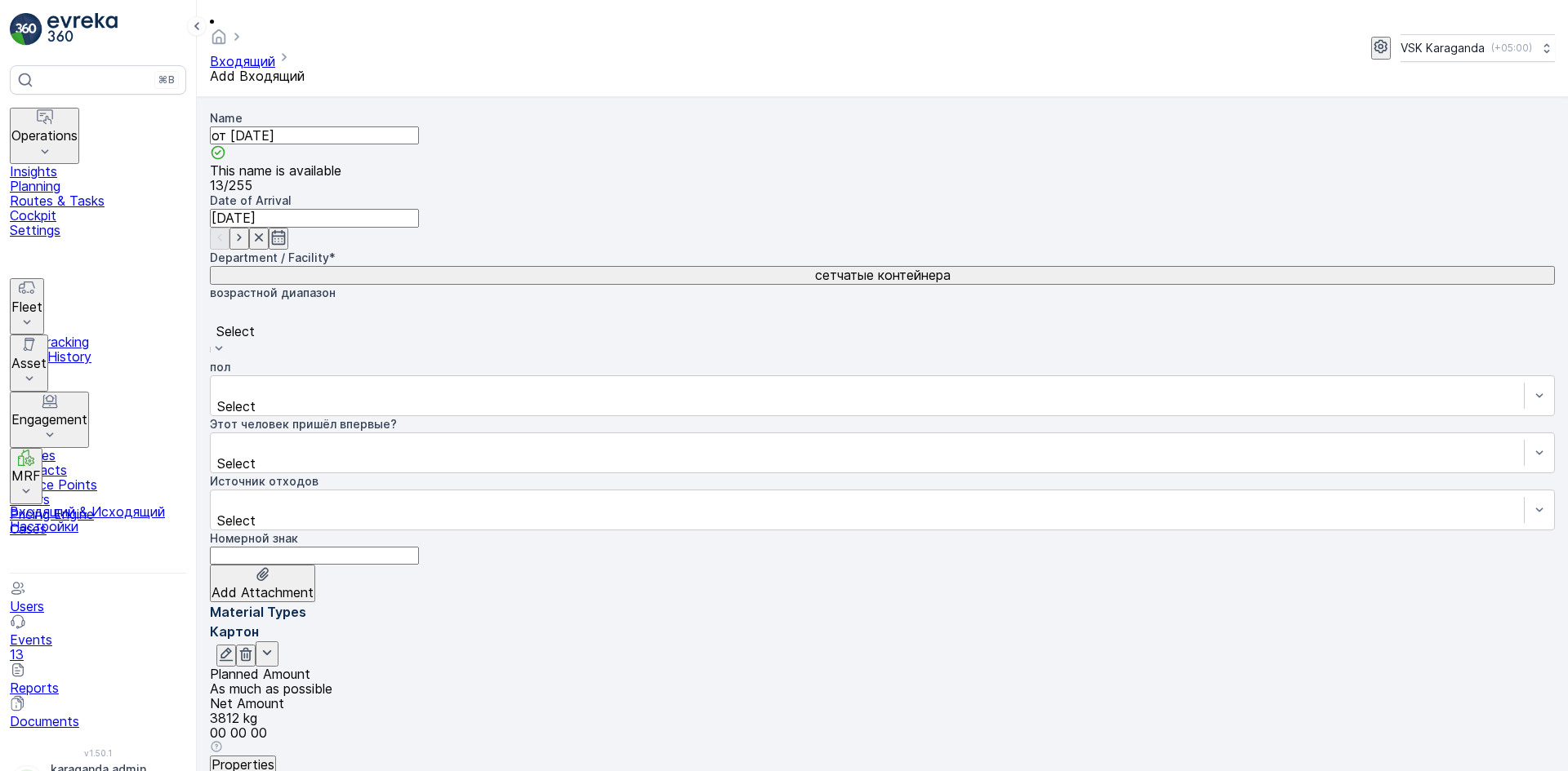
type Weight "217"
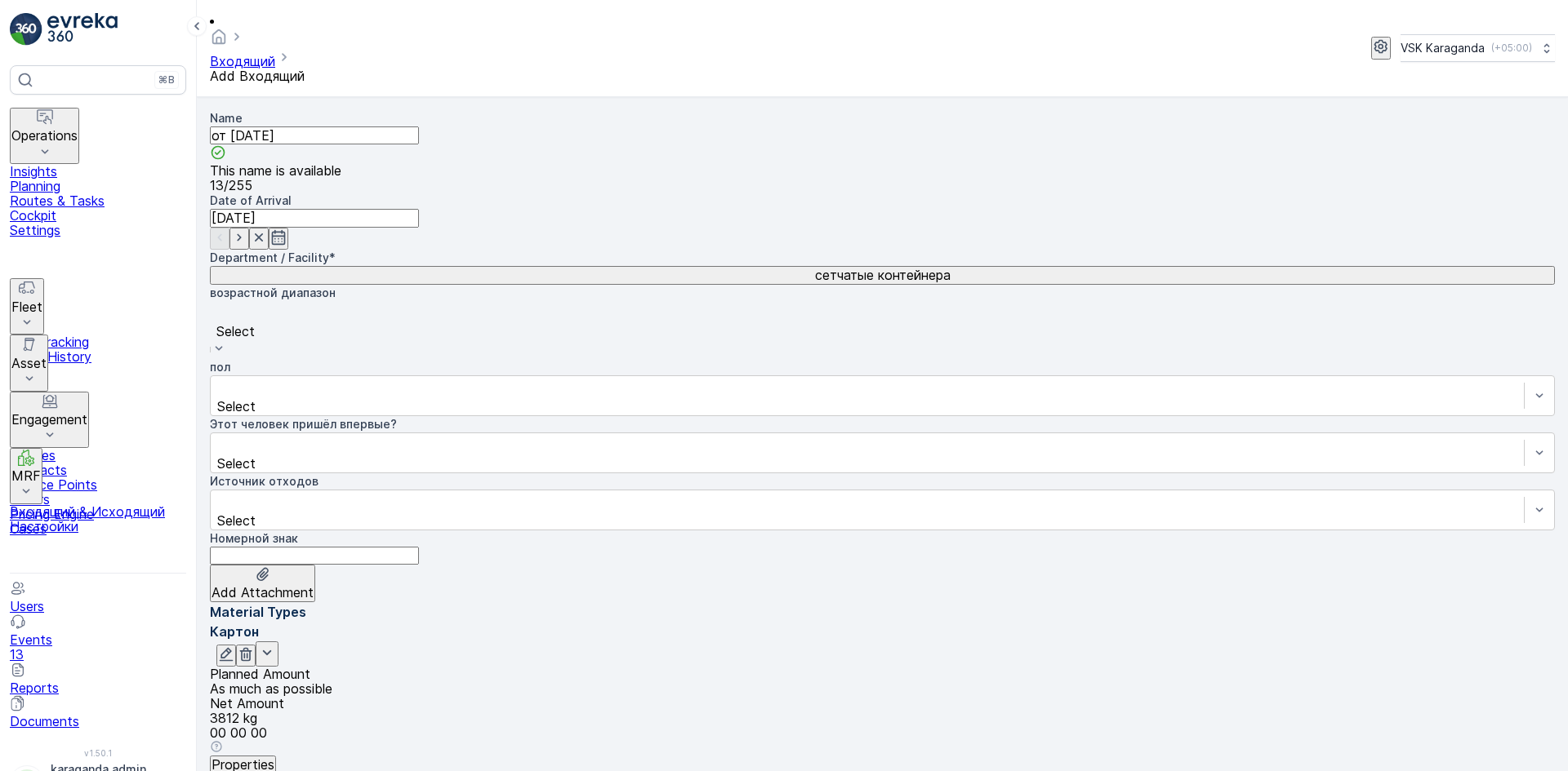
type Weight "2643"
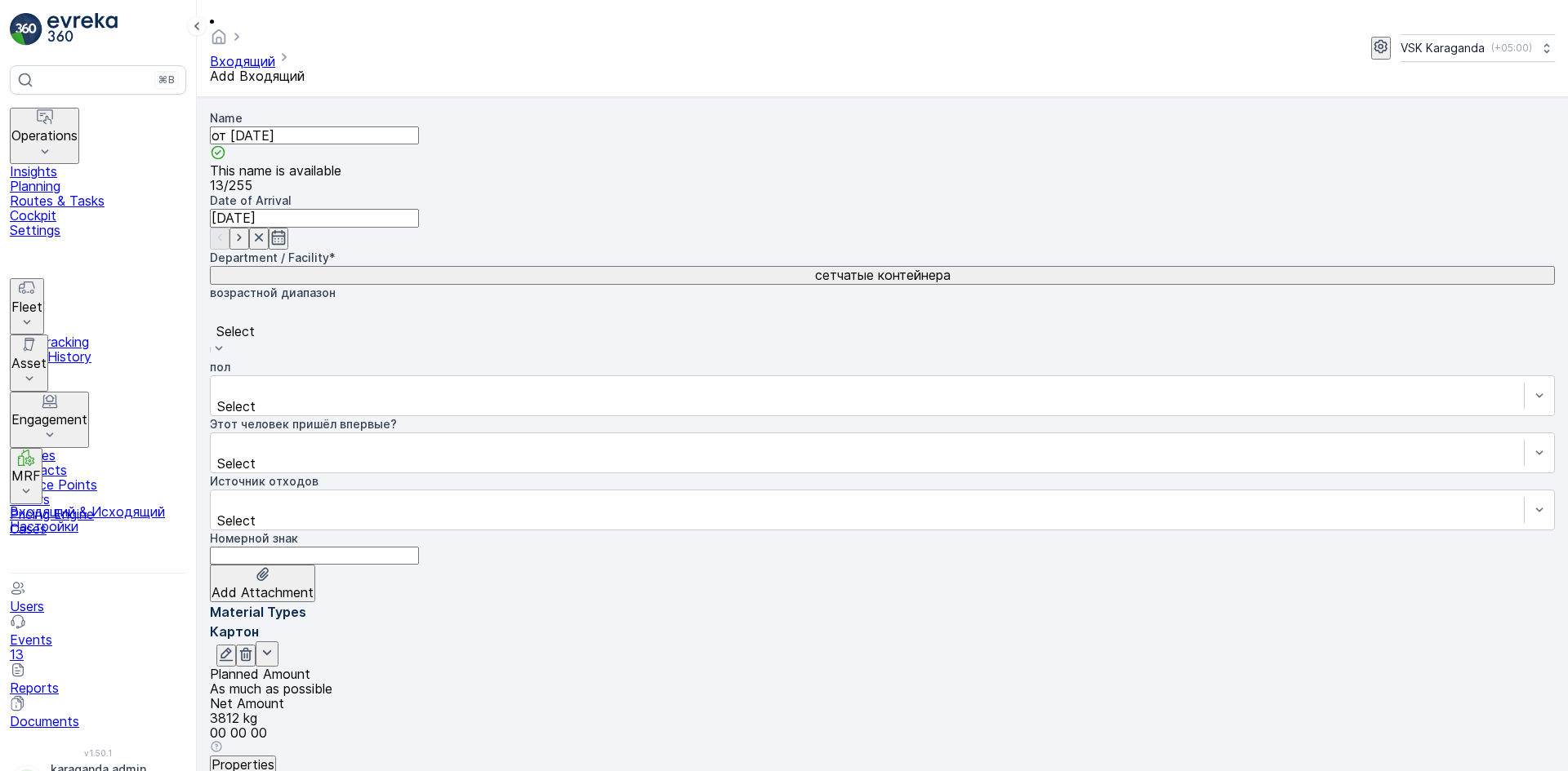
scroll to position [414, 0]
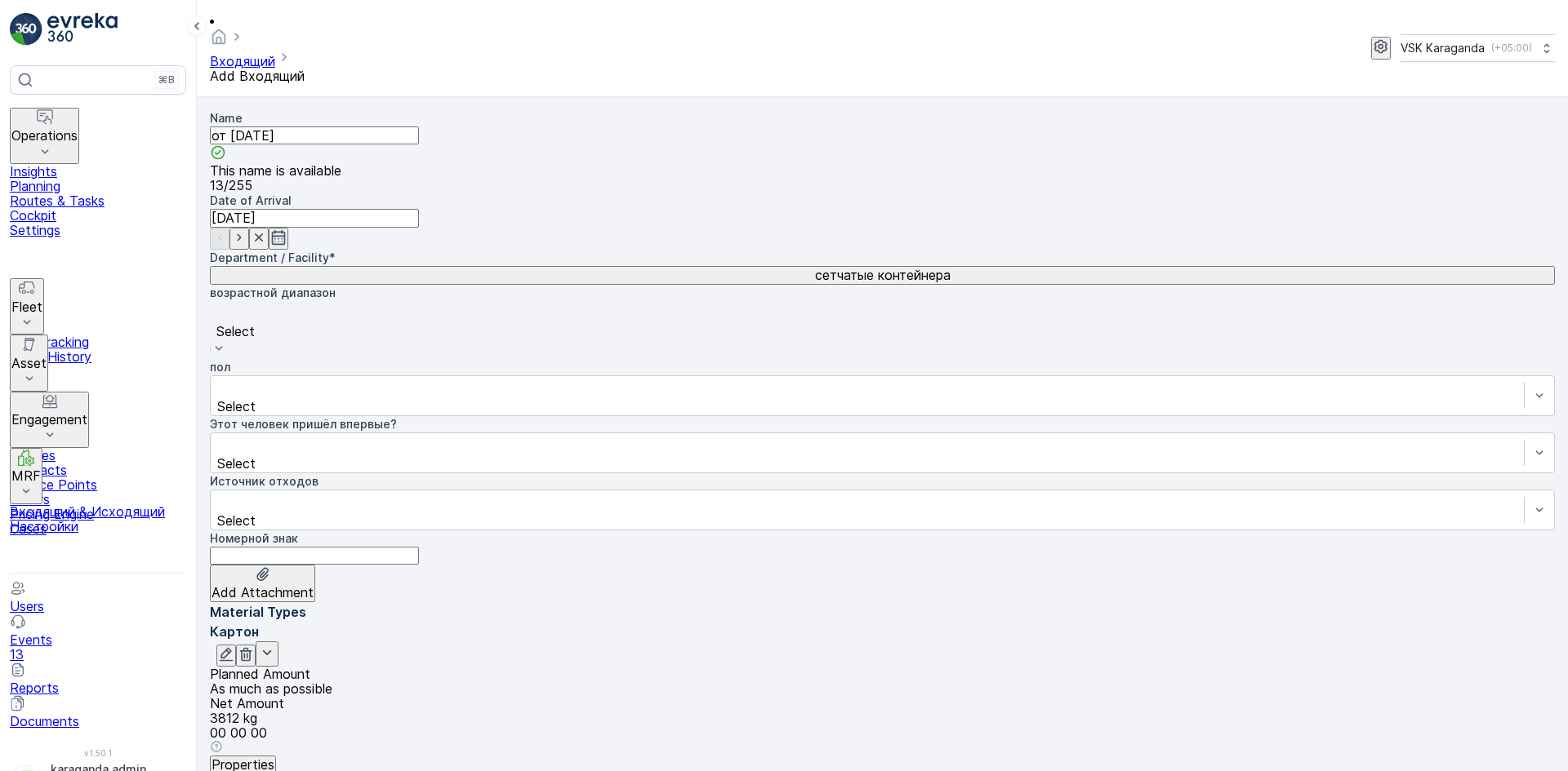
type Weight "411"
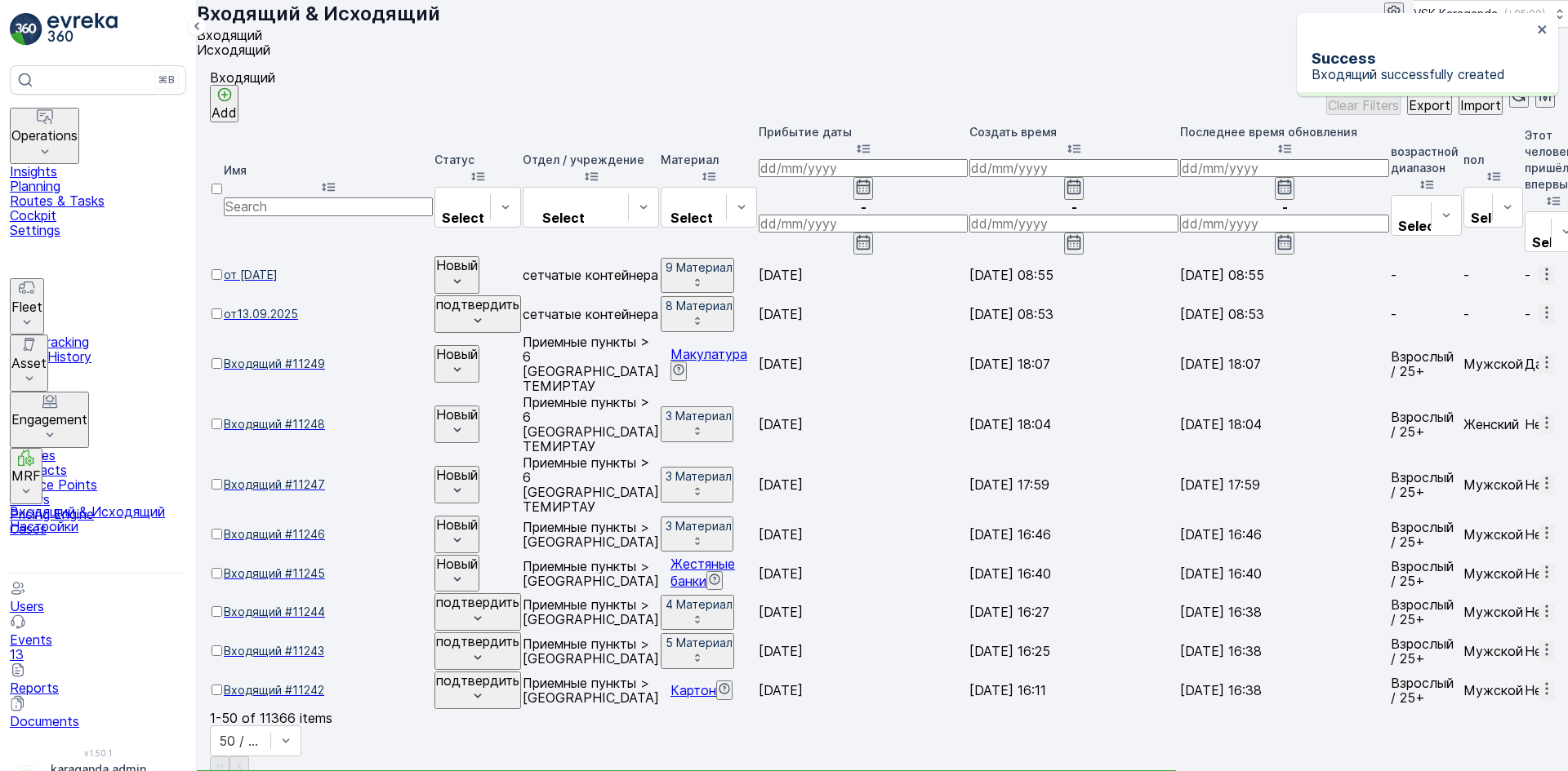
click at [304, 267] on span "от [DATE]" at bounding box center [329, 275] width 209 height 16
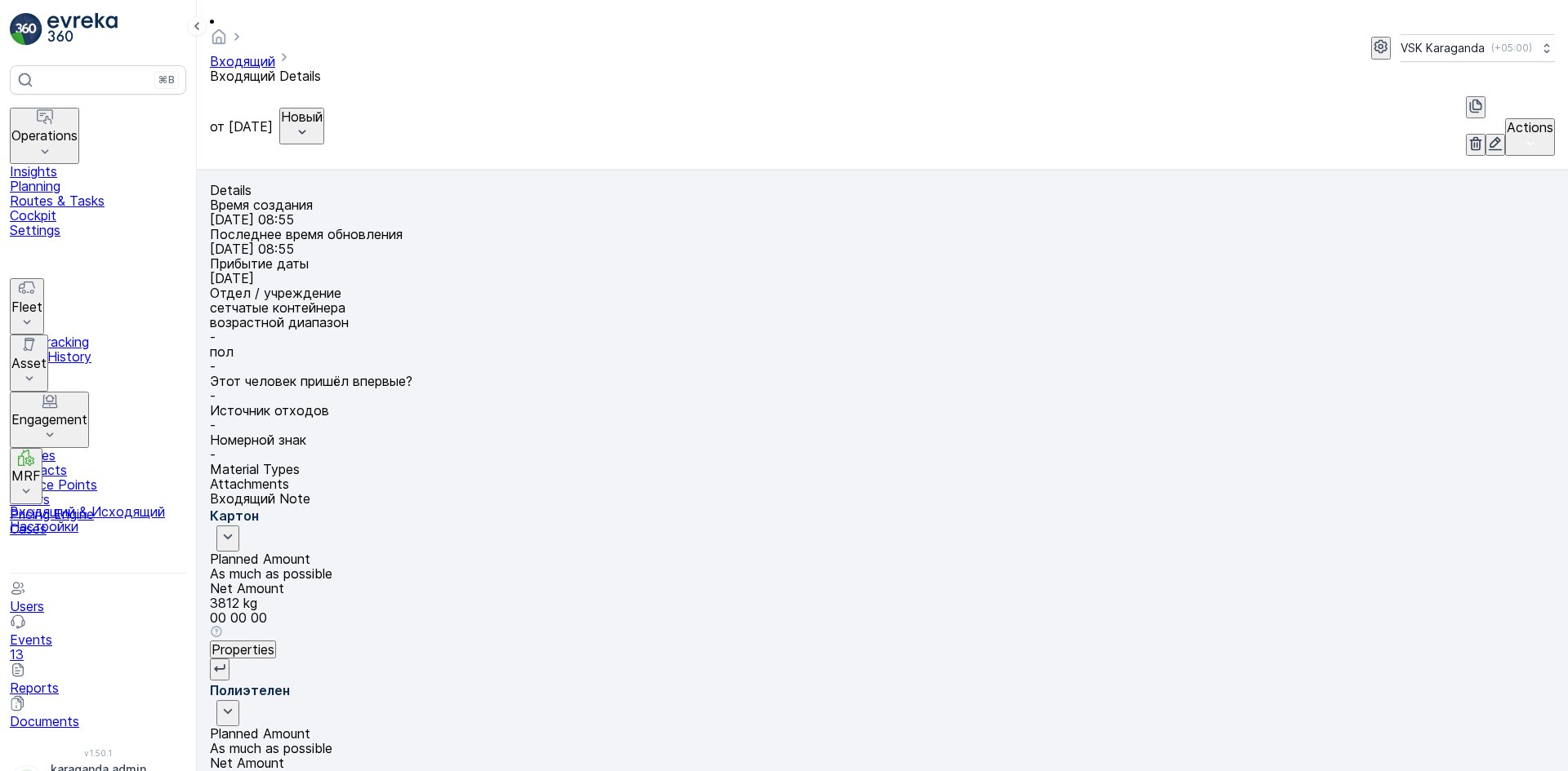
scroll to position [338, 0]
click at [322, 110] on p "Новый" at bounding box center [302, 117] width 42 height 14
click at [370, 119] on span "подтвердить" at bounding box center [389, 117] width 83 height 14
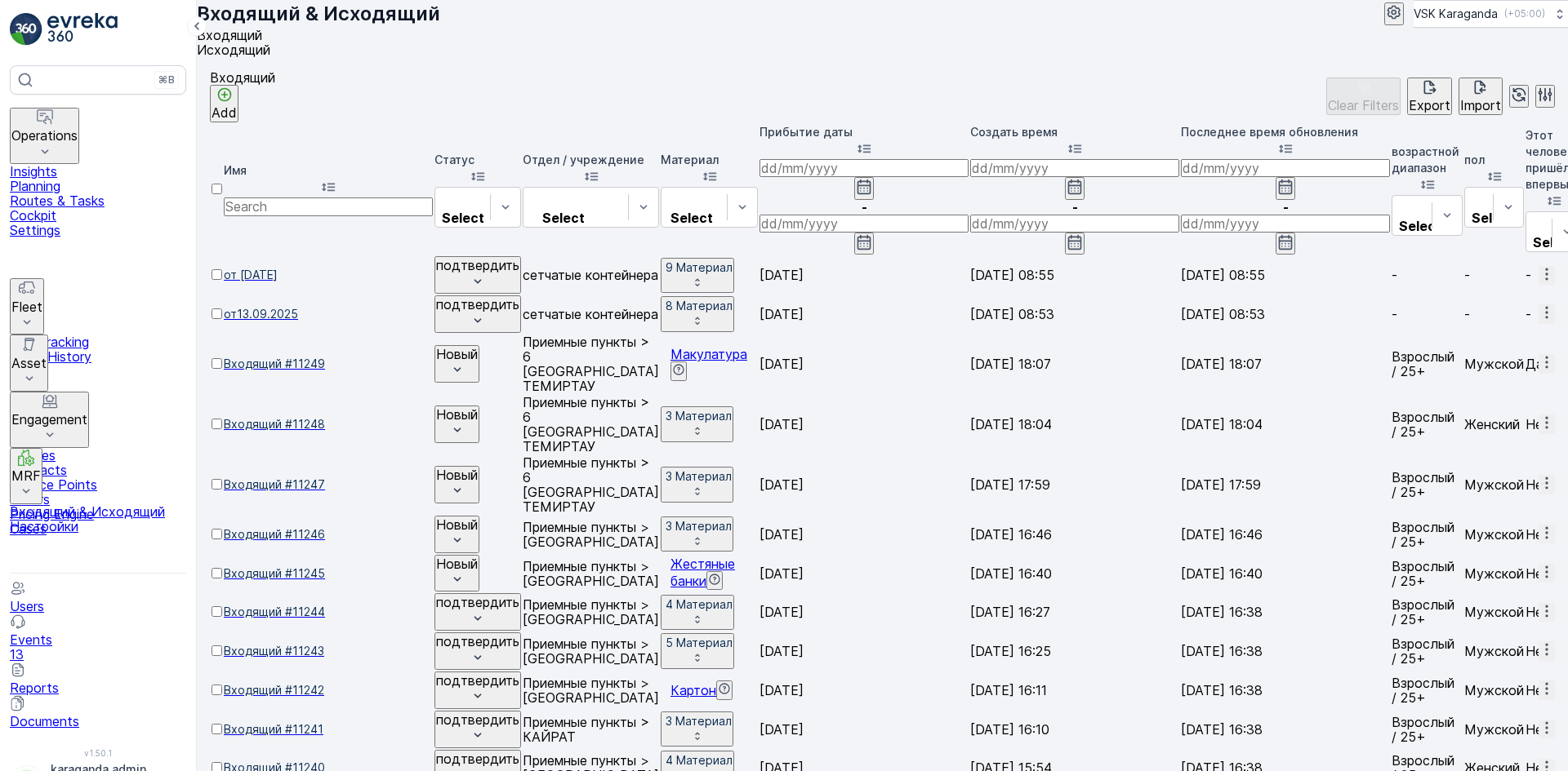
click at [65, 200] on p "Routes & Tasks" at bounding box center [97, 201] width 176 height 14
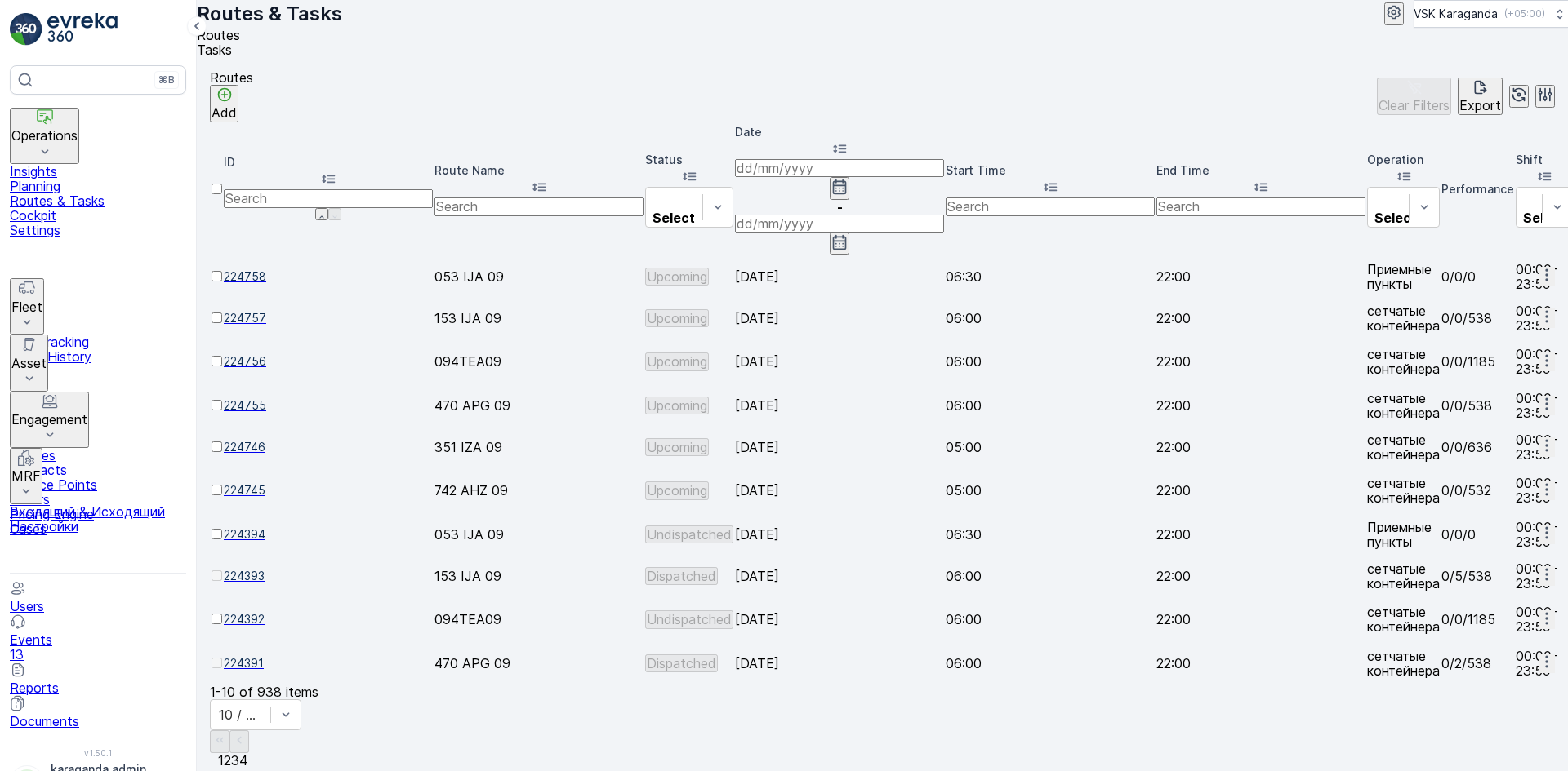
click at [837, 179] on icon "button" at bounding box center [840, 187] width 14 height 14
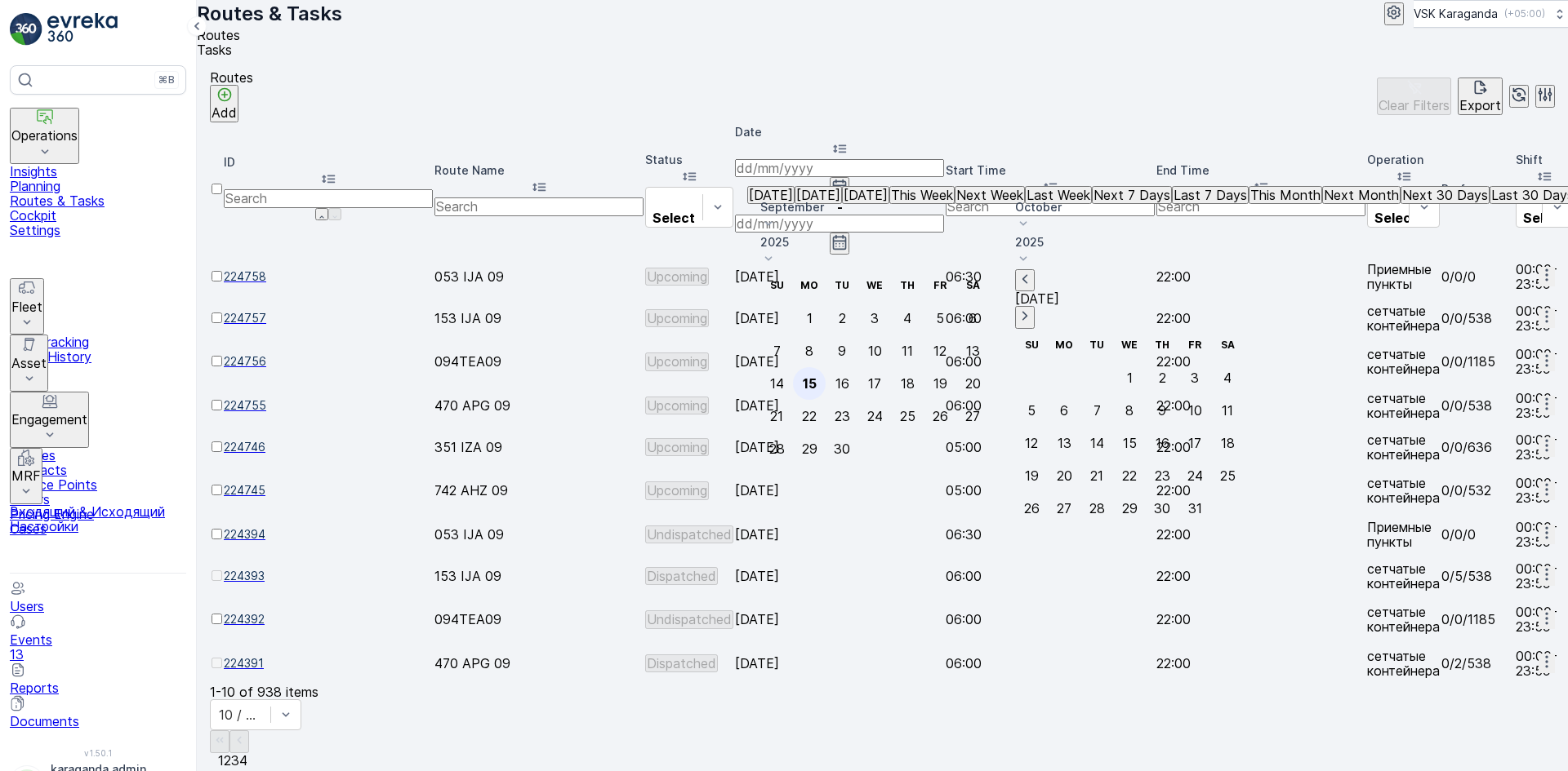
click at [816, 377] on div "15" at bounding box center [810, 384] width 14 height 14
type input "[DATE]"
click at [816, 377] on div "15" at bounding box center [810, 384] width 14 height 14
type input "[DATE]"
click at [816, 377] on div "15" at bounding box center [810, 384] width 14 height 14
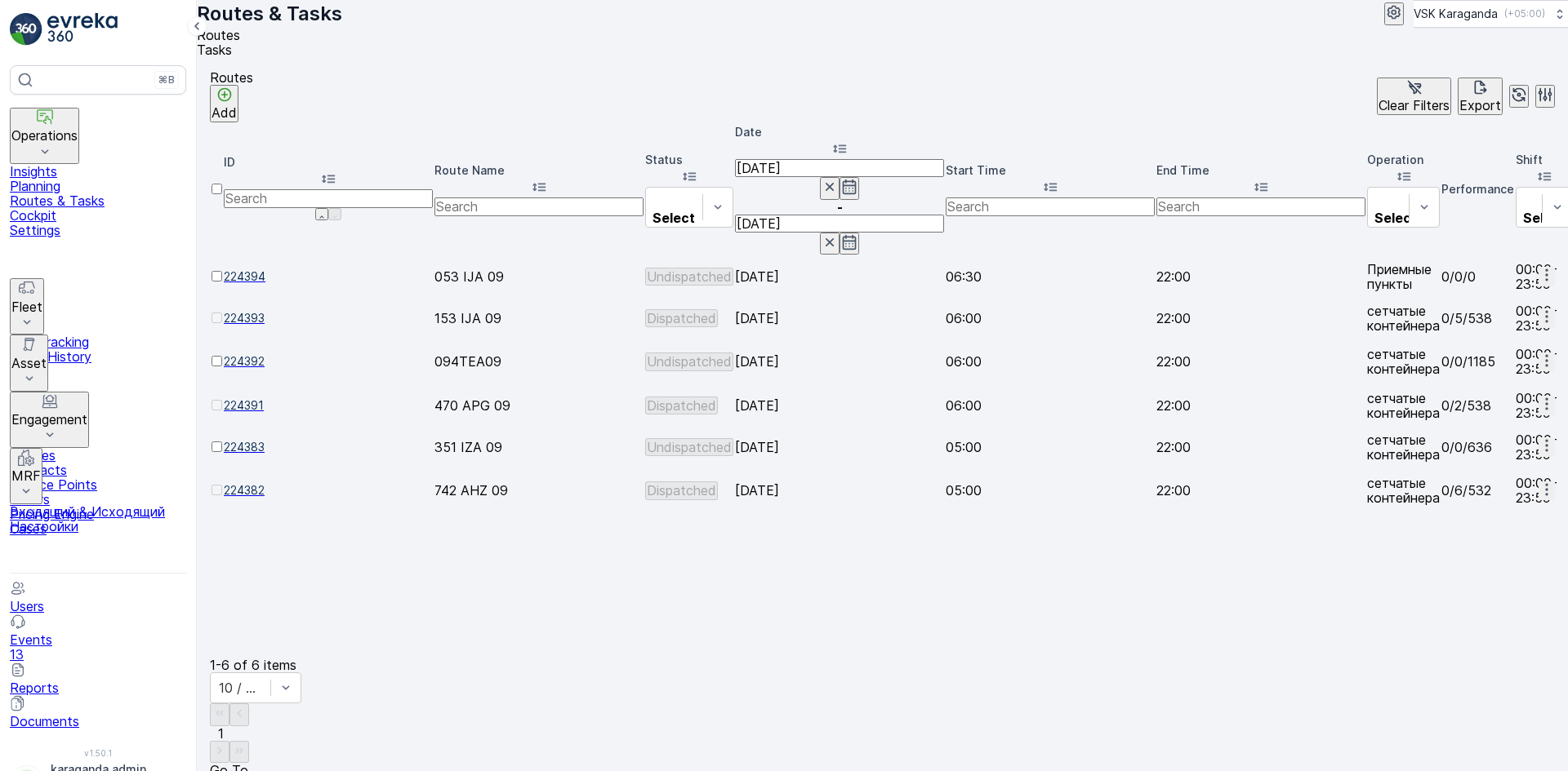
scroll to position [0, 32]
